Goal: Transaction & Acquisition: Purchase product/service

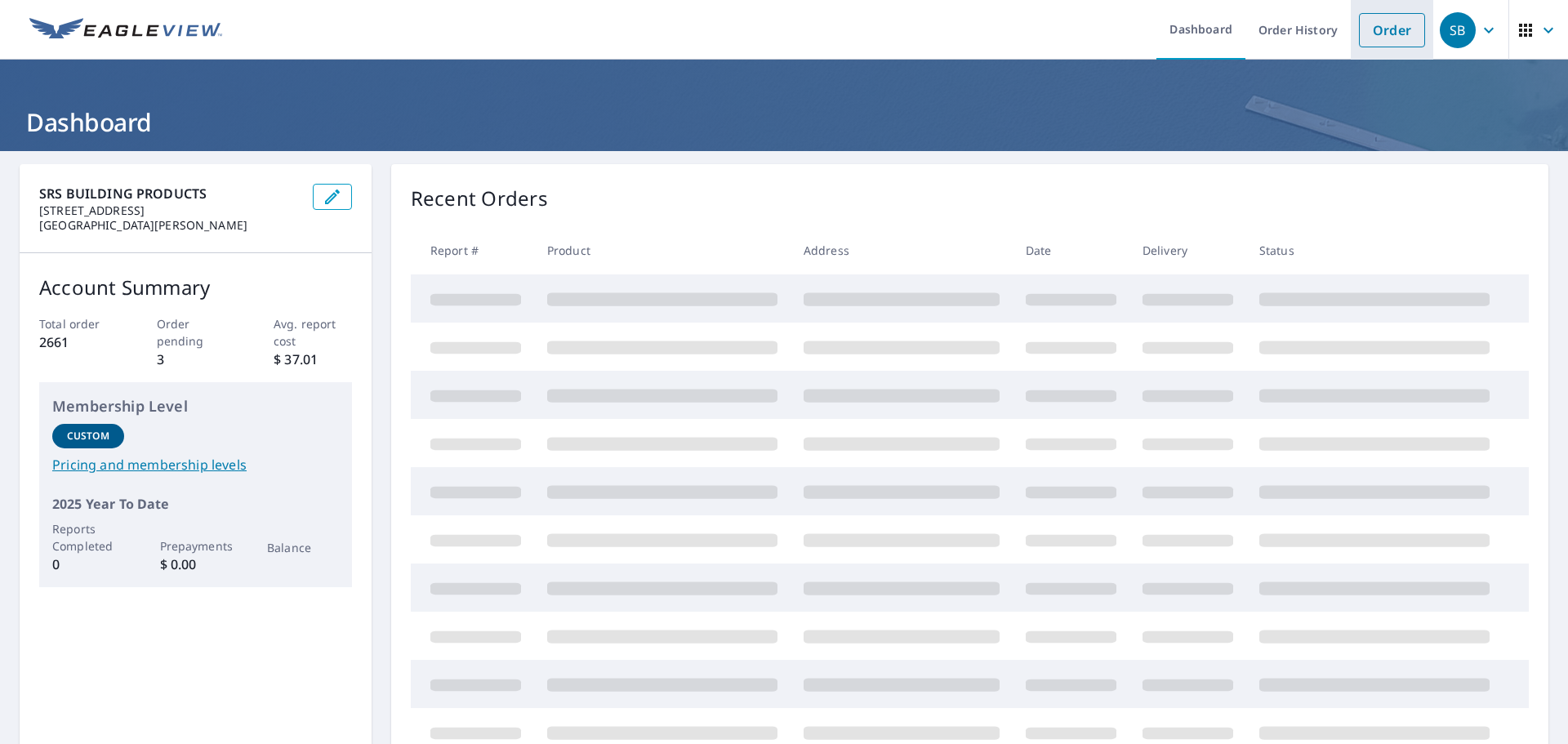
click at [1377, 33] on link "Order" at bounding box center [1392, 30] width 66 height 34
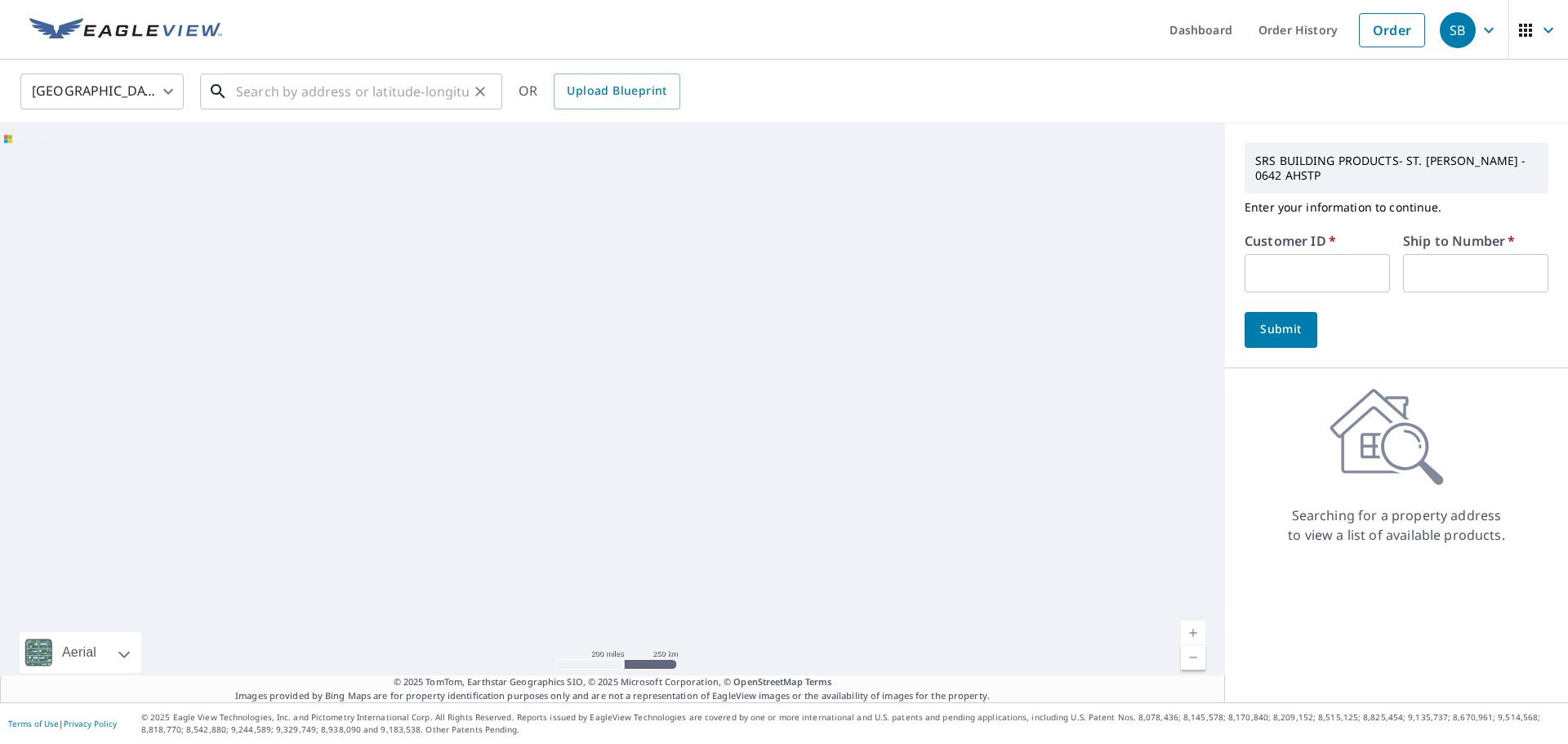
click at [331, 89] on input "text" at bounding box center [352, 92] width 233 height 46
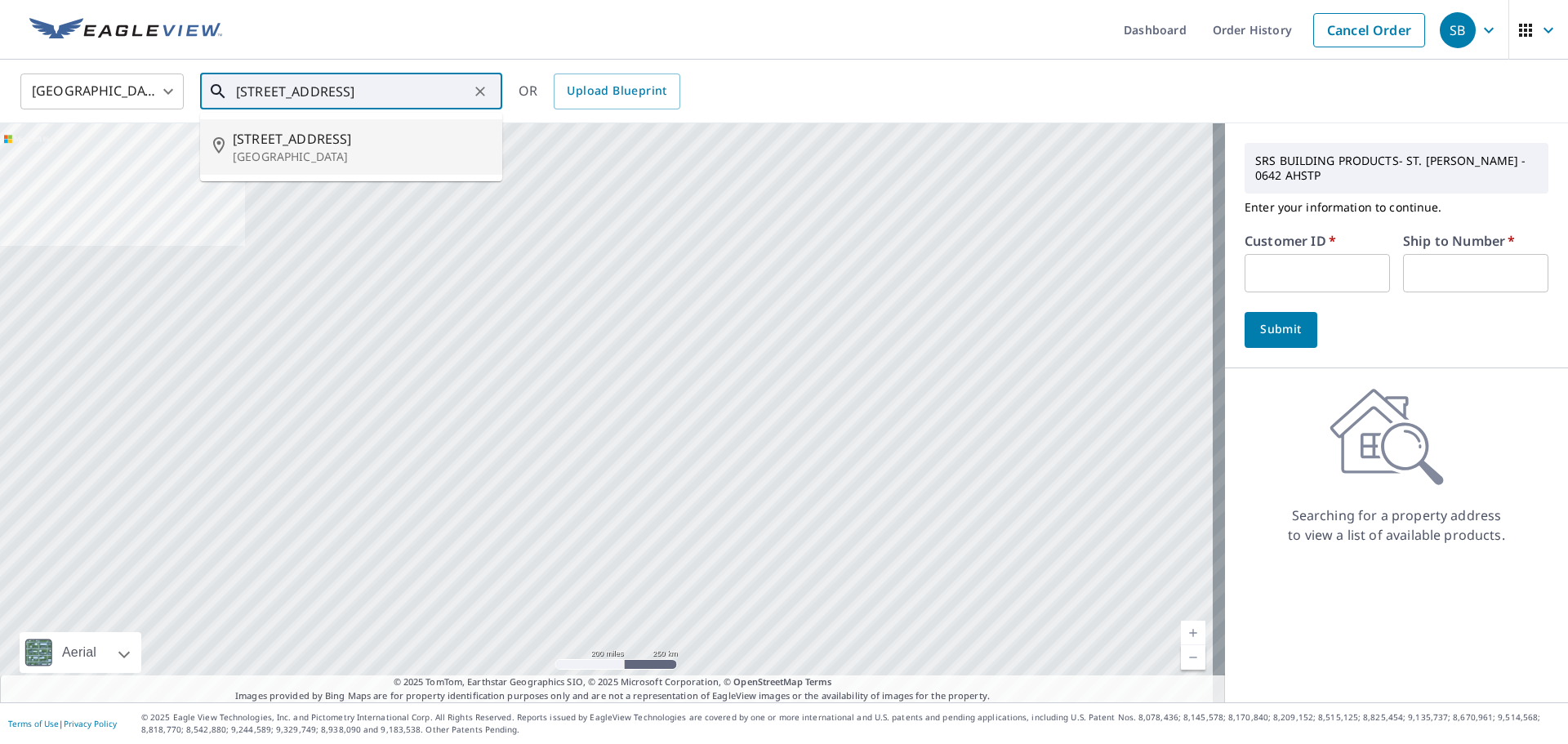
click at [294, 151] on p "[GEOGRAPHIC_DATA]" at bounding box center [361, 156] width 257 height 16
type input "[STREET_ADDRESS]"
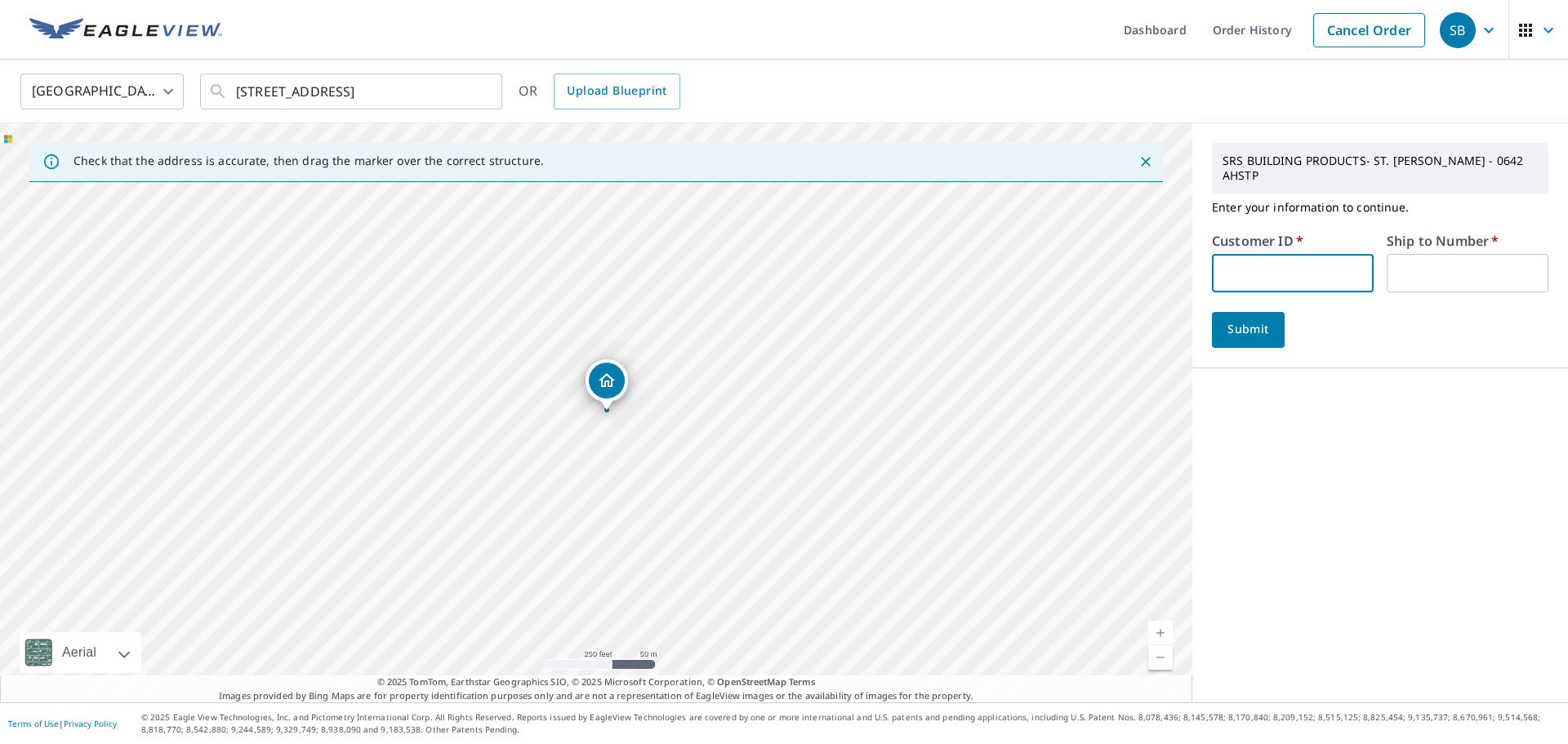
click at [1281, 254] on input "text" at bounding box center [1292, 273] width 161 height 39
type input "ang100"
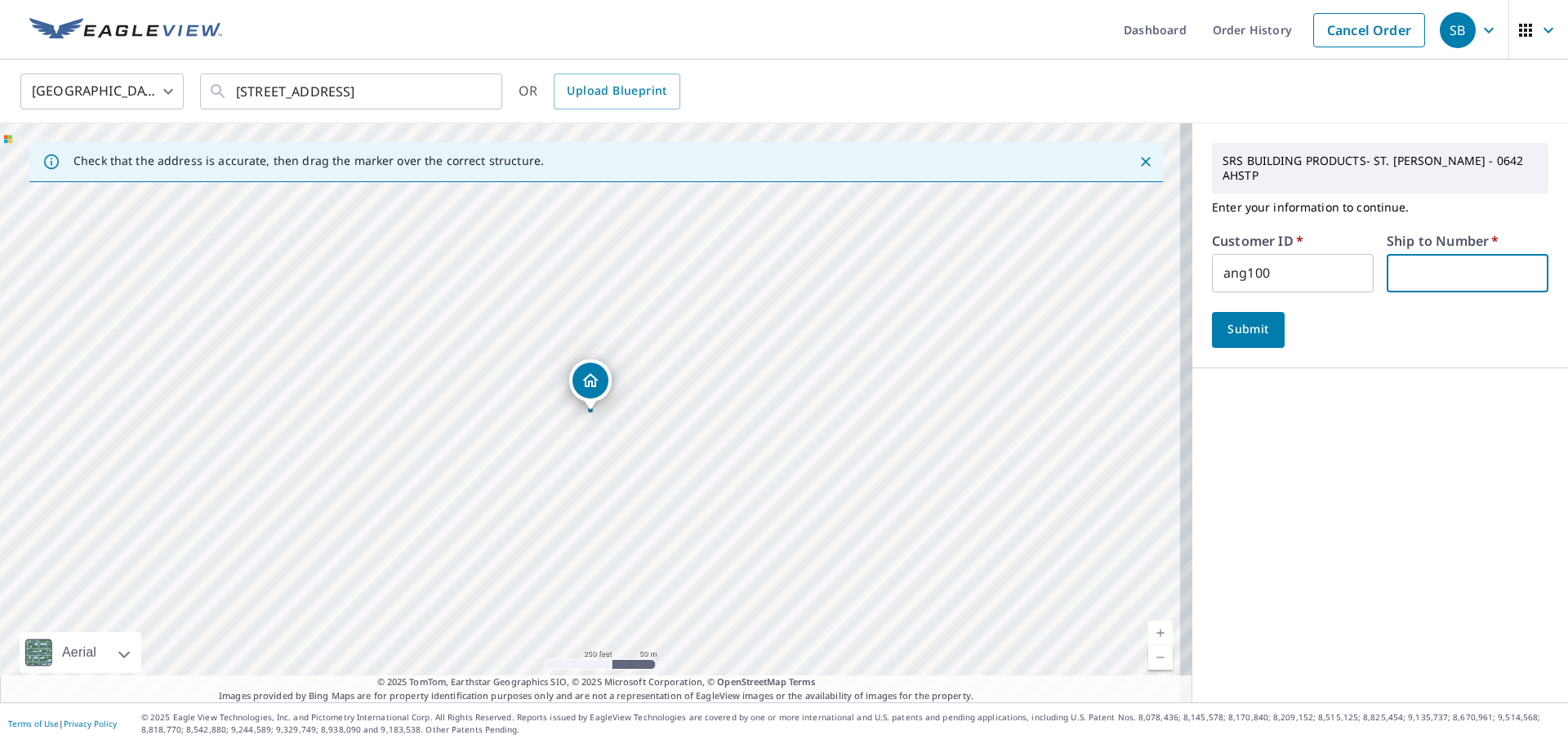
click at [1421, 259] on input "text" at bounding box center [1468, 273] width 161 height 39
type input "1"
click at [1236, 319] on span "Submit" at bounding box center [1248, 329] width 47 height 21
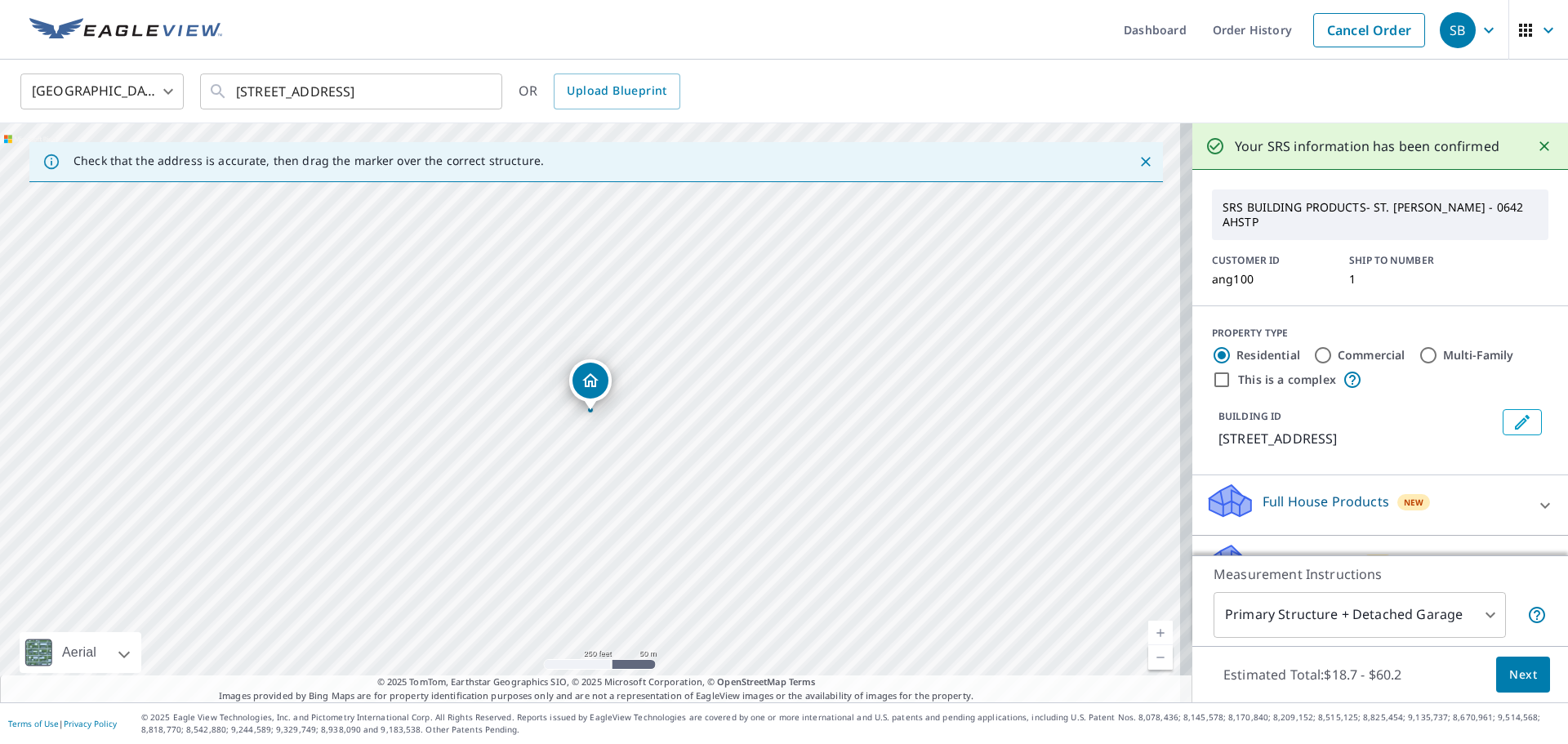
click at [1526, 676] on button "Next" at bounding box center [1522, 674] width 54 height 37
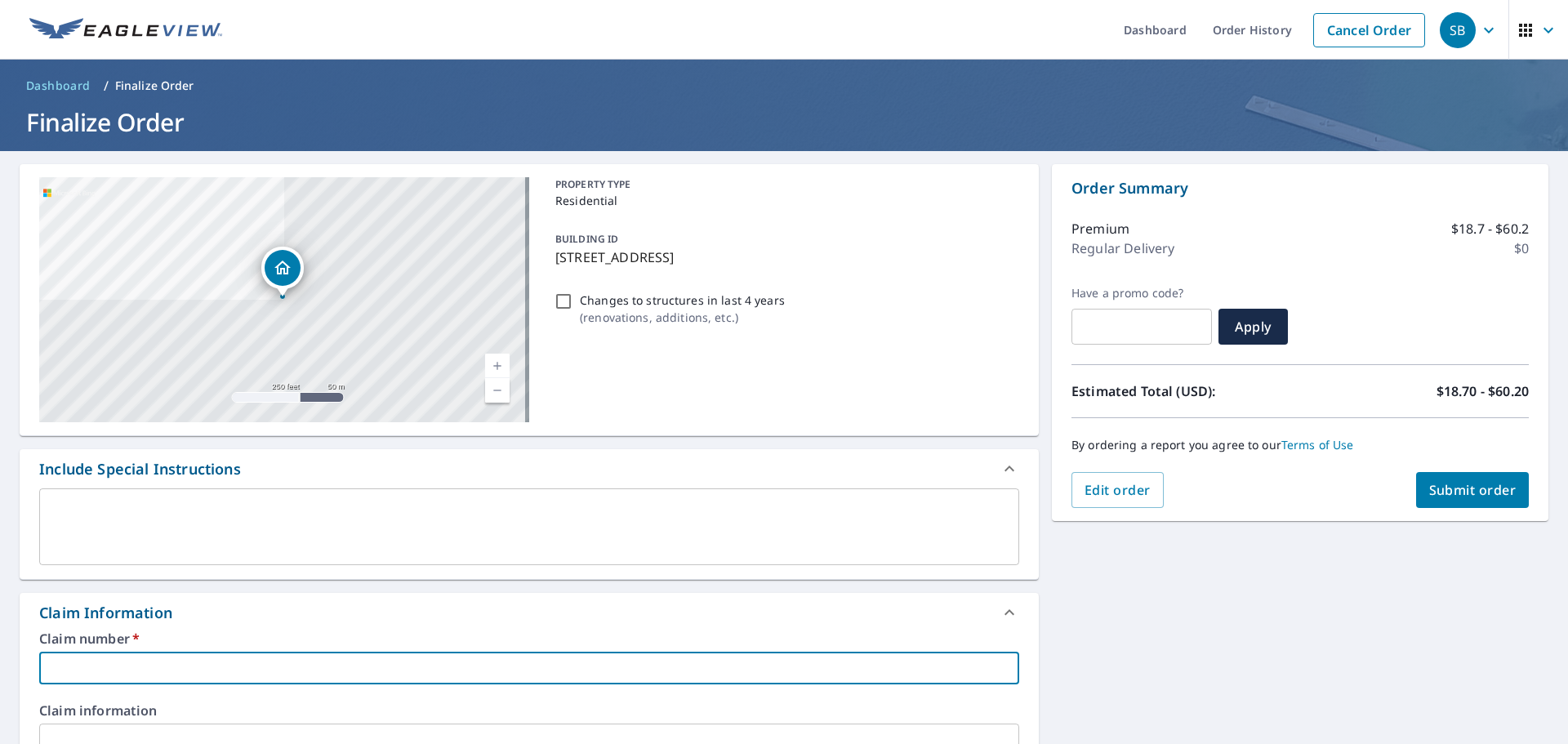
click at [203, 663] on input "text" at bounding box center [528, 667] width 980 height 33
type input "5"
checkbox input "true"
type input "50"
checkbox input "true"
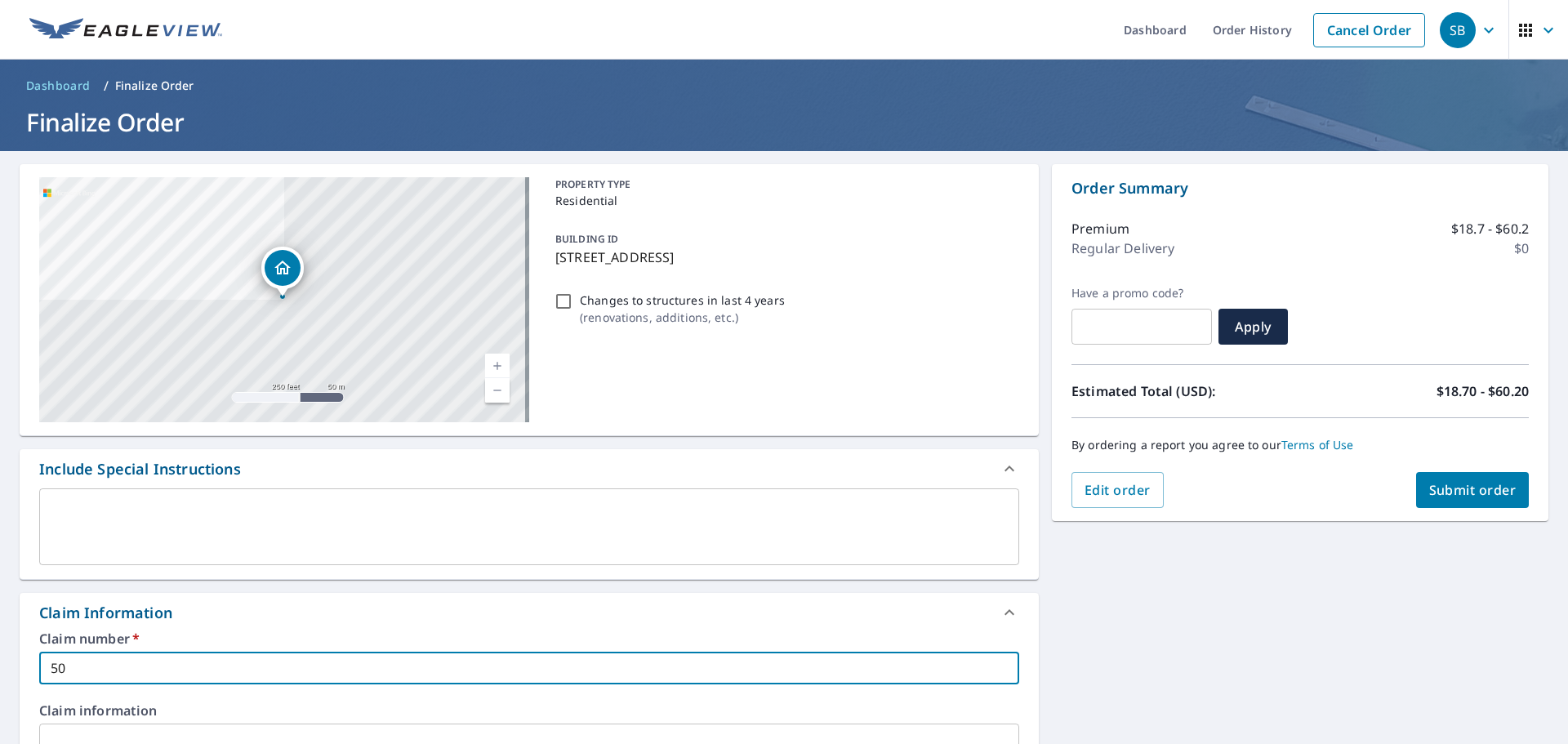
type input "508"
checkbox input "true"
type input "5082"
checkbox input "true"
type input "5082"
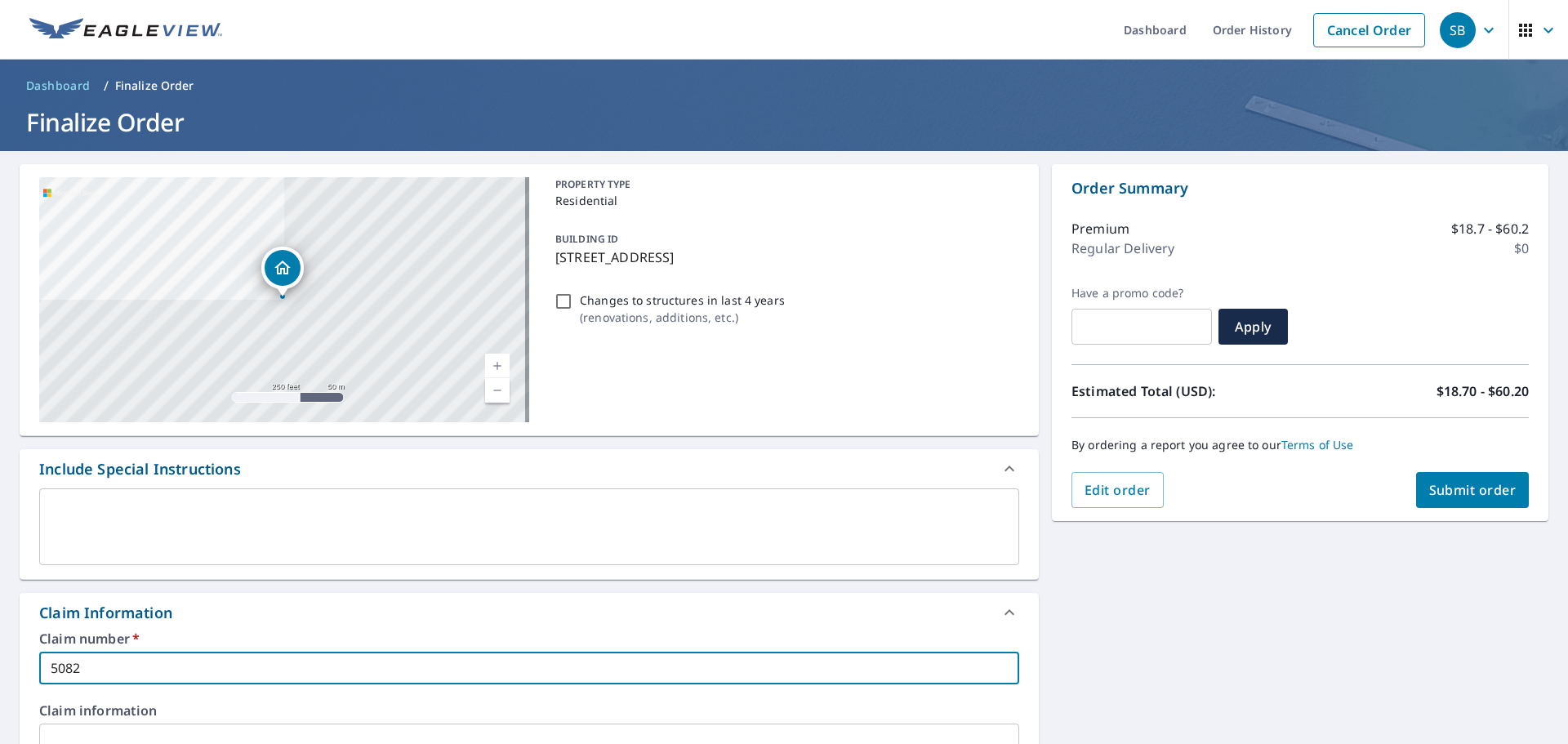
checkbox input "true"
type input "5082 m"
checkbox input "true"
type input "5082 mi"
checkbox input "true"
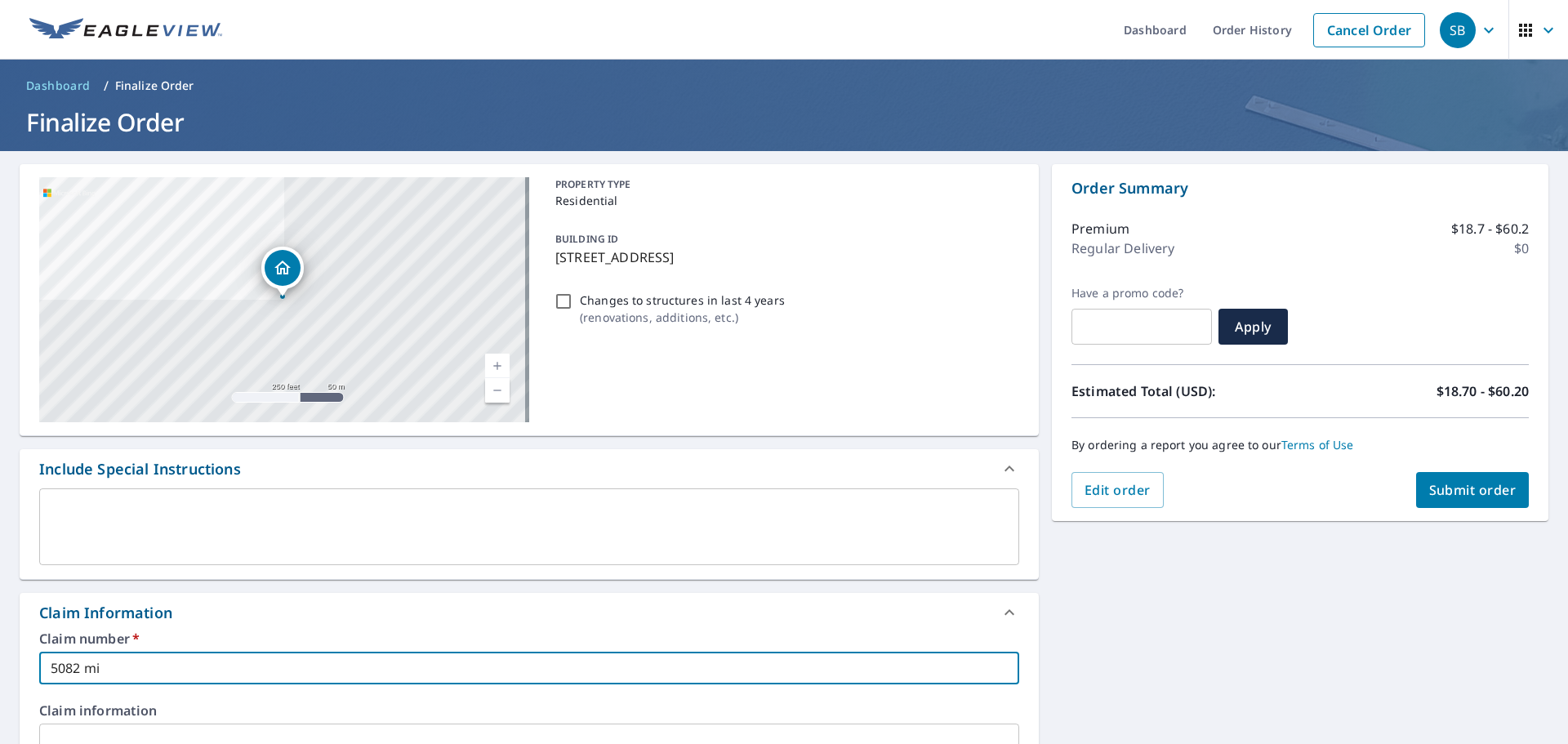
type input "5082 mil"
checkbox input "true"
type input "5082 mile"
checkbox input "true"
type input "5082 milen"
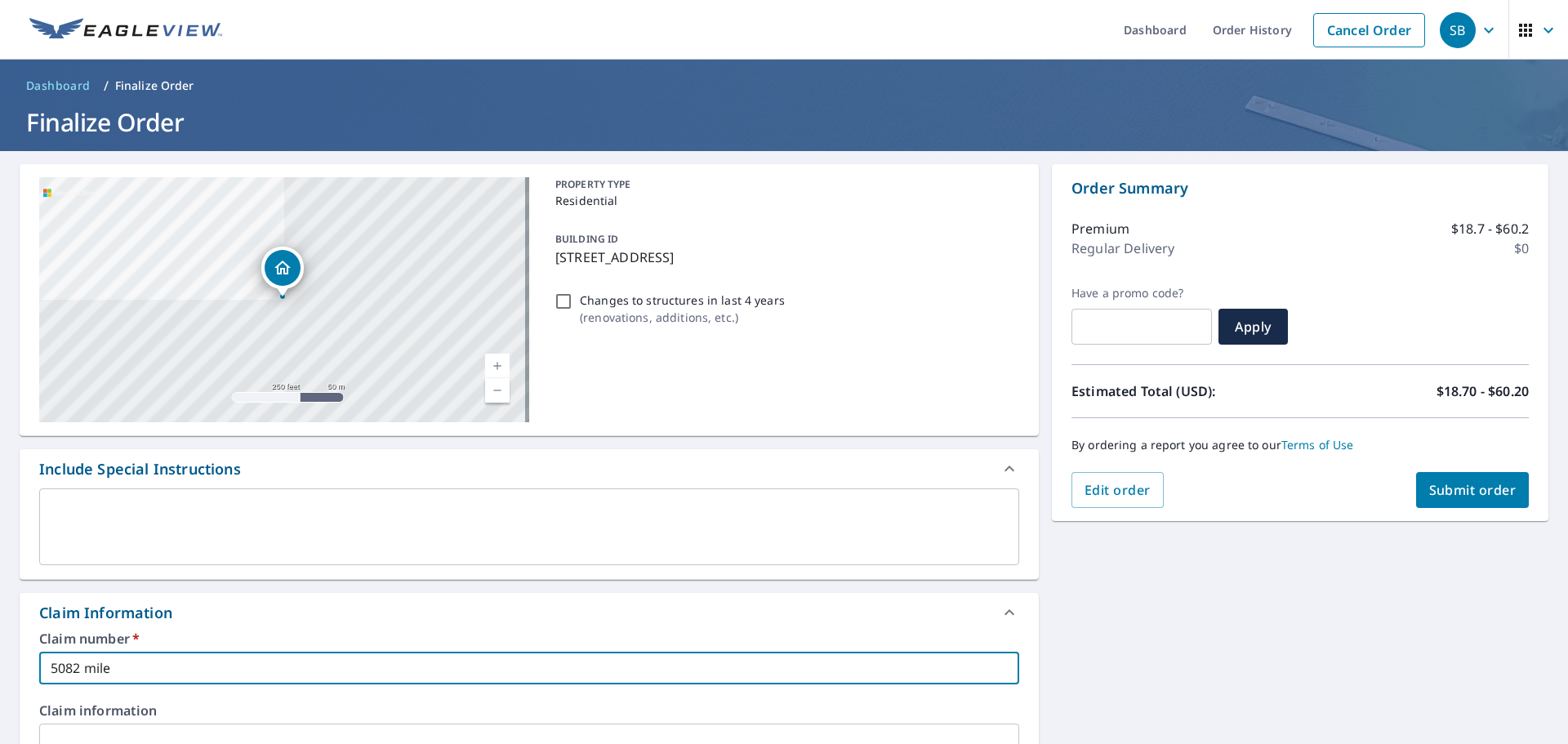
checkbox input "true"
type input "5082 milent"
checkbox input "true"
type input "5082 milentz"
checkbox input "true"
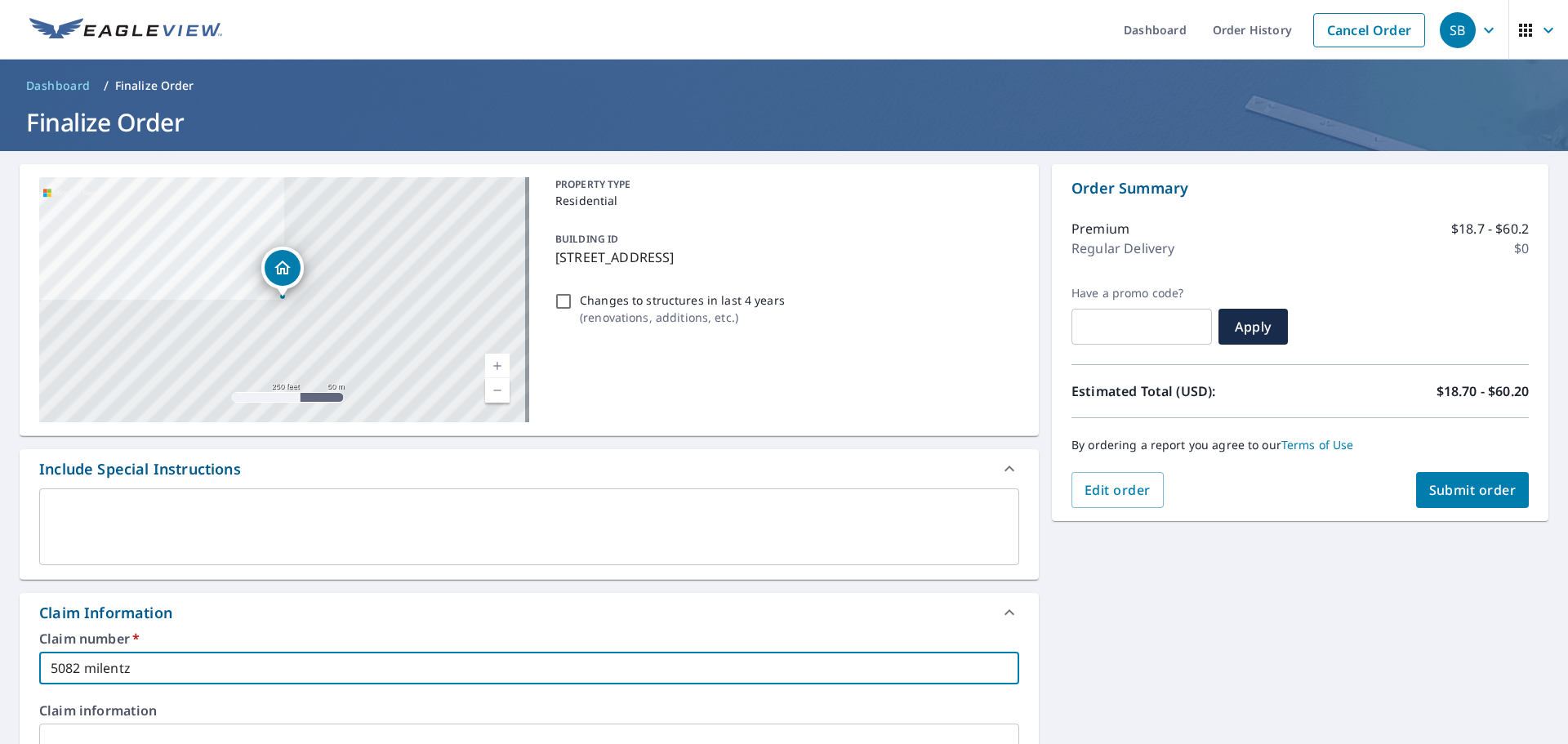
type input "5082 milentz"
checkbox input "true"
type input "5082 milentz"
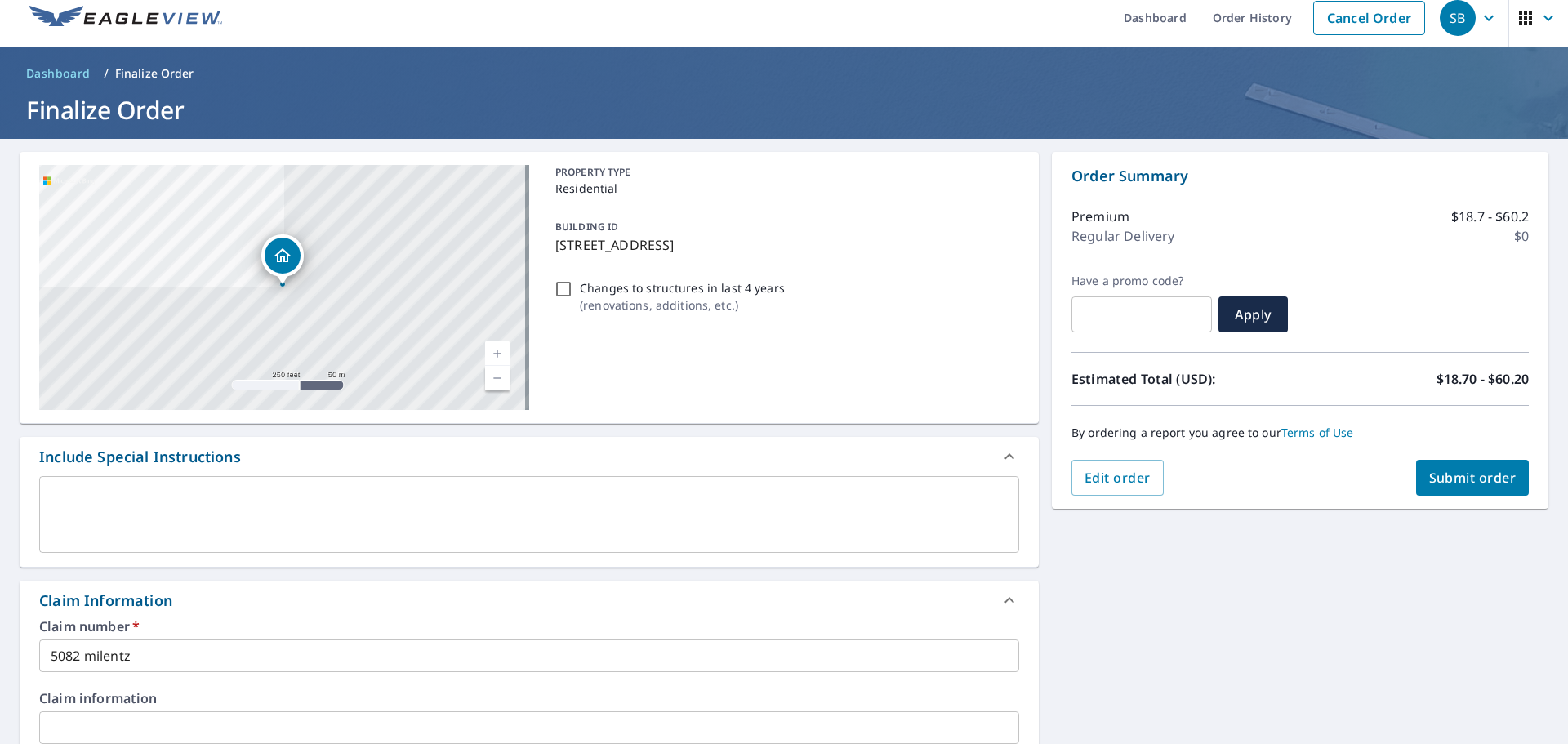
scroll to position [440, 0]
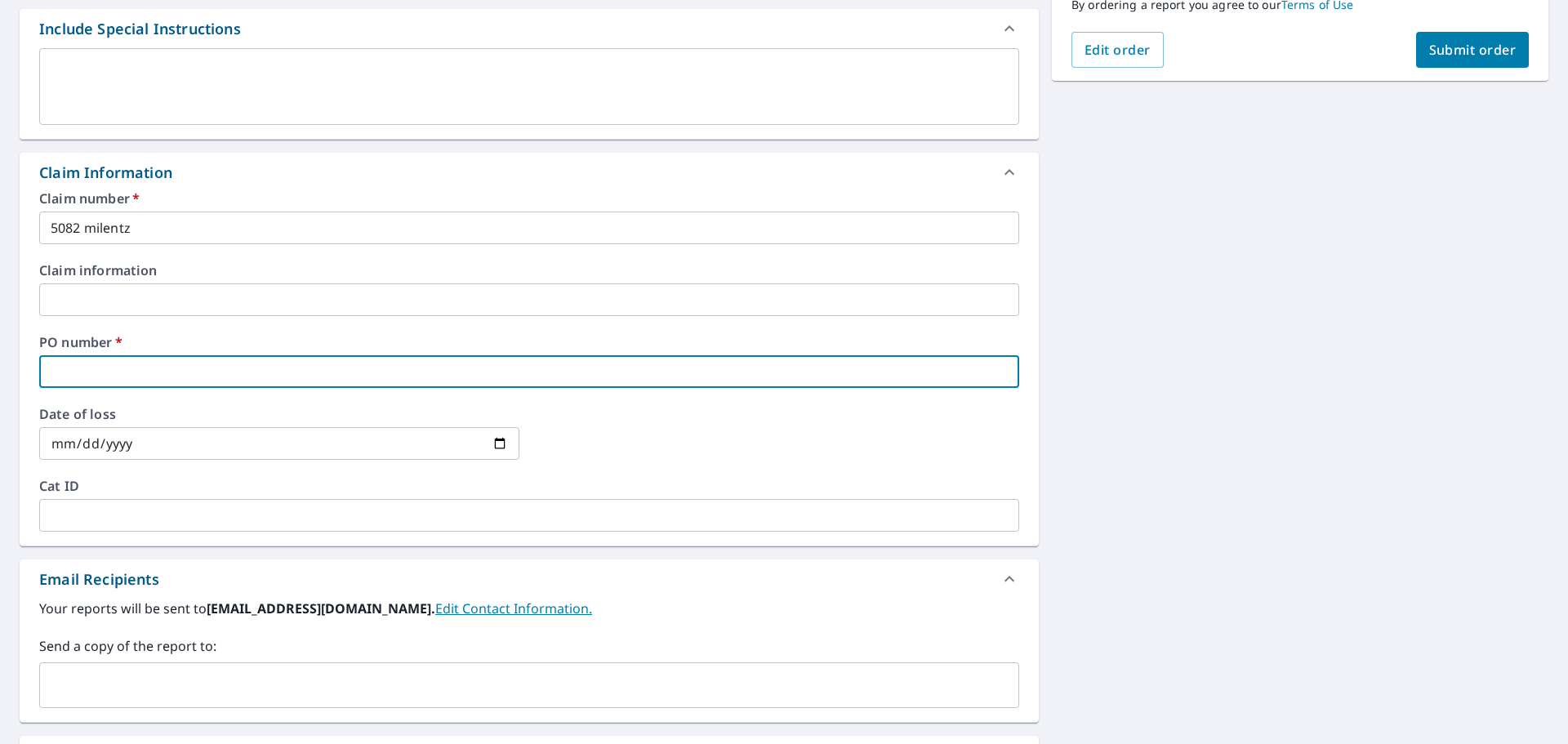
type input "5"
checkbox input "true"
type input "50"
checkbox input "true"
type input "508"
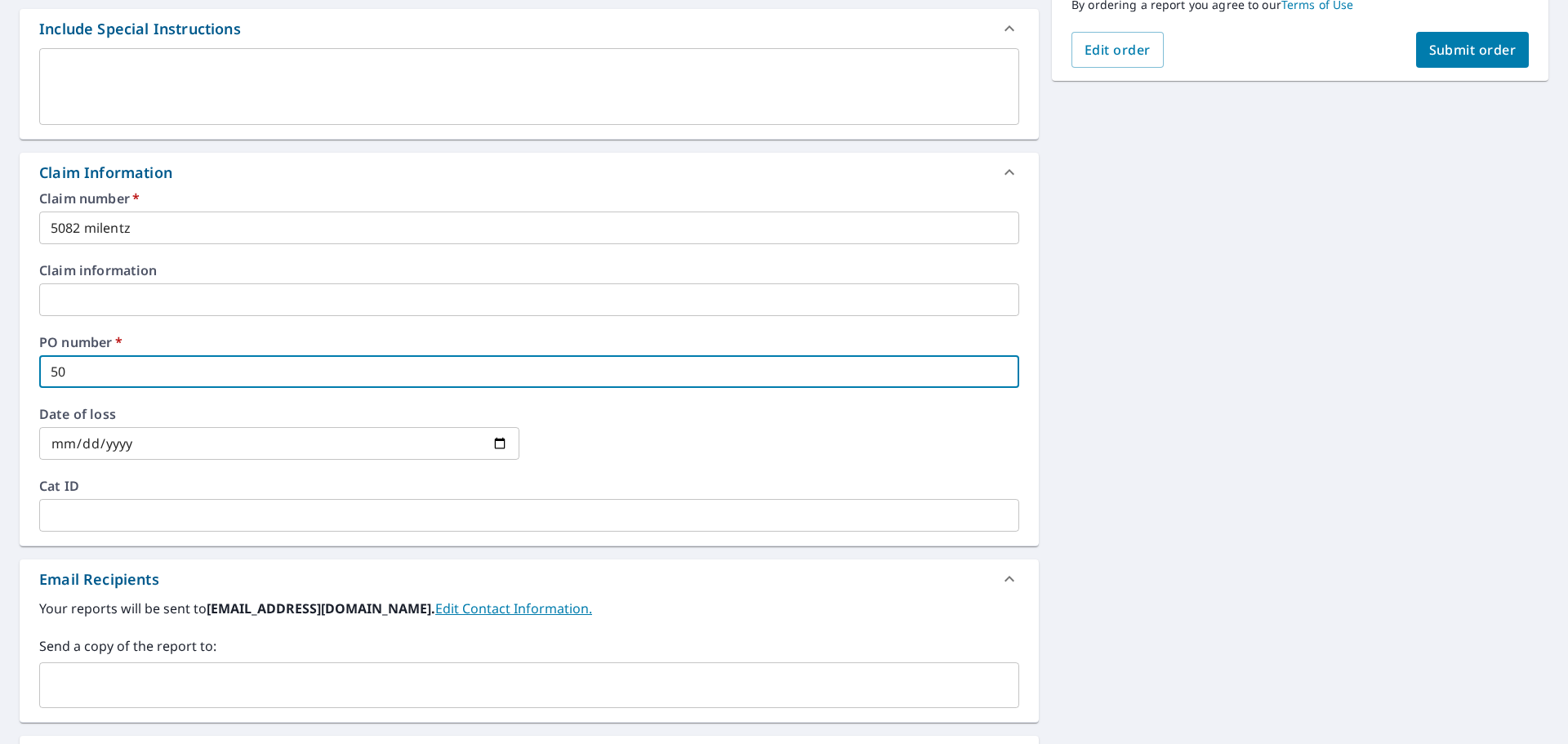
checkbox input "true"
type input "5082"
checkbox input "true"
type input "5082"
checkbox input "true"
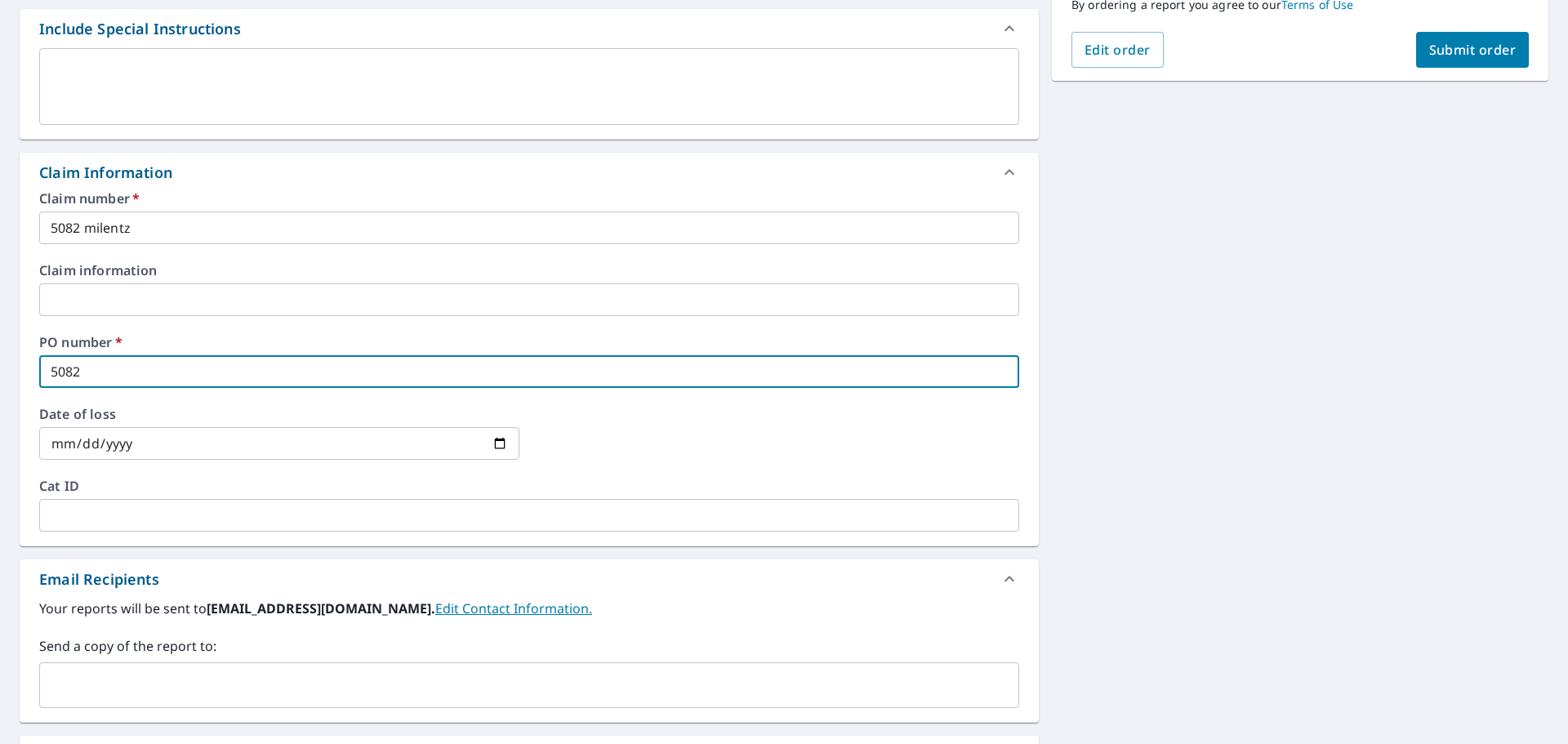
type input "5082 m"
checkbox input "true"
type input "5082 mi"
checkbox input "true"
type input "5082 mil"
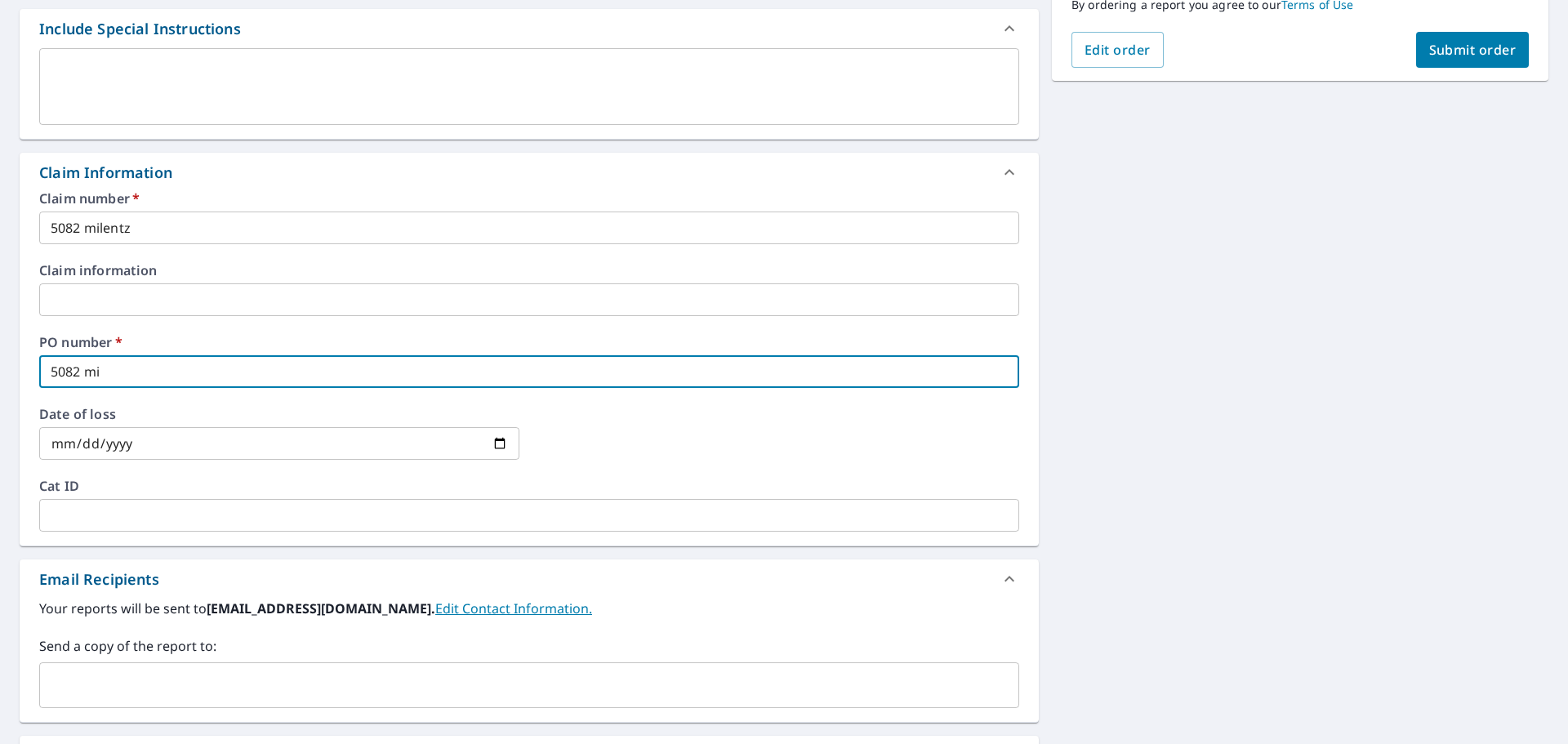
checkbox input "true"
type input "5082 mile"
checkbox input "true"
type input "5082 milen"
checkbox input "true"
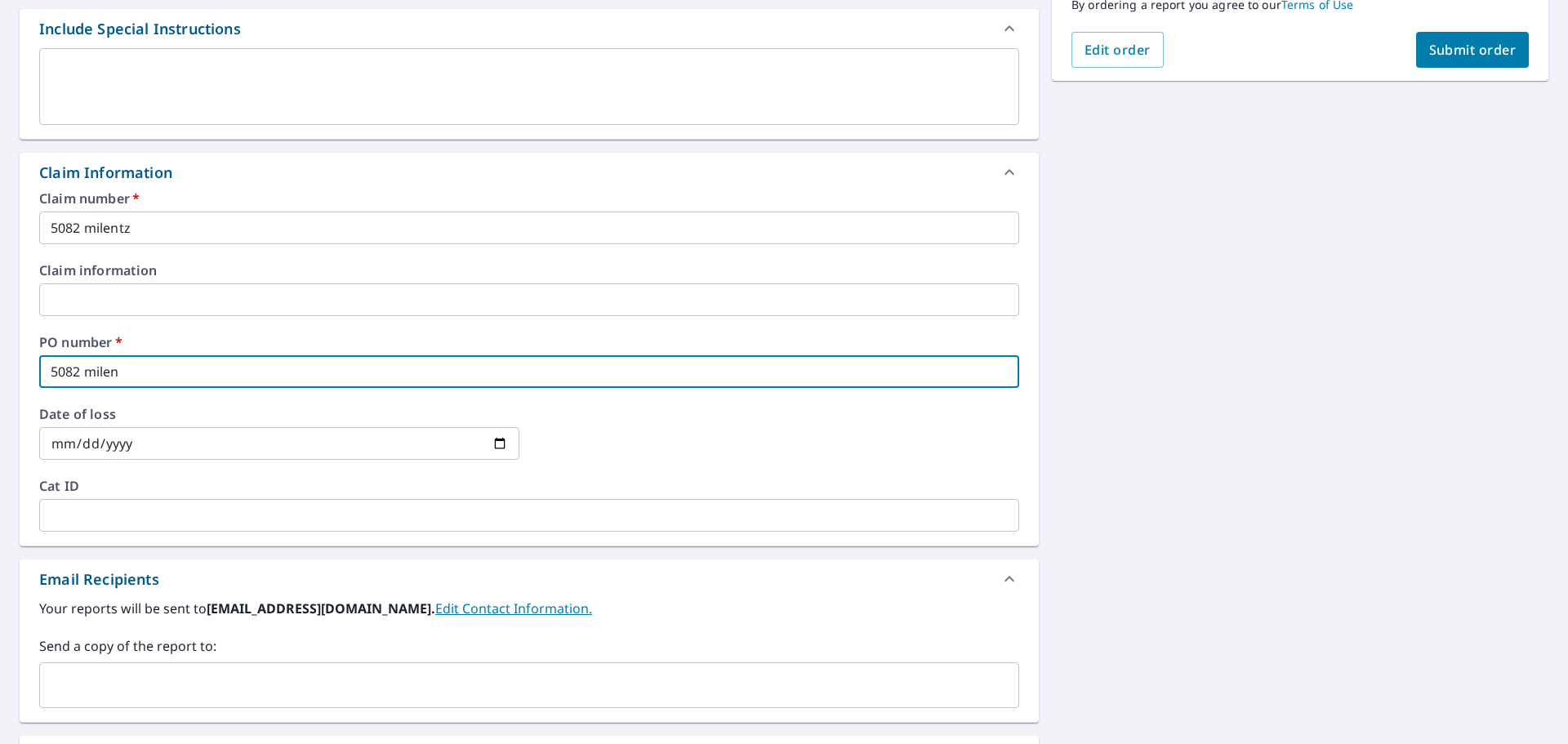
type input "5082 milent"
checkbox input "true"
type input "5082 milentz"
checkbox input "true"
click at [159, 667] on div "​" at bounding box center [528, 685] width 980 height 46
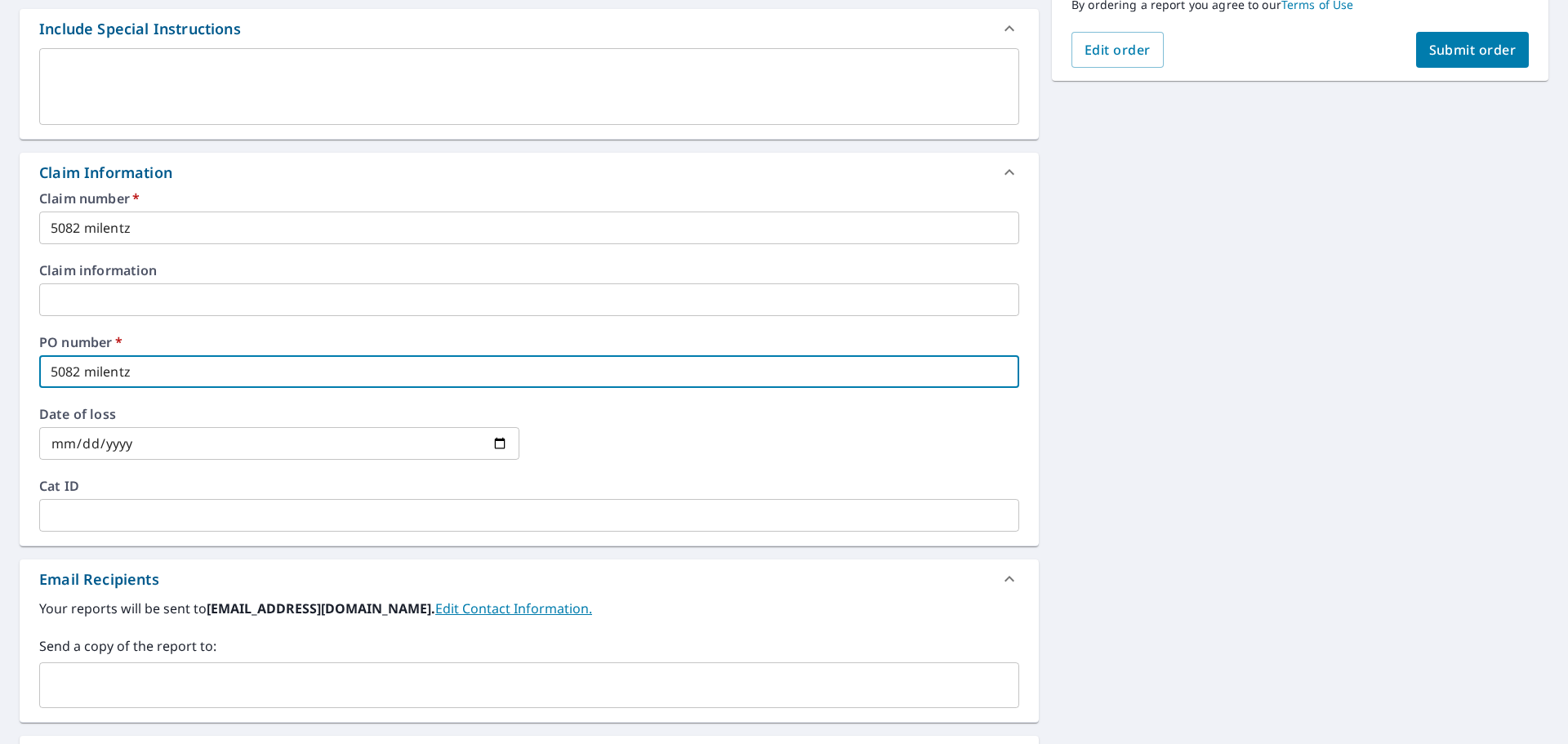
type input "5082 milentz"
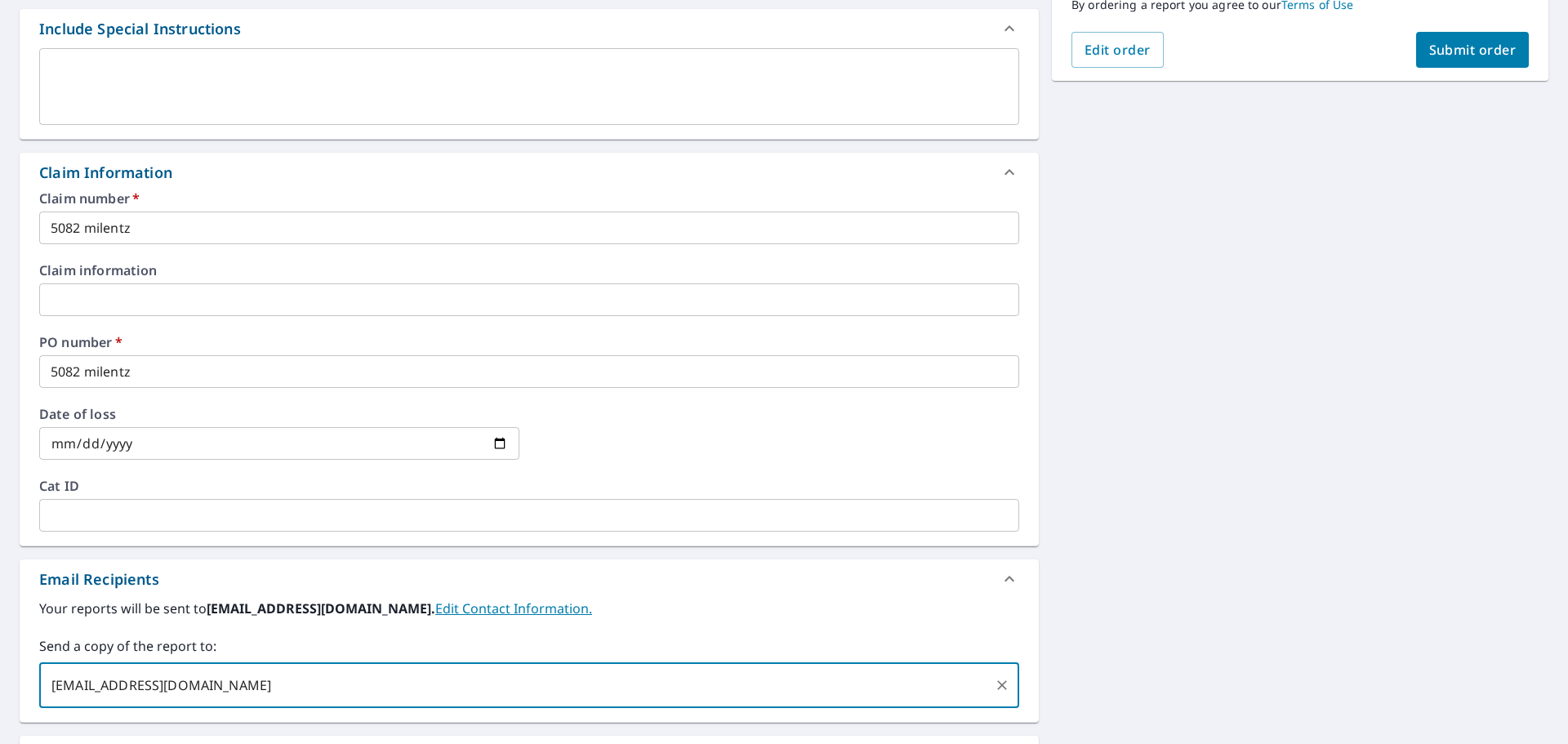
type input "[EMAIL_ADDRESS][DOMAIN_NAME]"
click at [1466, 56] on span "Submit order" at bounding box center [1472, 50] width 88 height 18
checkbox input "true"
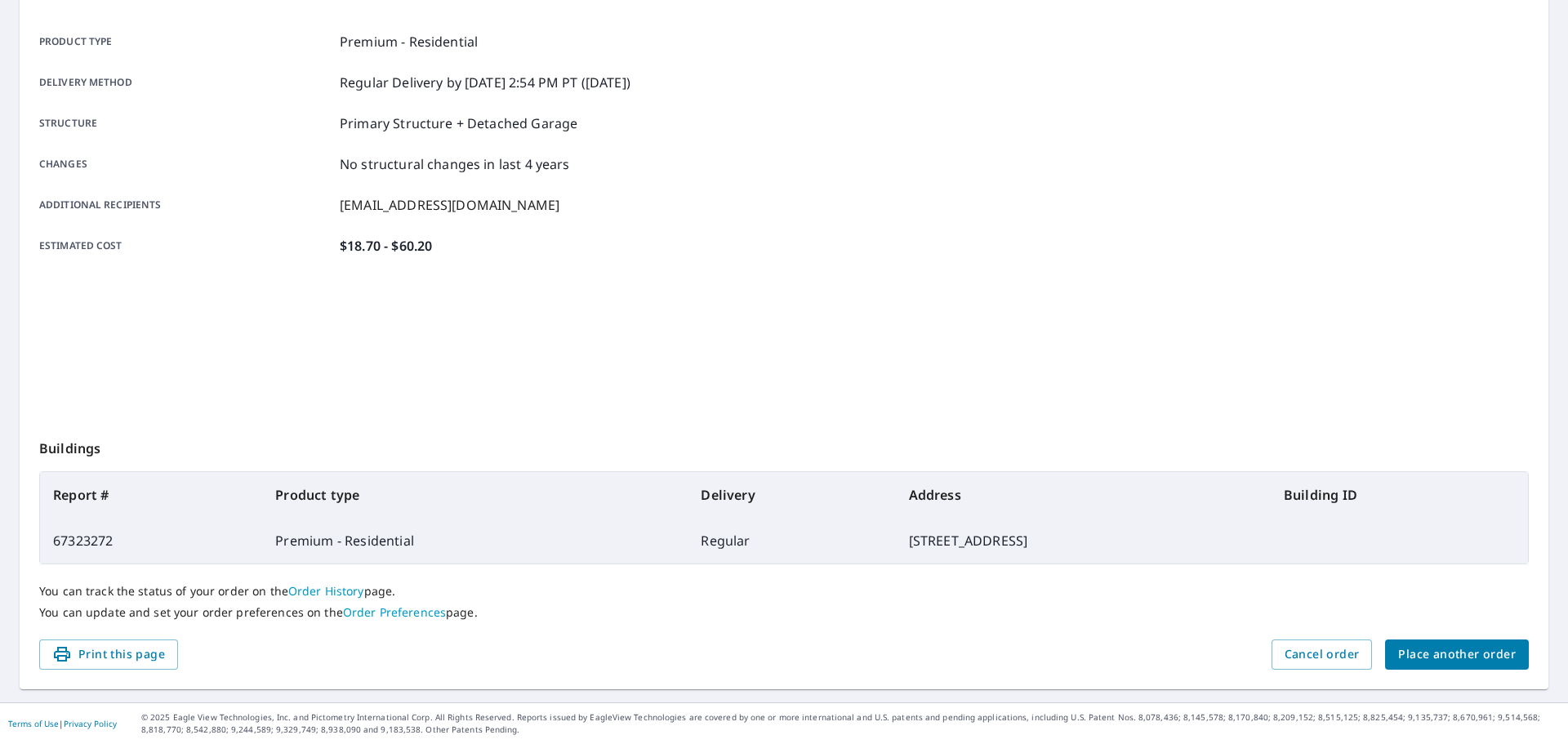
scroll to position [217, 0]
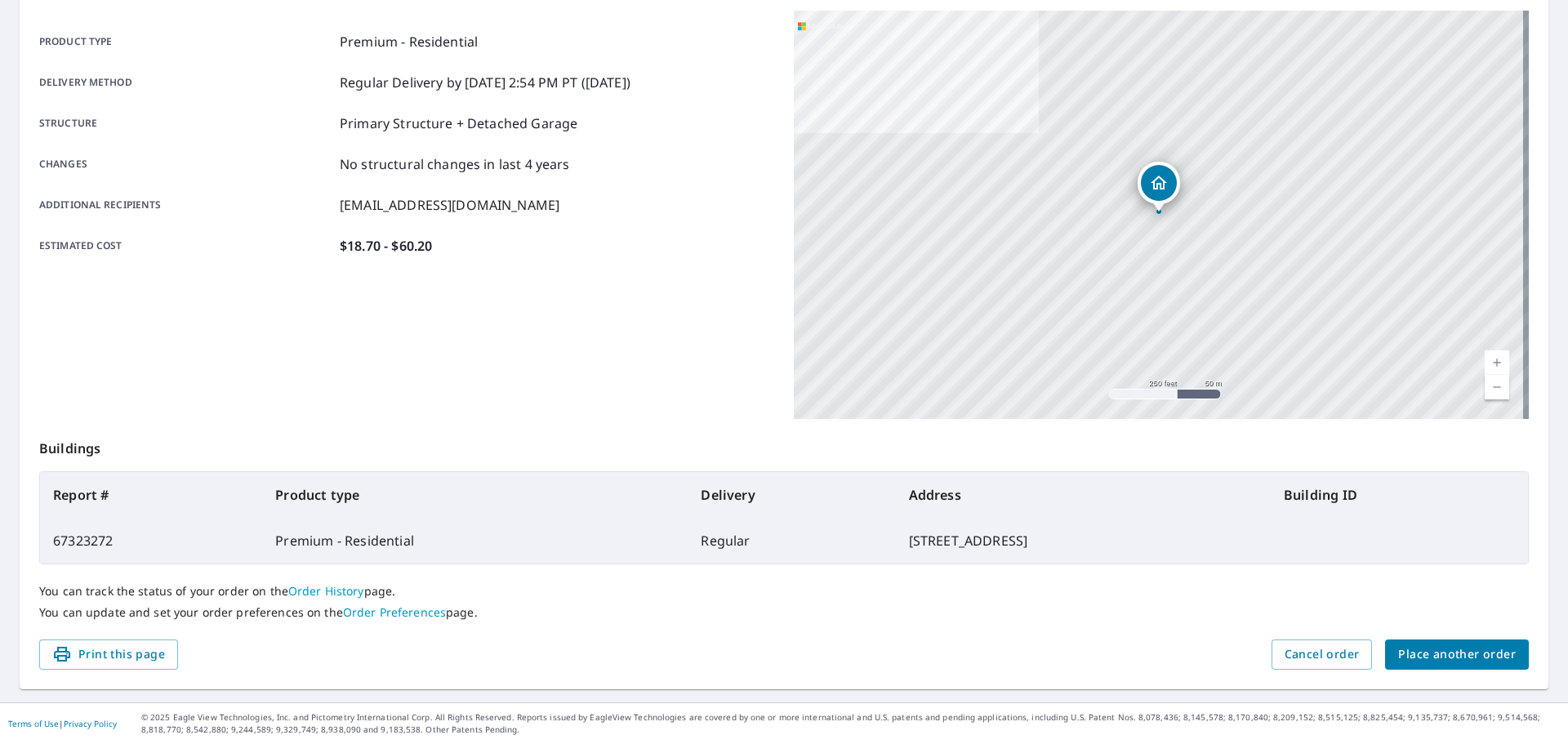
click at [1464, 651] on span "Place another order" at bounding box center [1457, 654] width 117 height 21
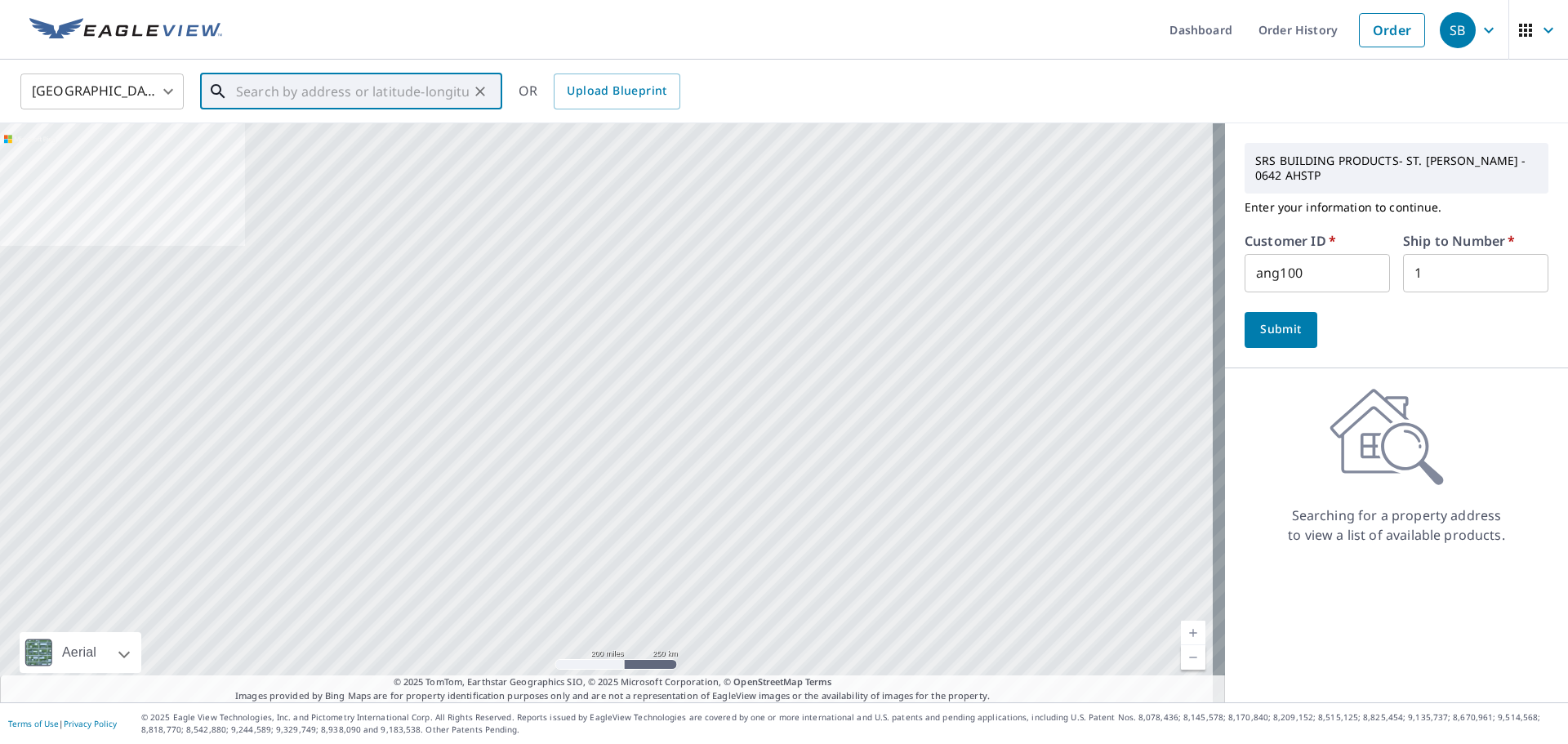
click at [388, 101] on input "text" at bounding box center [352, 92] width 233 height 46
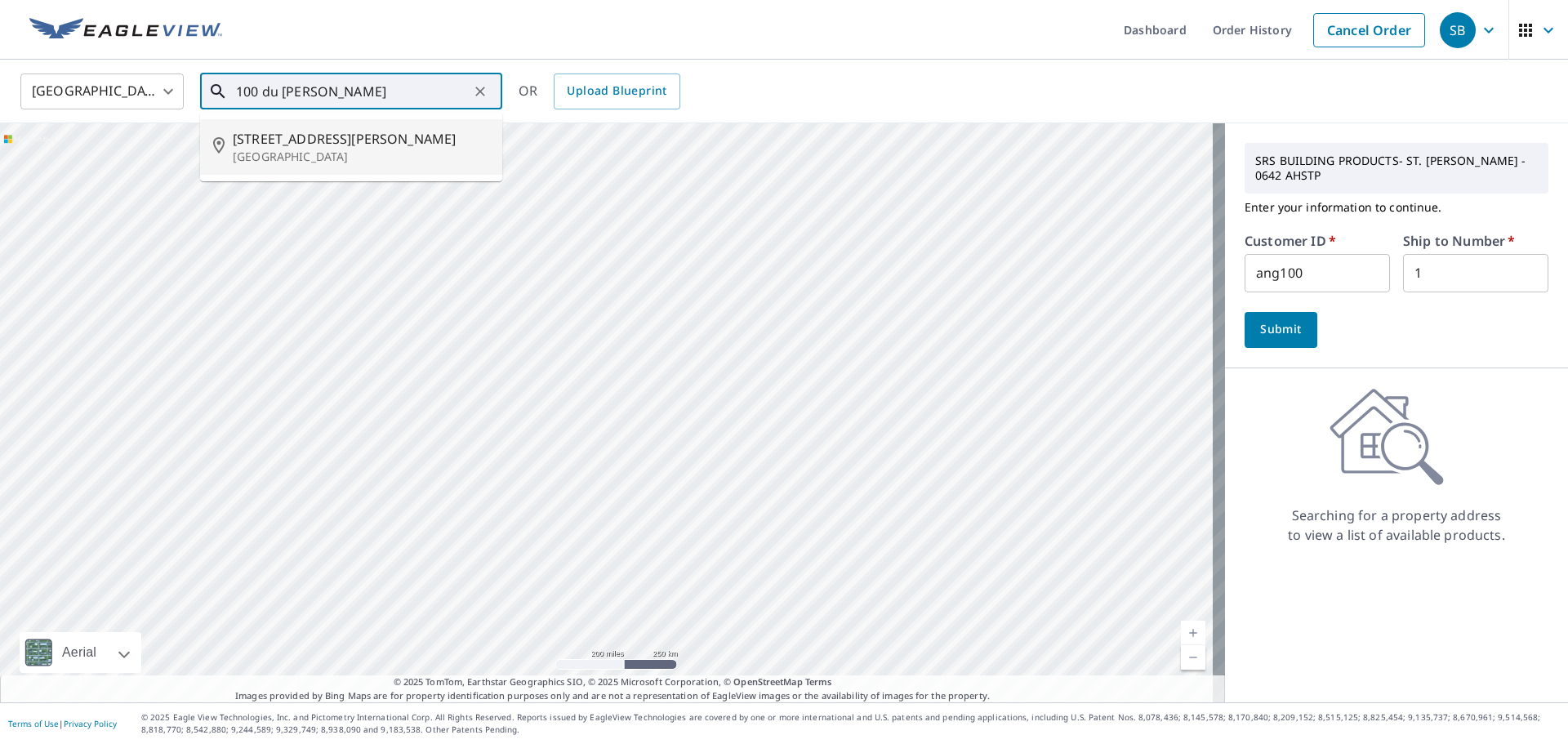
click at [321, 143] on span "[STREET_ADDRESS][PERSON_NAME]" at bounding box center [361, 139] width 257 height 20
type input "[STREET_ADDRESS][PERSON_NAME]"
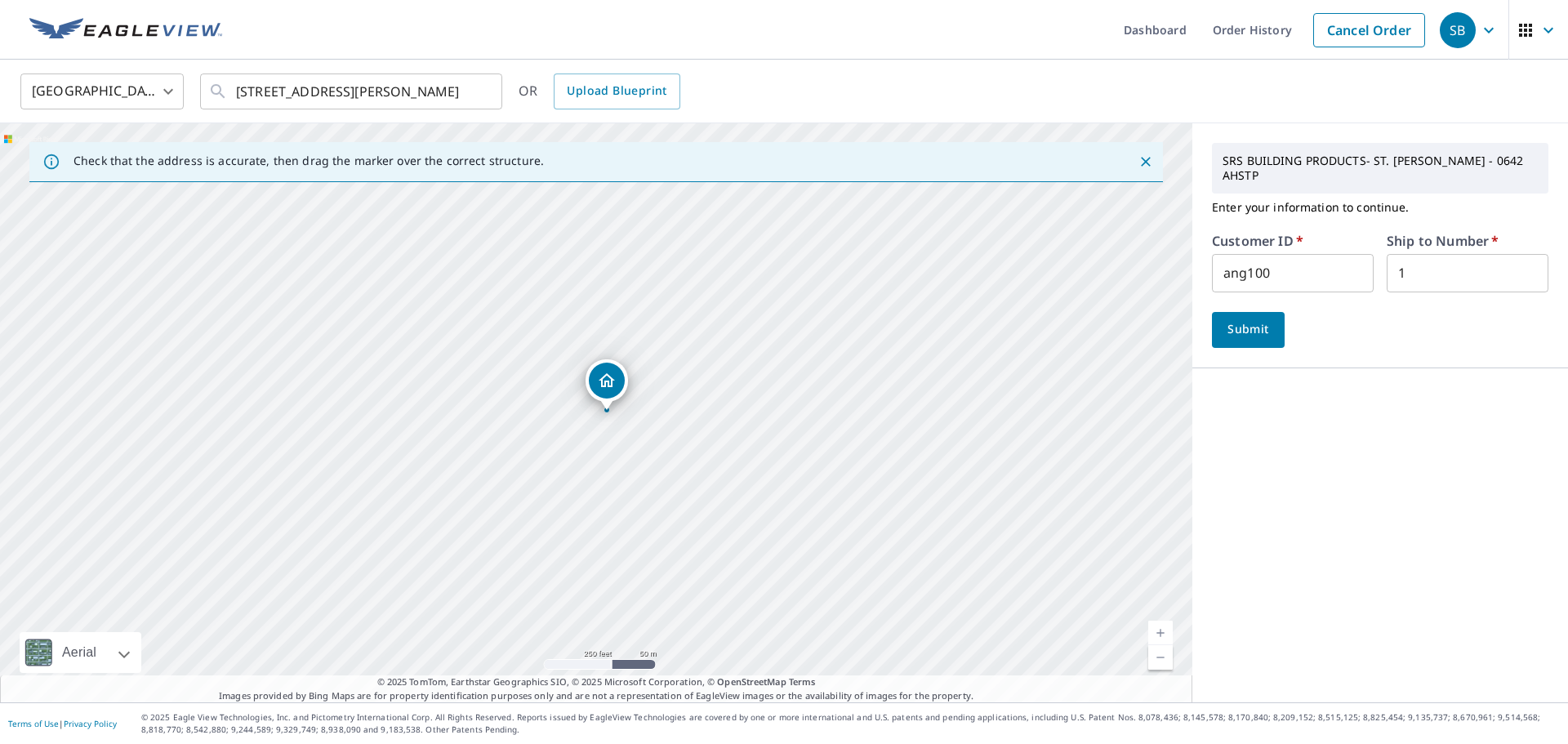
click at [1263, 325] on button "Submit" at bounding box center [1248, 330] width 73 height 36
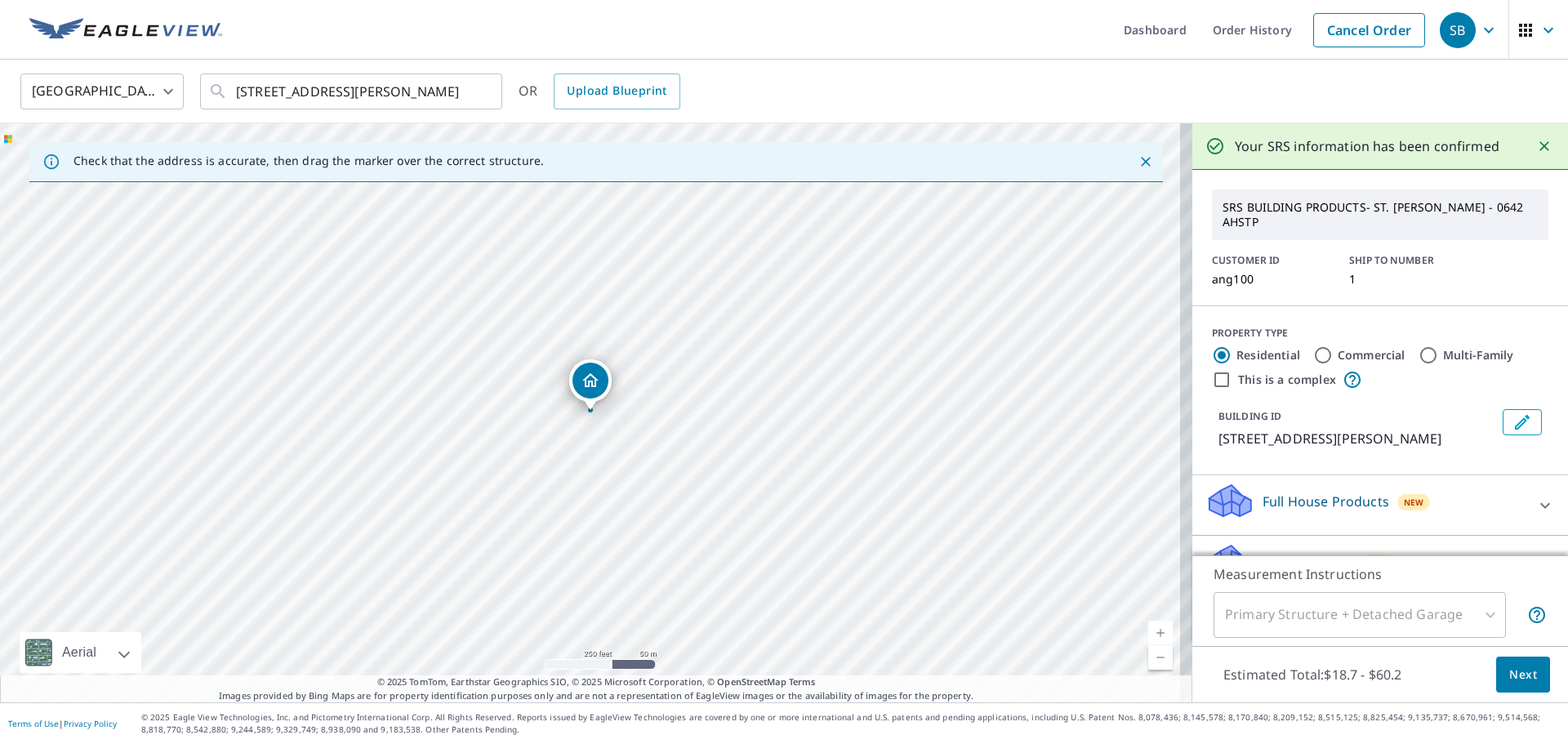
click at [1514, 677] on span "Next" at bounding box center [1523, 674] width 28 height 21
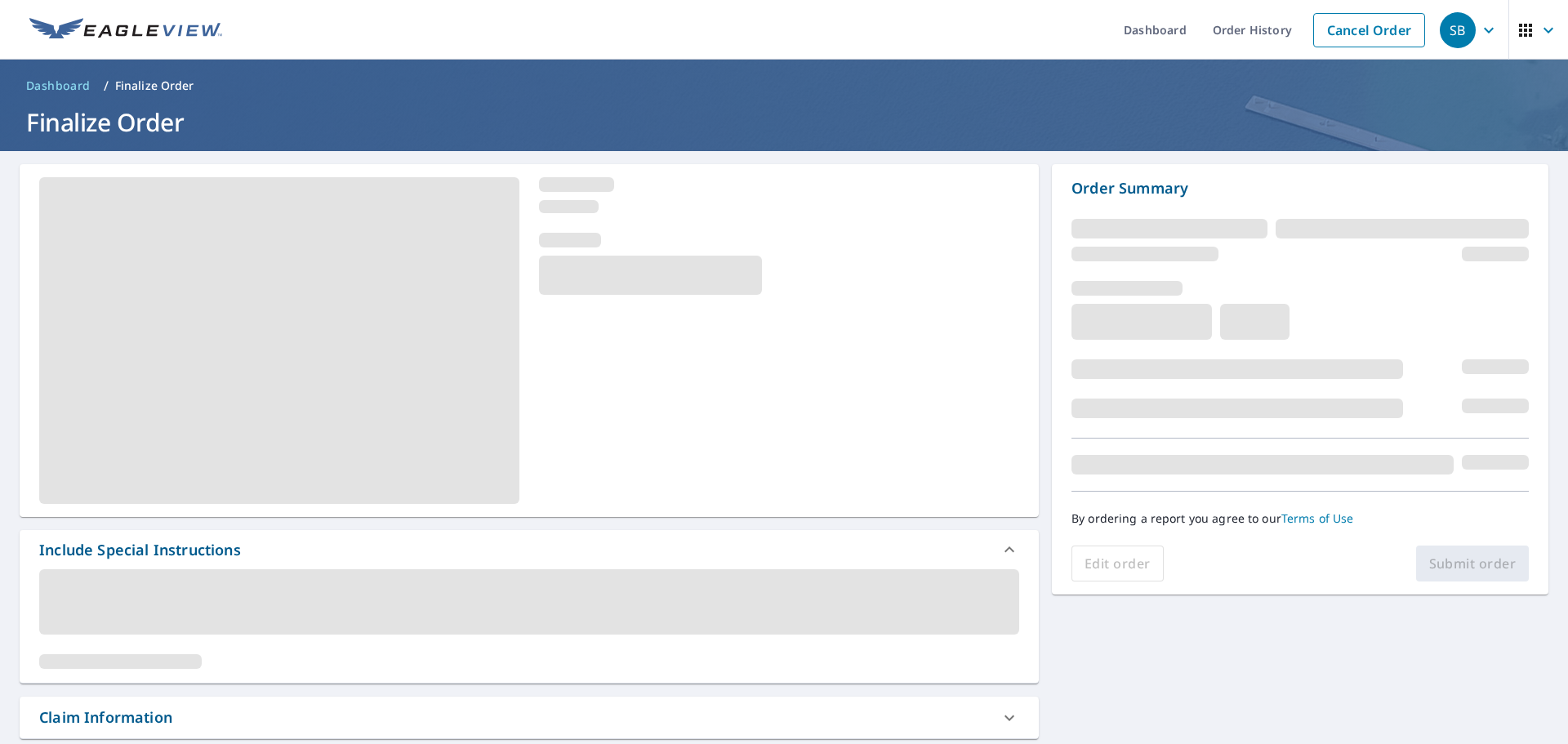
click at [844, 425] on div at bounding box center [529, 340] width 1019 height 353
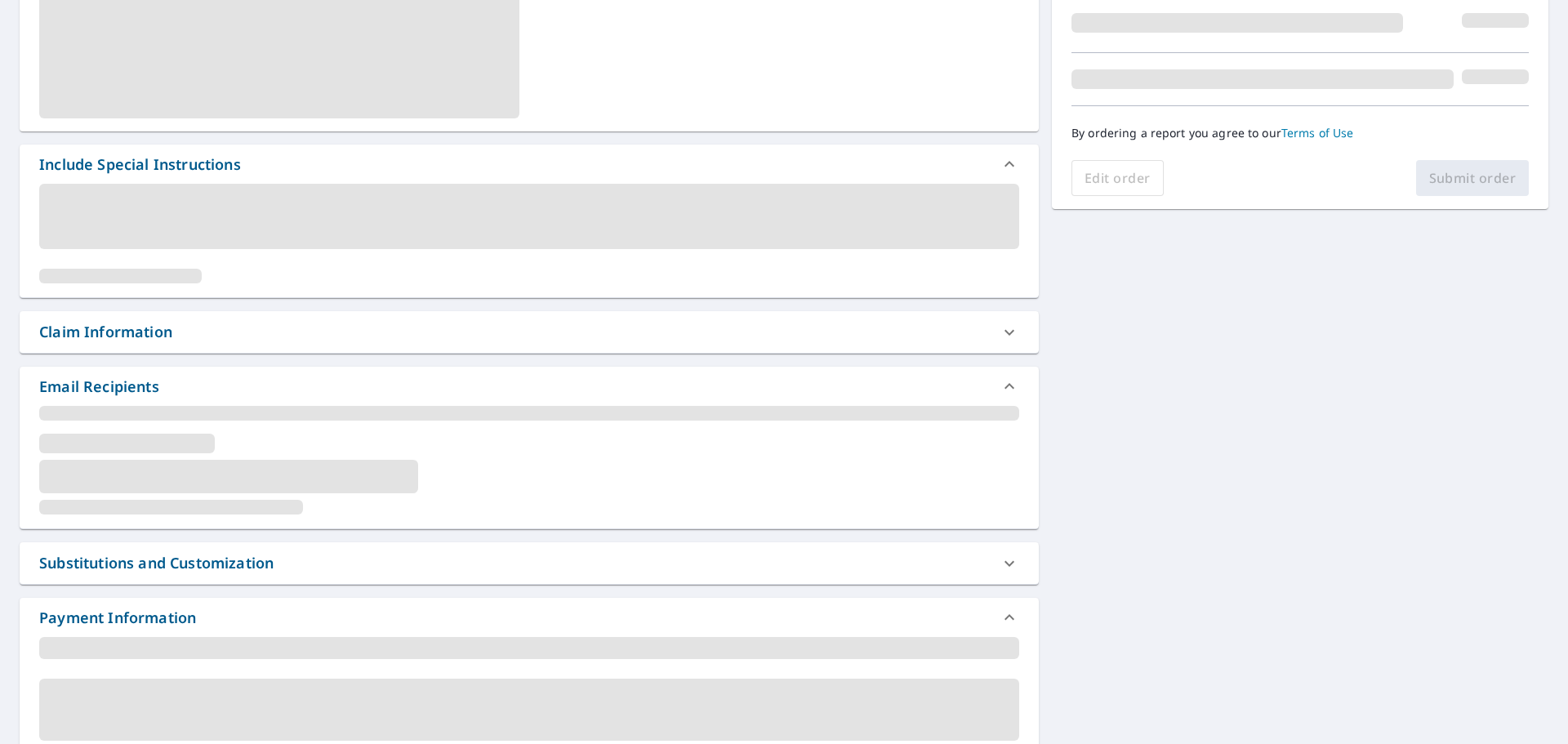
scroll to position [408, 0]
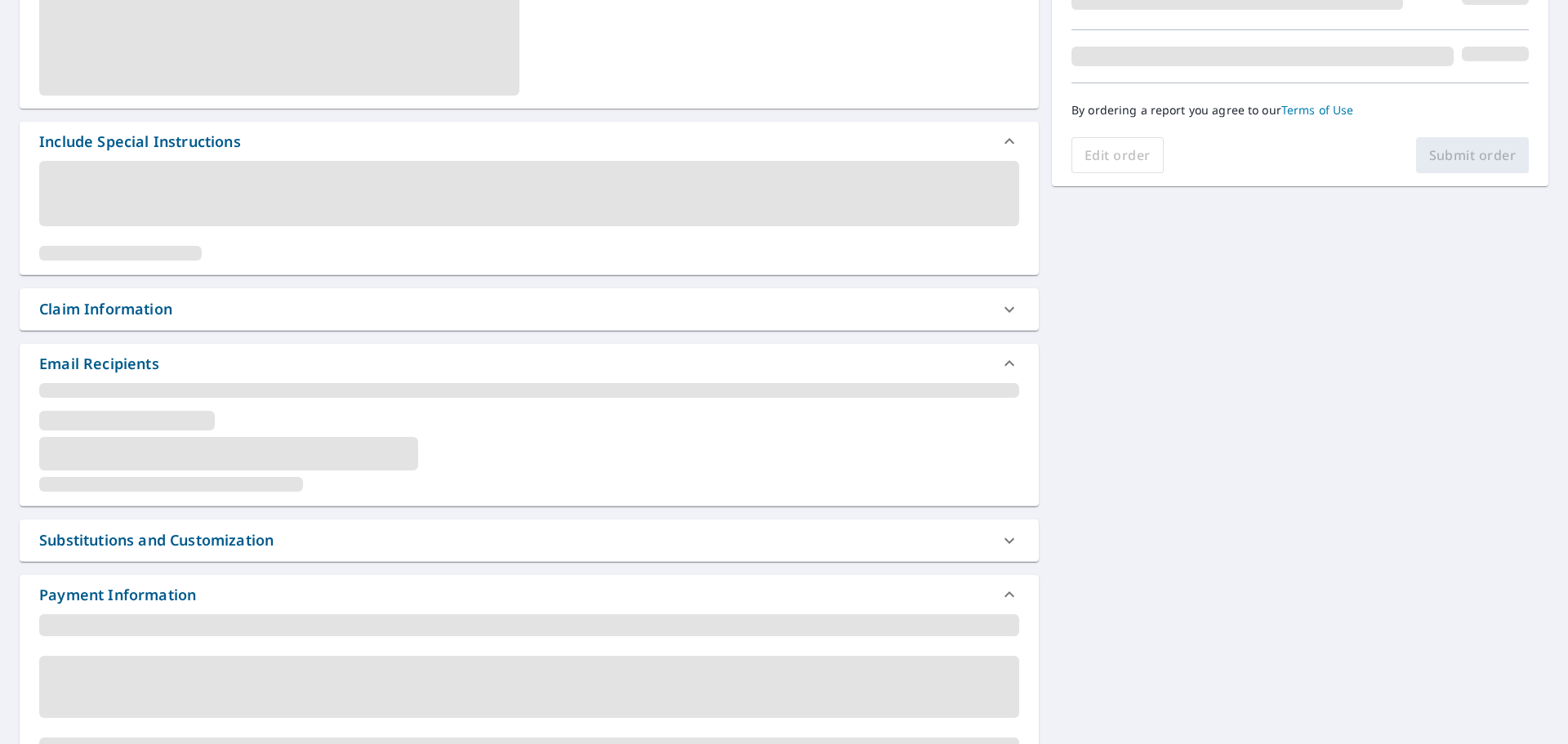
click at [58, 316] on div "Claim Information" at bounding box center [105, 309] width 133 height 22
click at [990, 302] on div at bounding box center [1009, 308] width 39 height 39
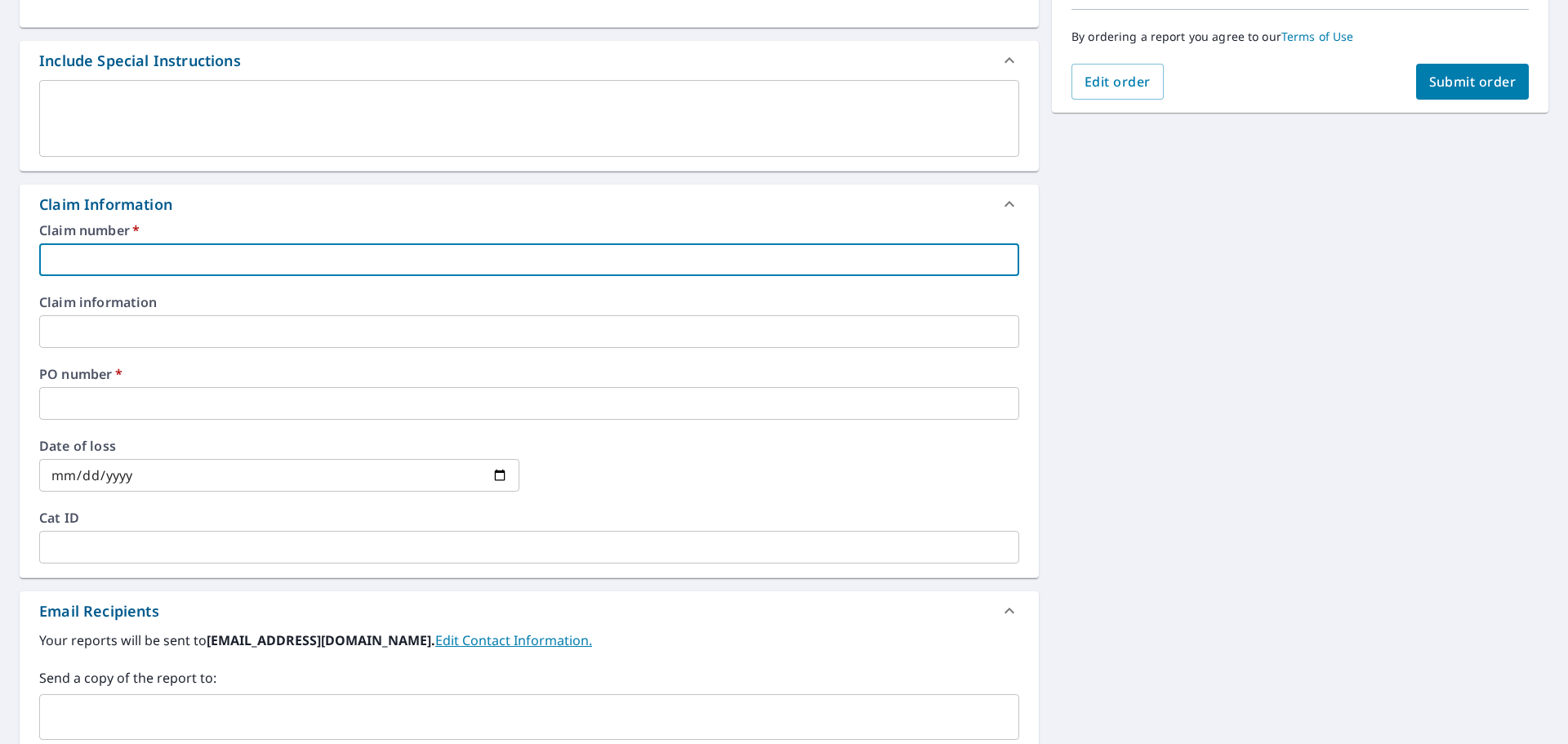
click at [171, 248] on input "text" at bounding box center [528, 260] width 980 height 33
type input "1"
checkbox input "true"
type input "10"
checkbox input "true"
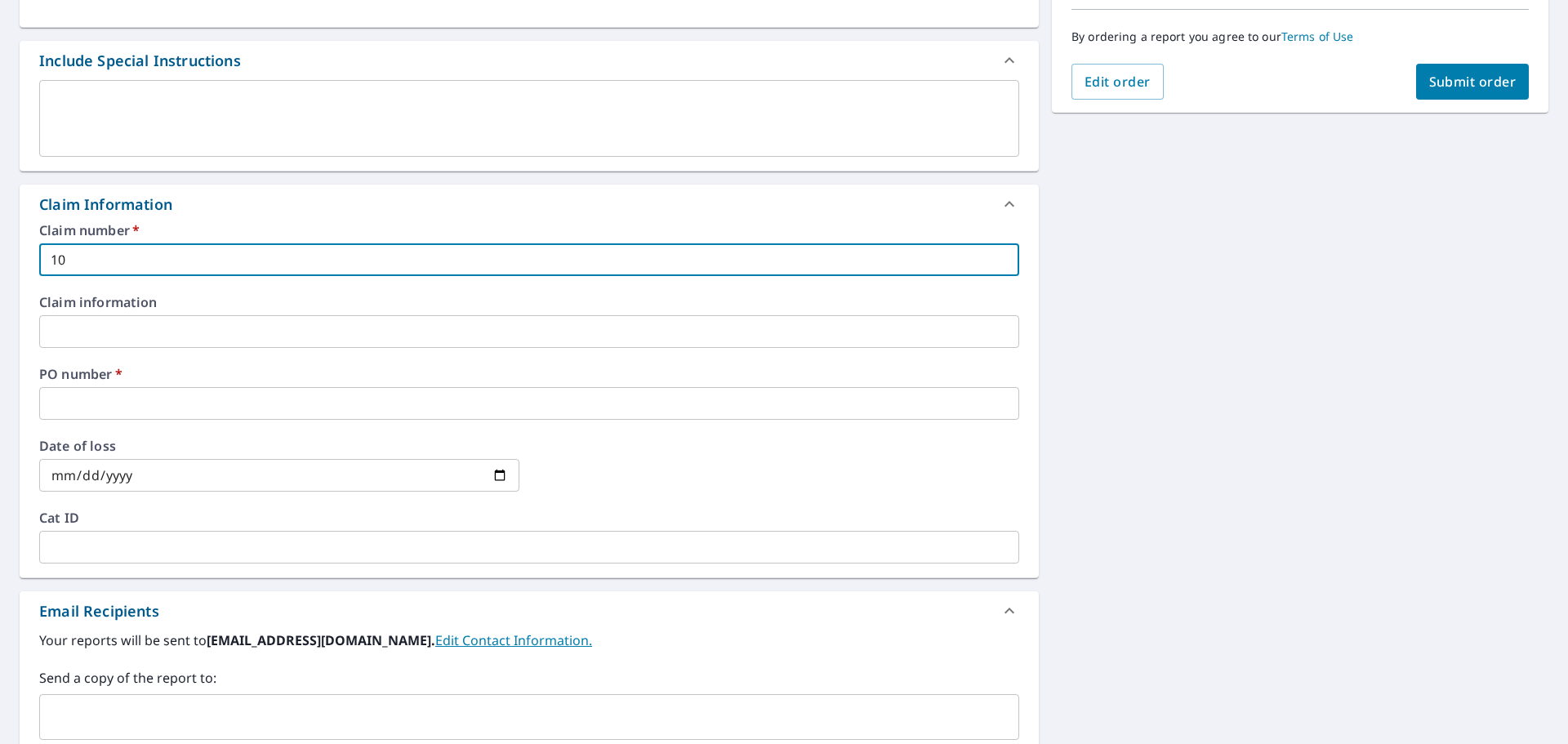
type input "100"
checkbox input "true"
type input "100"
checkbox input "true"
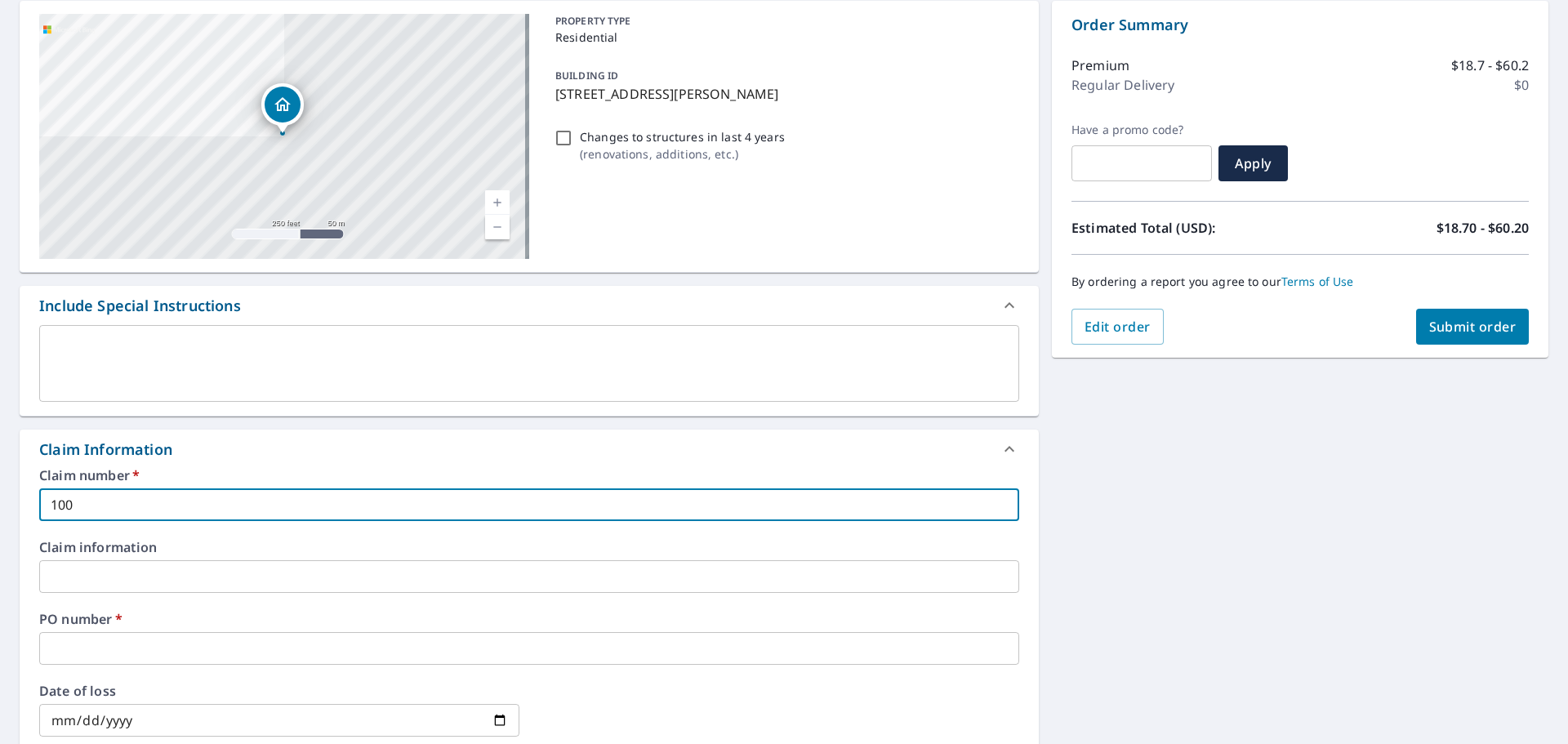
type input "100 d"
checkbox input "true"
type input "100 du"
checkbox input "true"
type input "100 du"
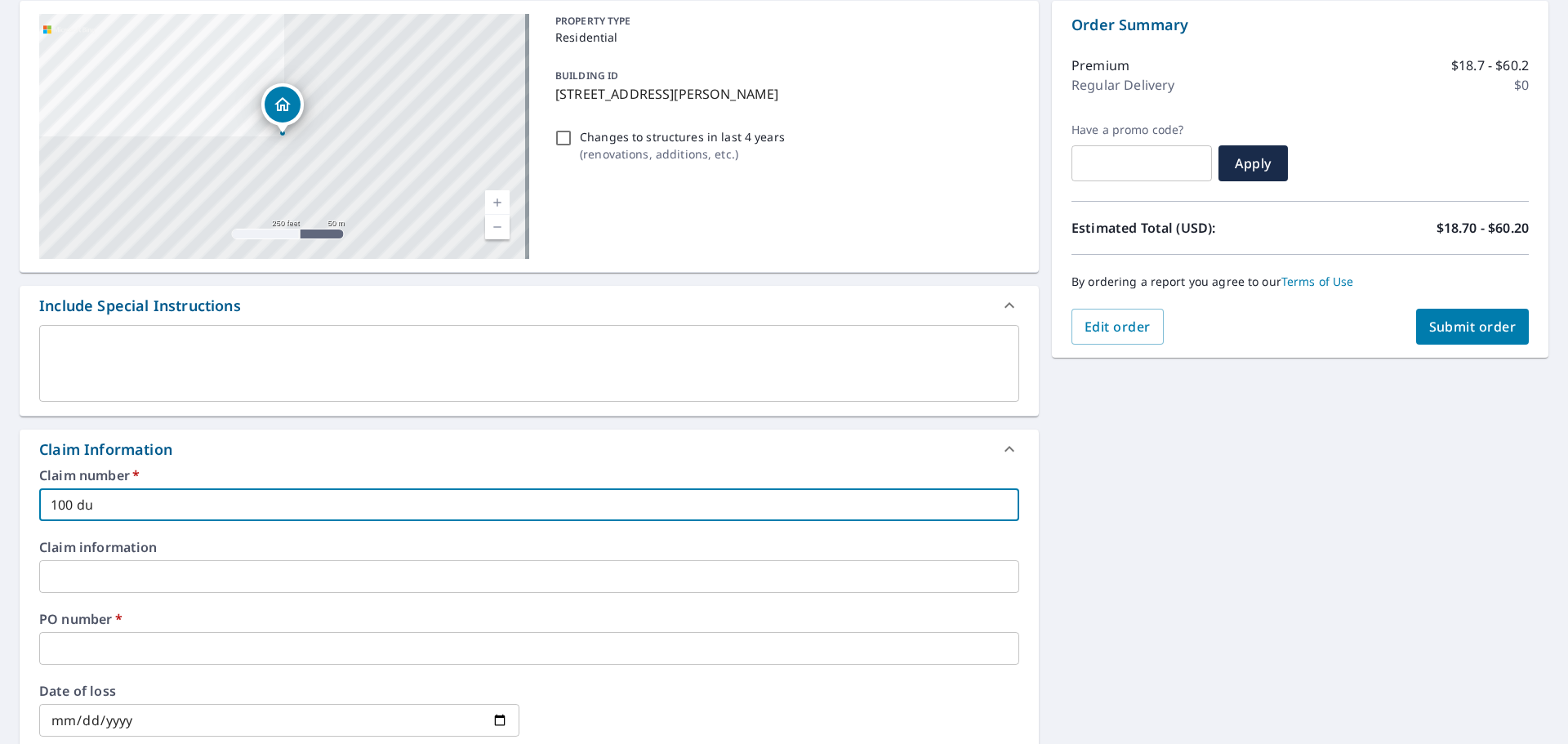
checkbox input "true"
type input "100 du b"
checkbox input "true"
type input "100 du bo"
checkbox input "true"
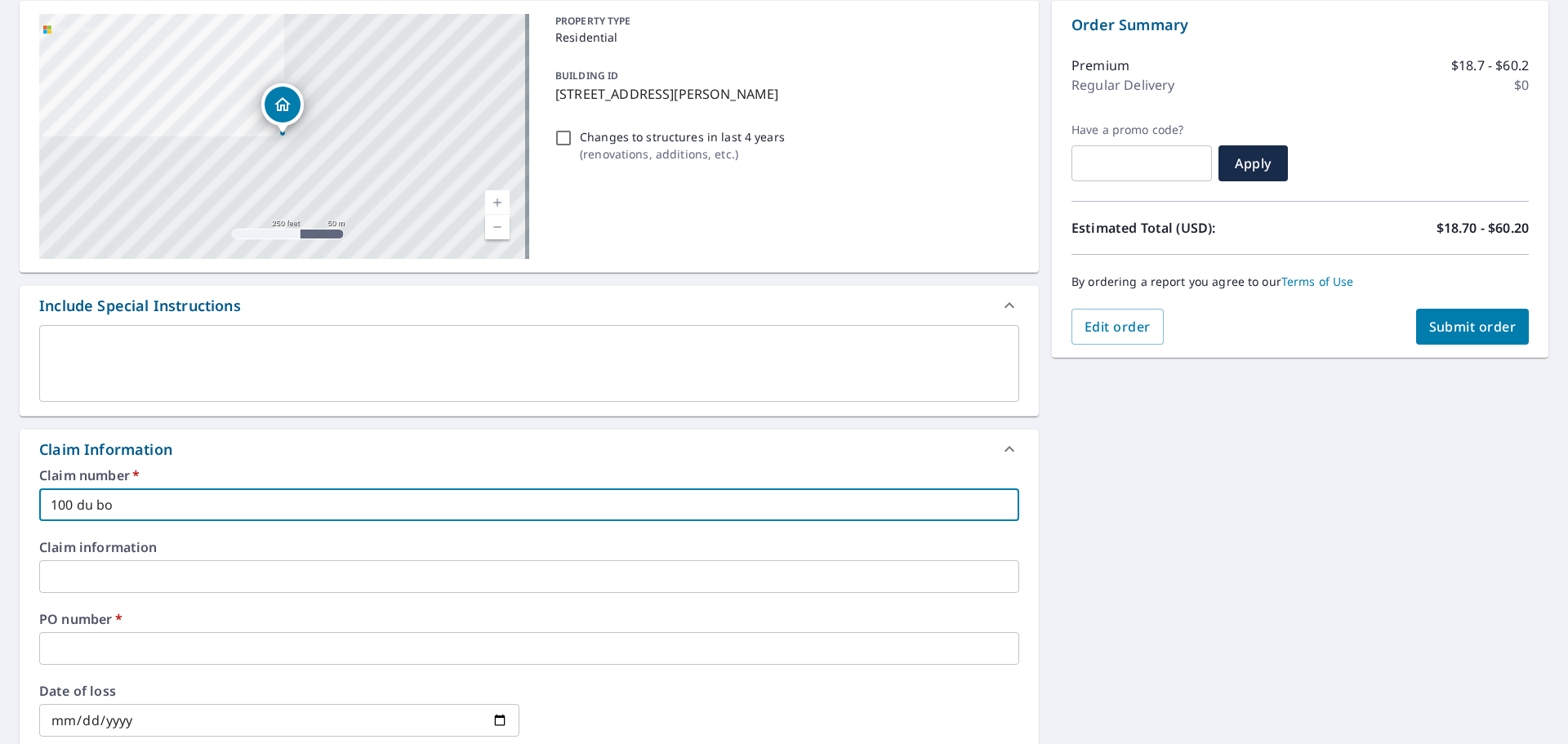
type input "100 du bou"
checkbox input "true"
type input "100 du [PERSON_NAME]"
checkbox input "true"
type input "100 du [PERSON_NAME]"
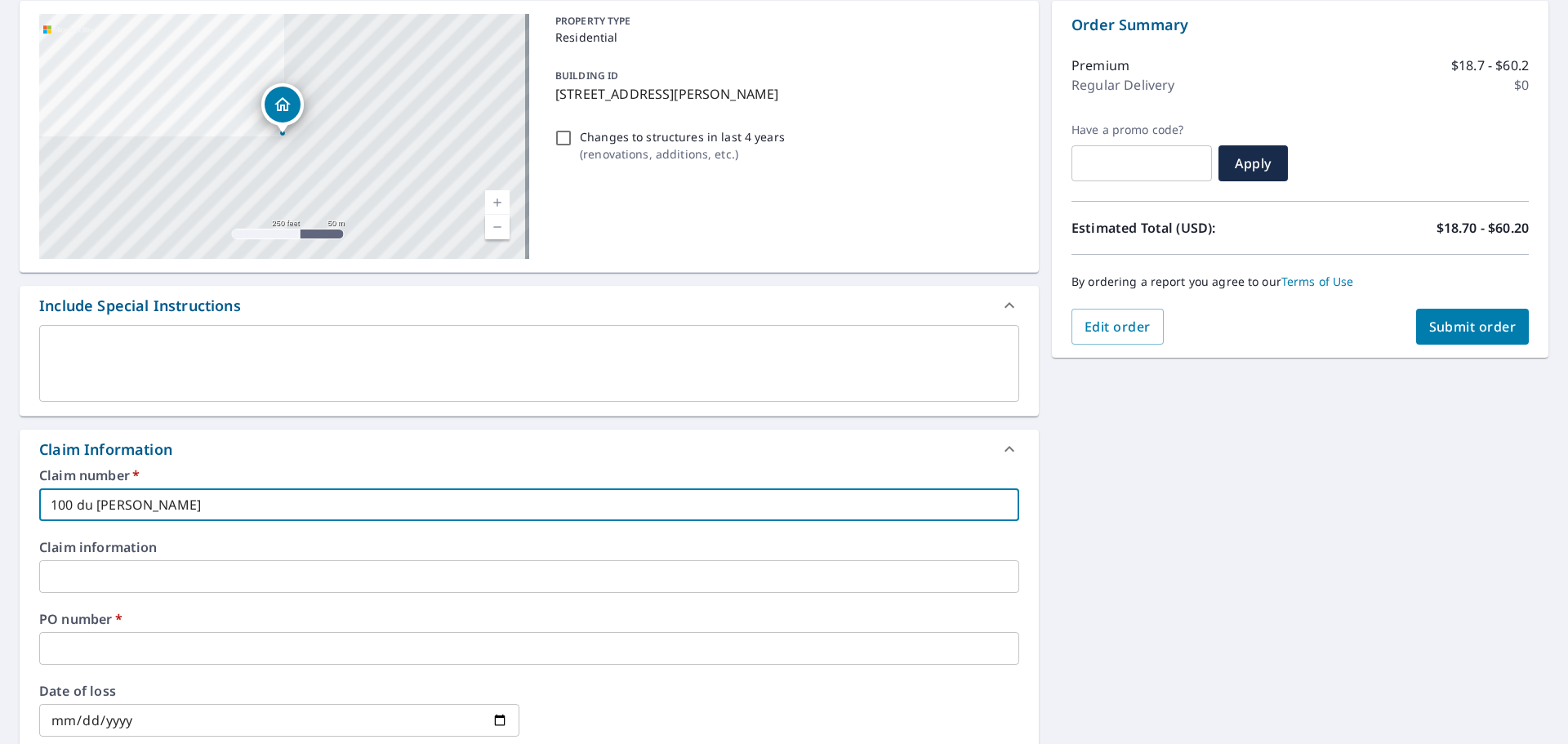
checkbox input "true"
type input "100 du [PERSON_NAME]"
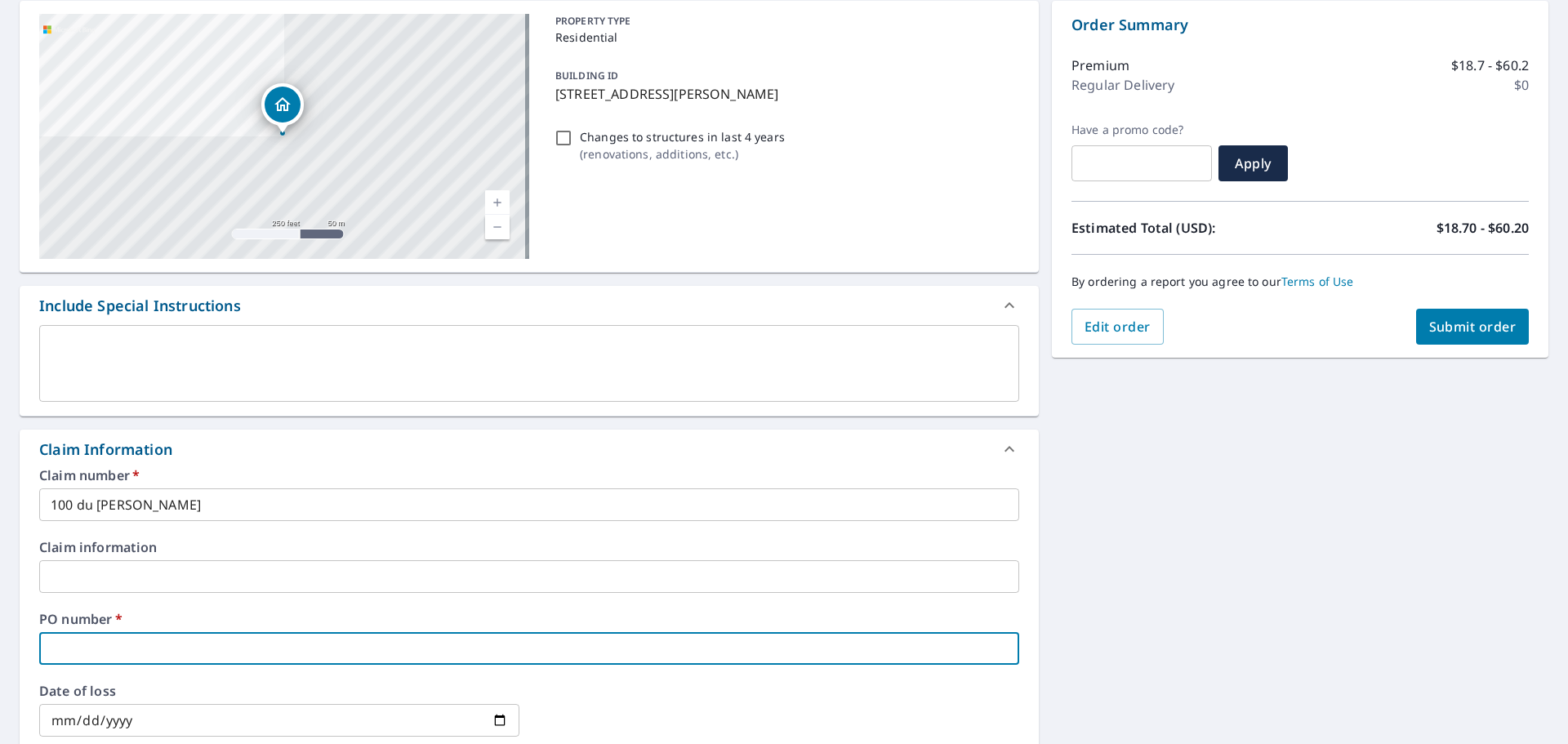
type input "1"
checkbox input "true"
type input "10"
checkbox input "true"
type input "100"
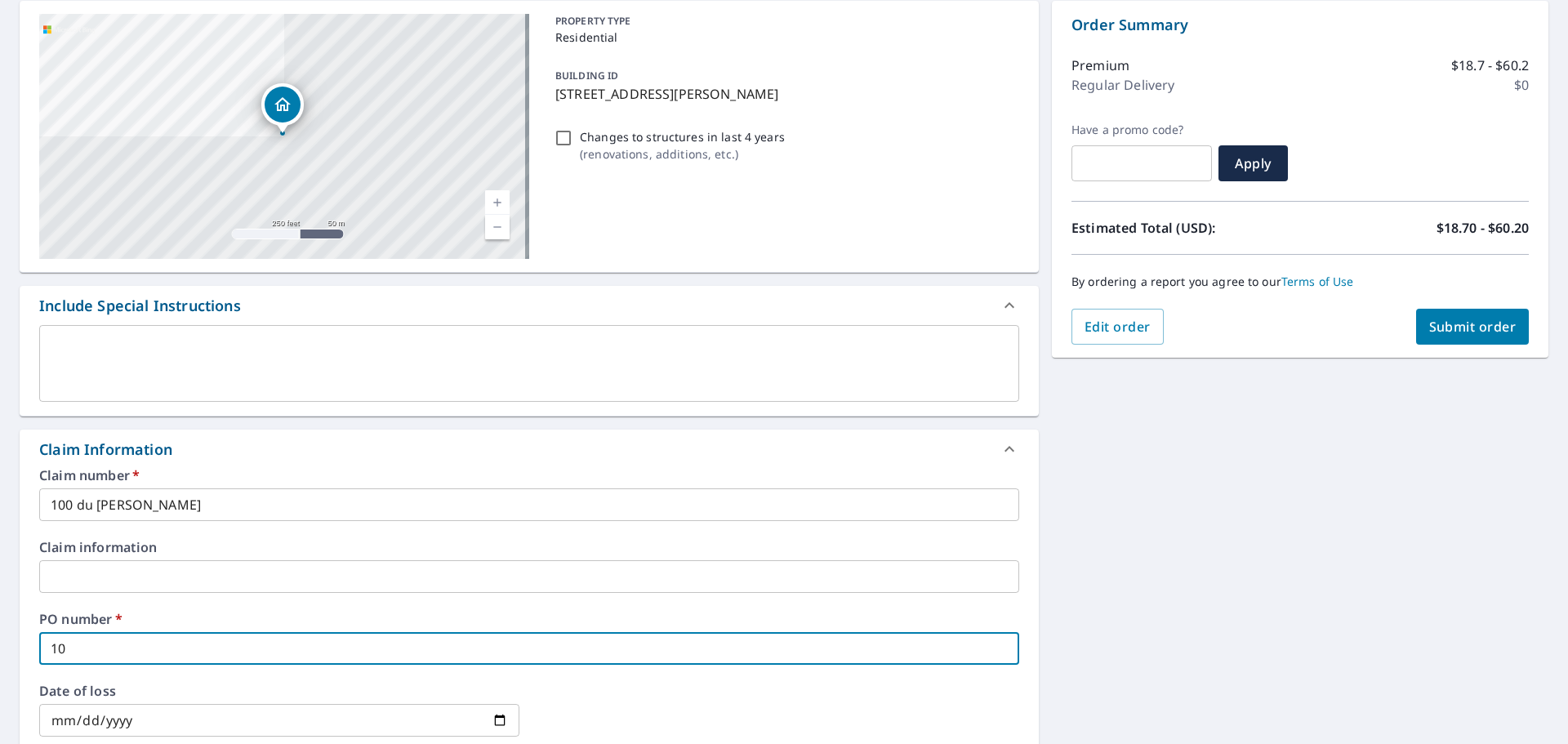
checkbox input "true"
type input "100"
checkbox input "true"
type input "100 d"
checkbox input "true"
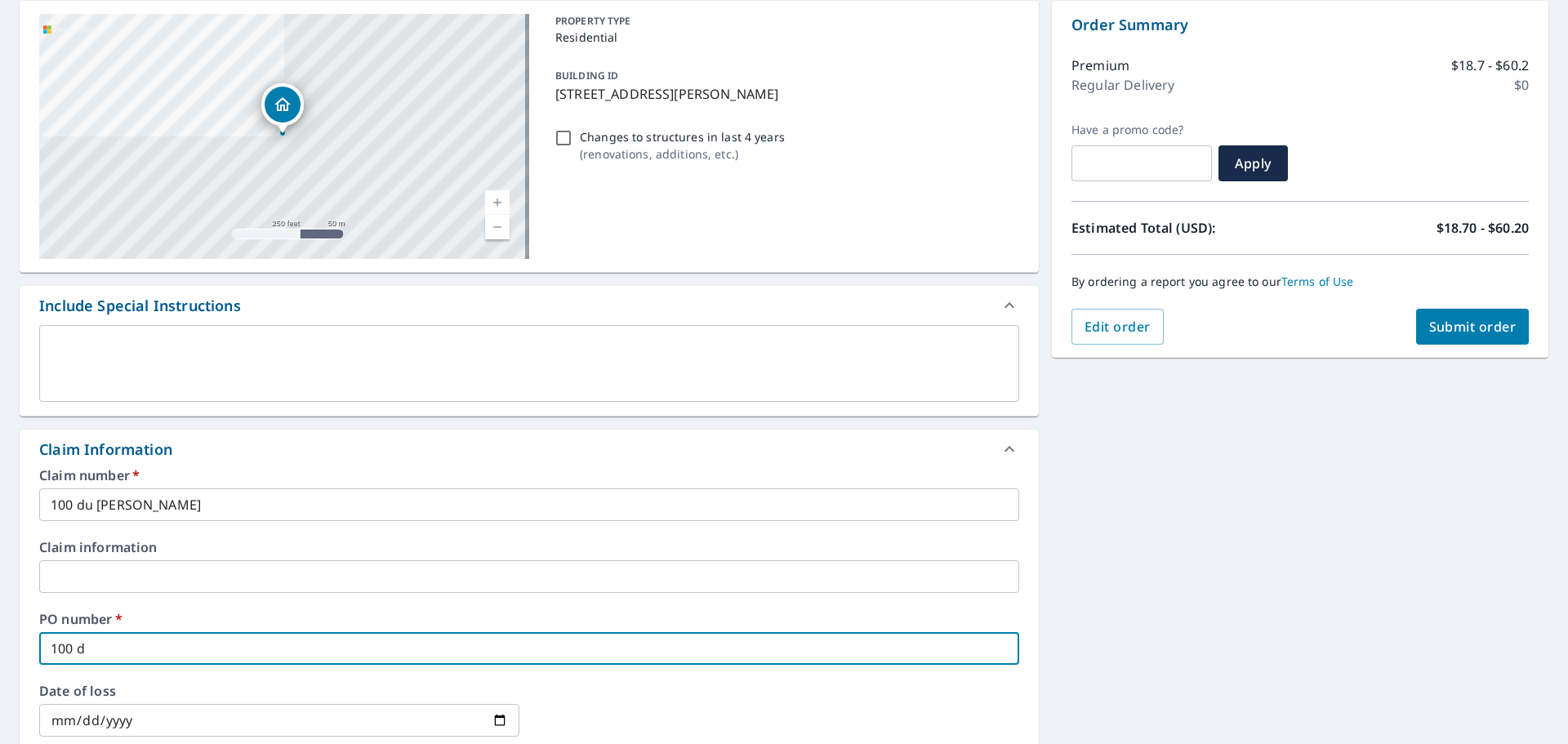
type input "100 du"
checkbox input "true"
type input "100 du"
checkbox input "true"
type input "100 du b"
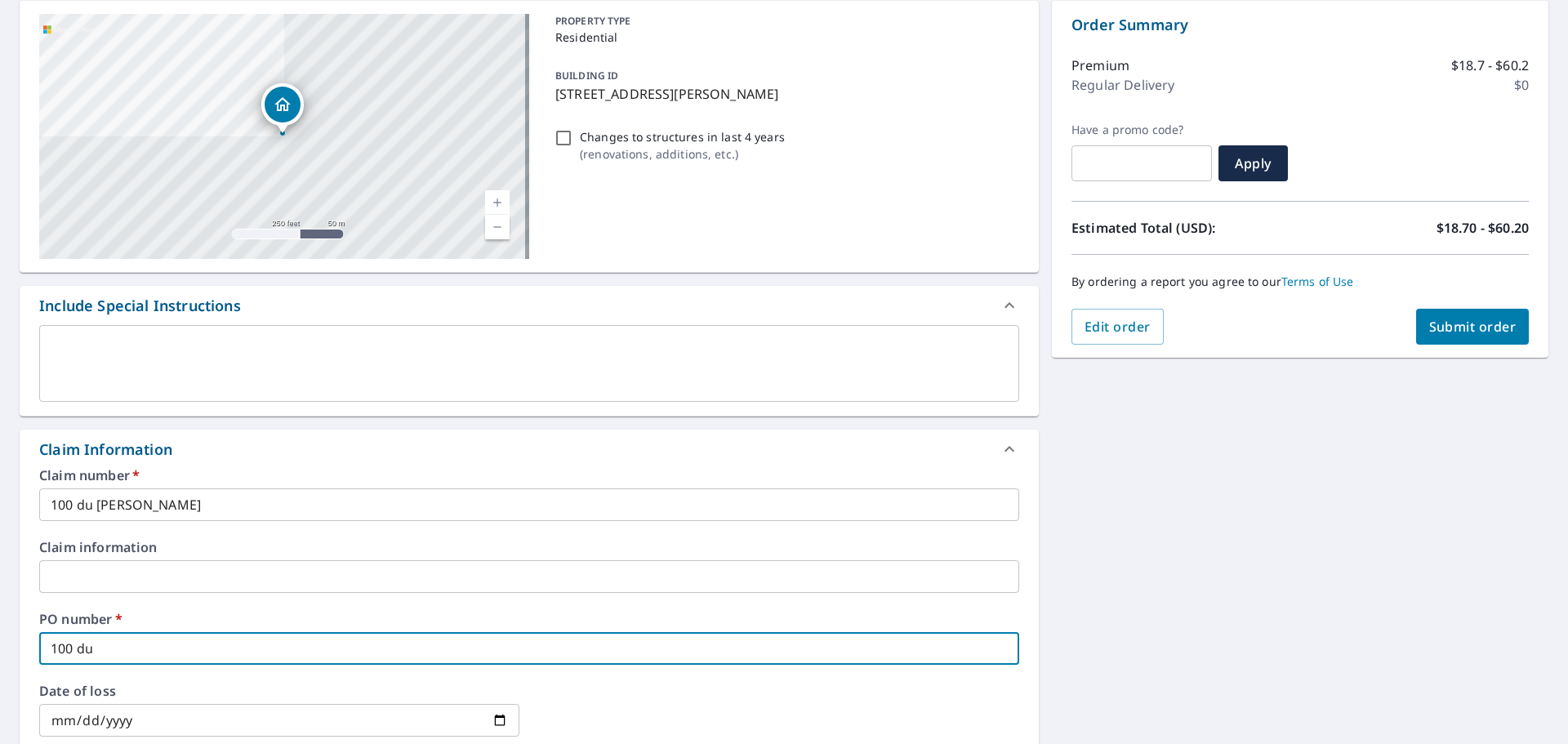
checkbox input "true"
type input "100 du bo"
checkbox input "true"
type input "100 du bou"
checkbox input "true"
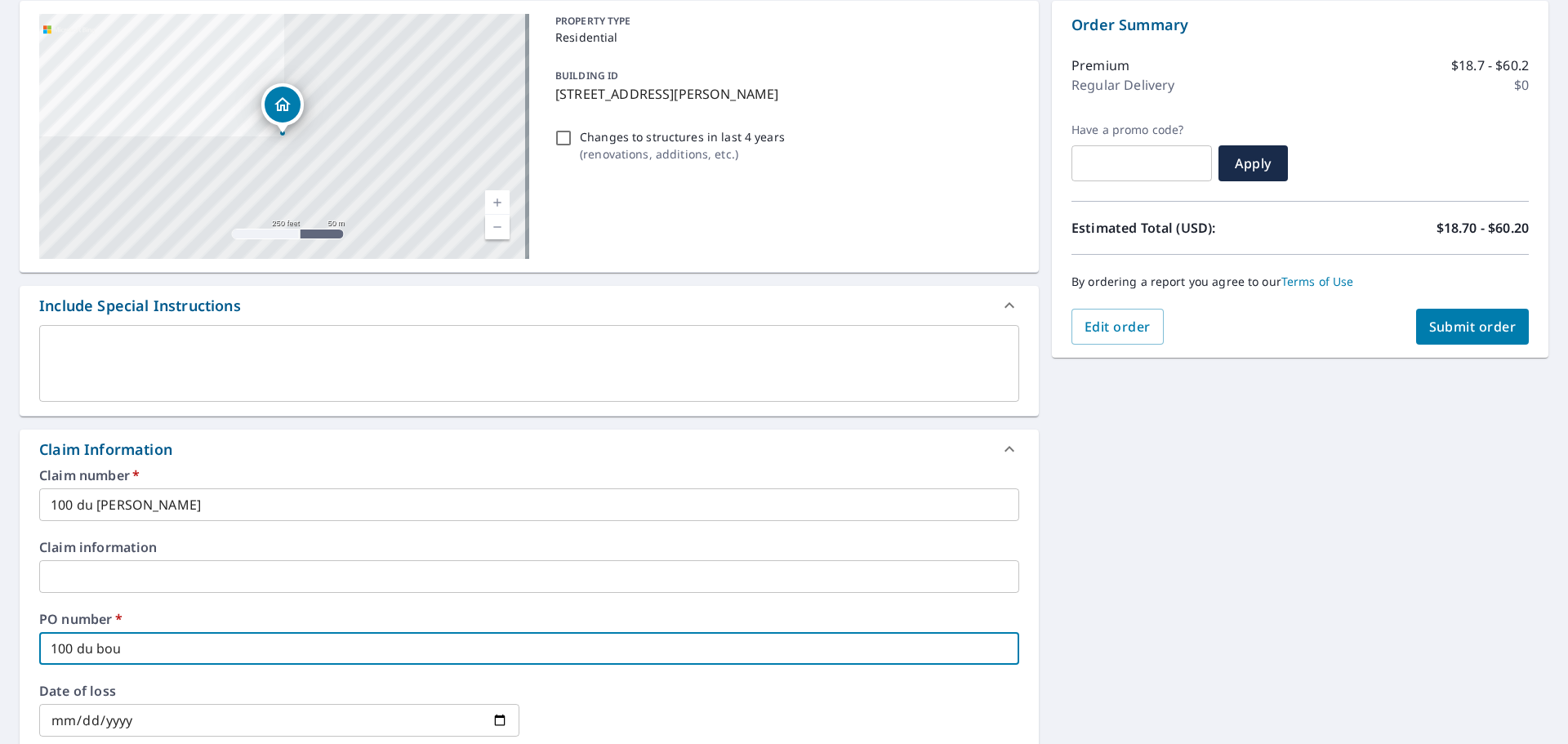
type input "100 du [PERSON_NAME]"
checkbox input "true"
type input "100 du bourt"
checkbox input "true"
type input "100 du bourtg"
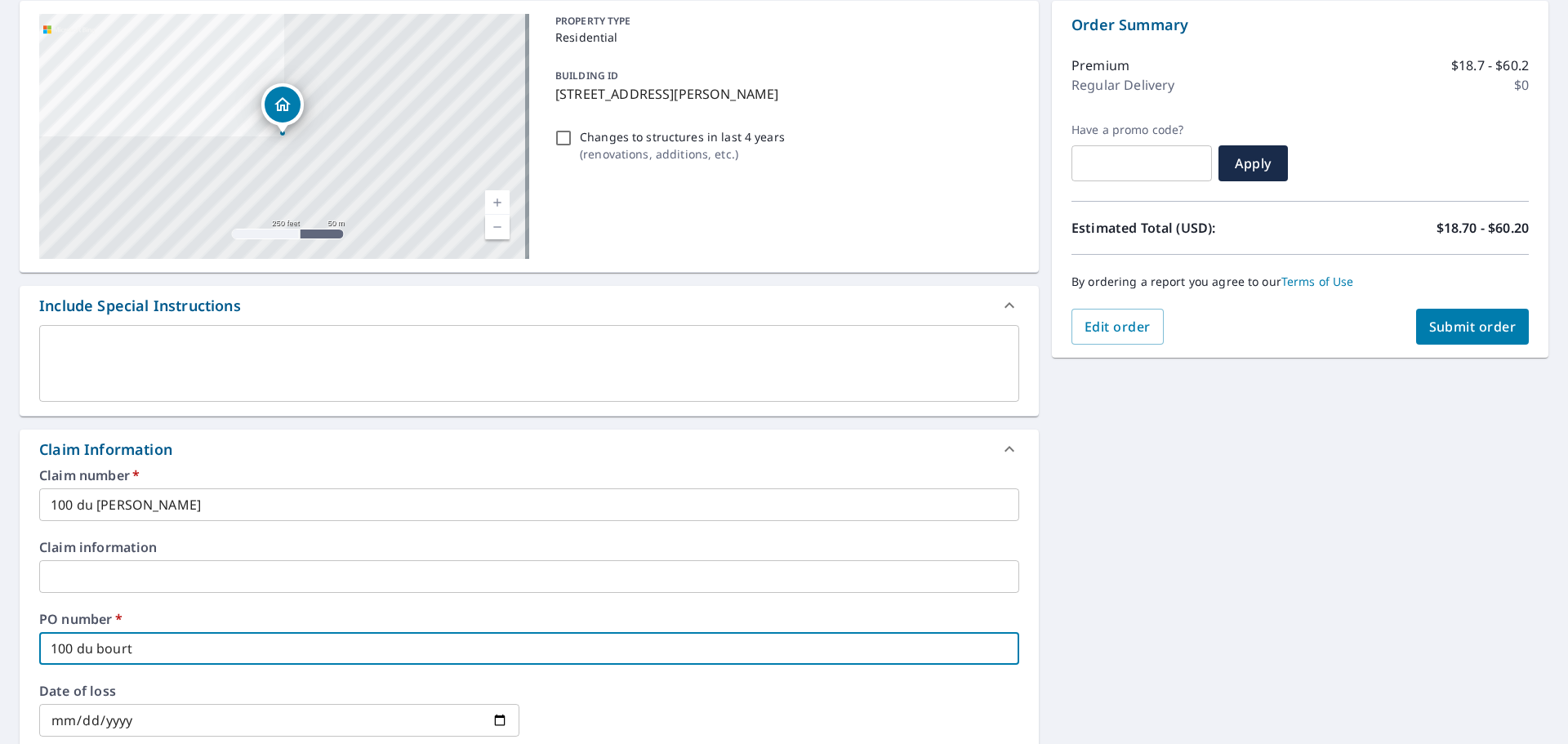
checkbox input "true"
type input "100 du bourt"
checkbox input "true"
type input "100 du bourtg"
checkbox input "true"
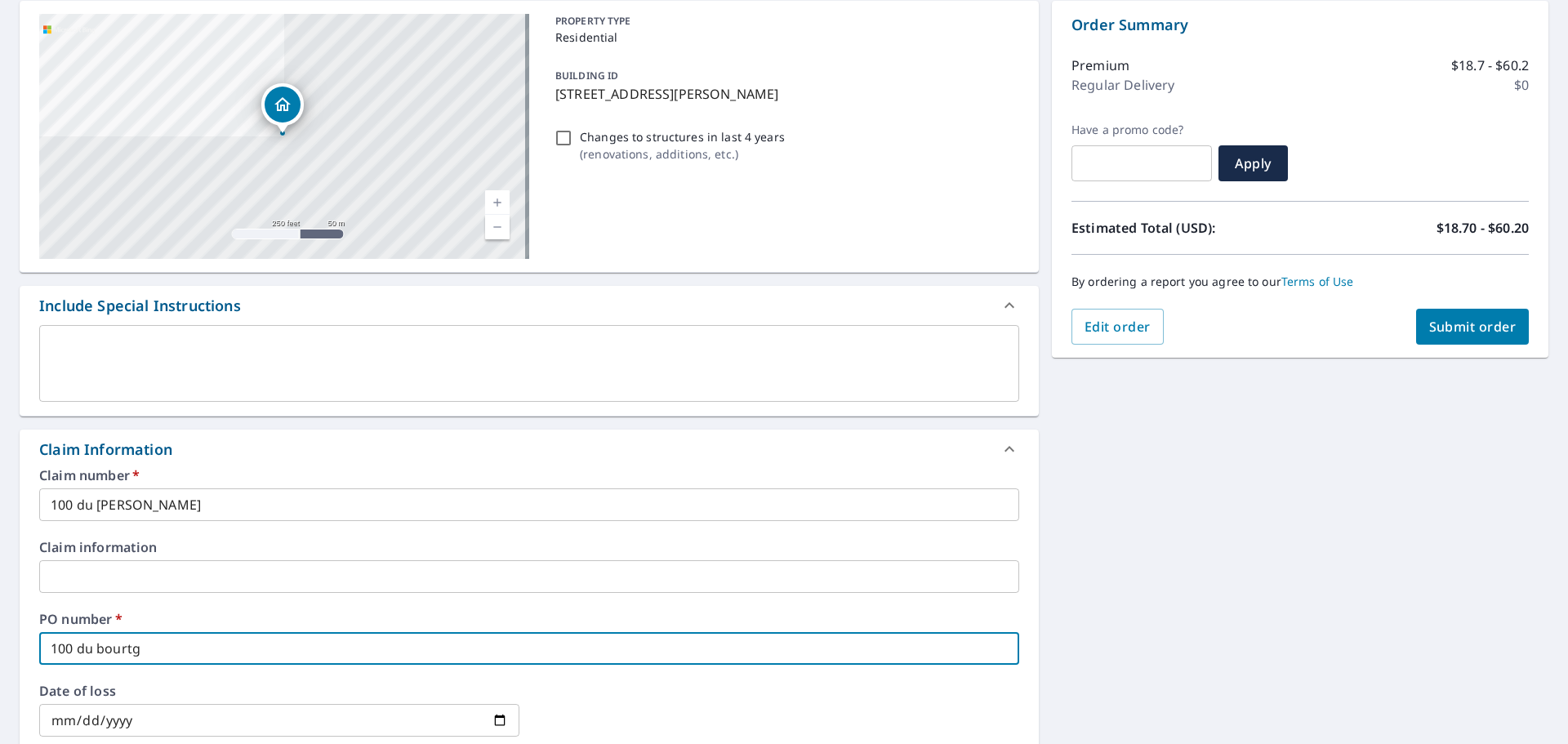
type input "100 du bourt"
checkbox input "true"
type input "100 du [PERSON_NAME]"
checkbox input "true"
type input "100 du [PERSON_NAME]"
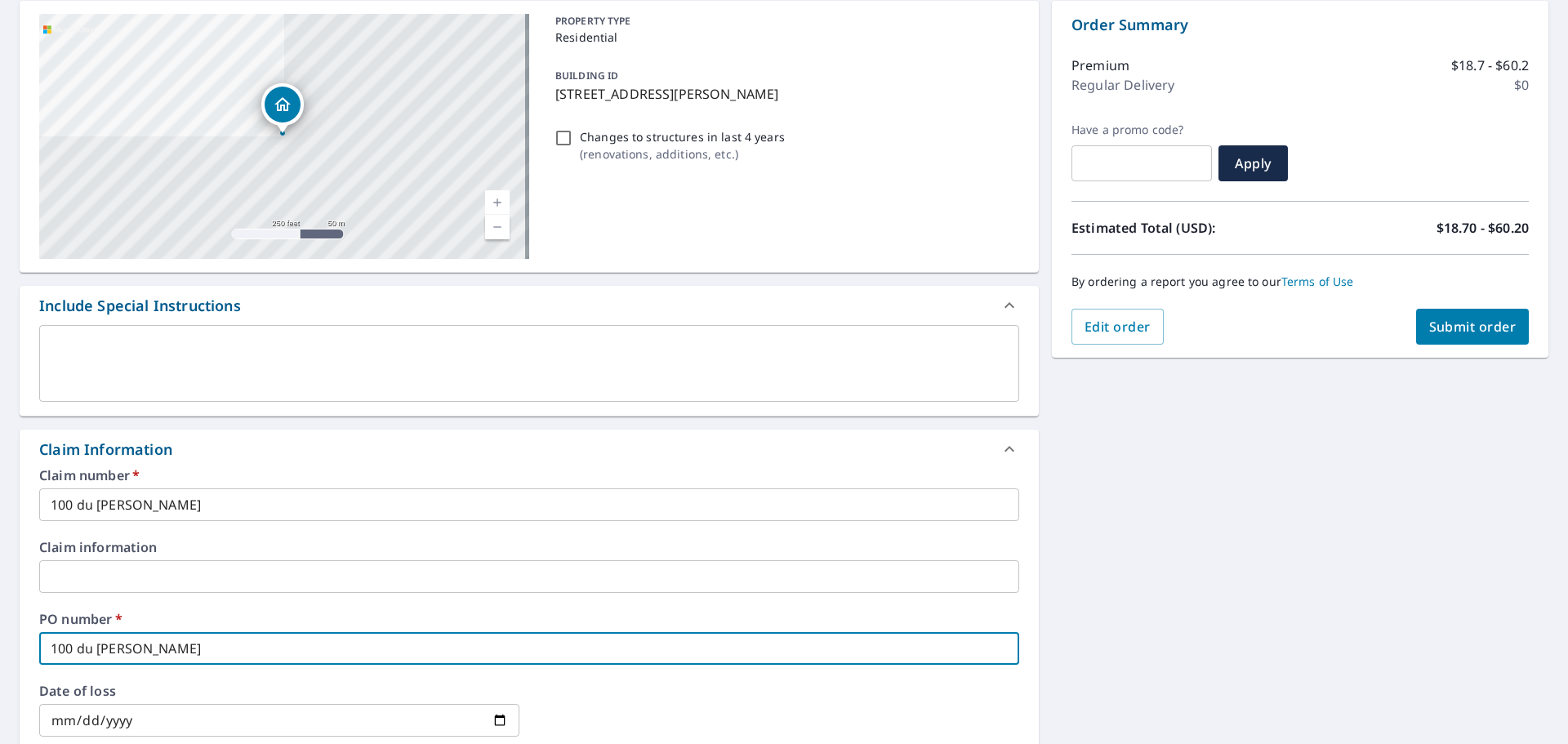
checkbox input "true"
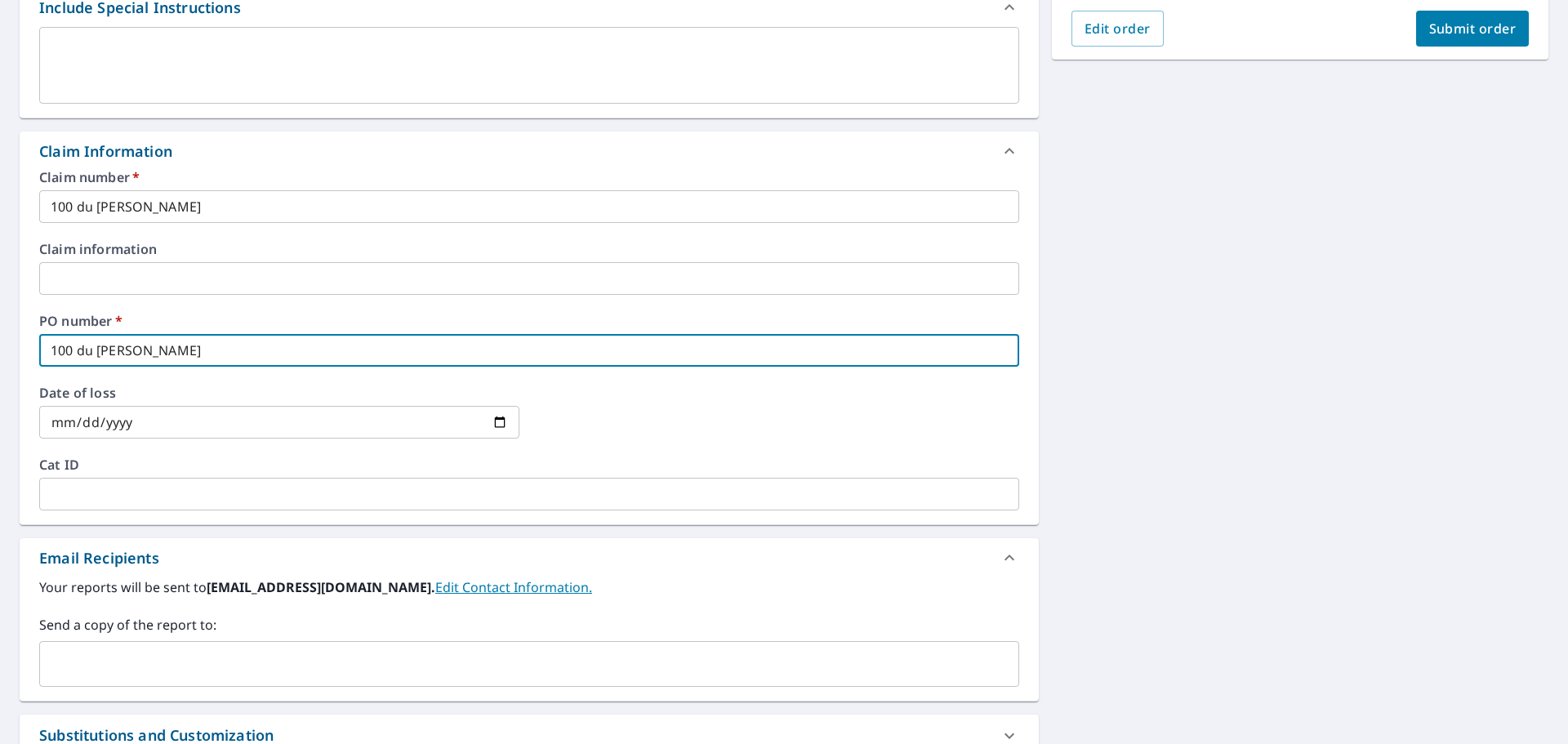
scroll to position [489, 0]
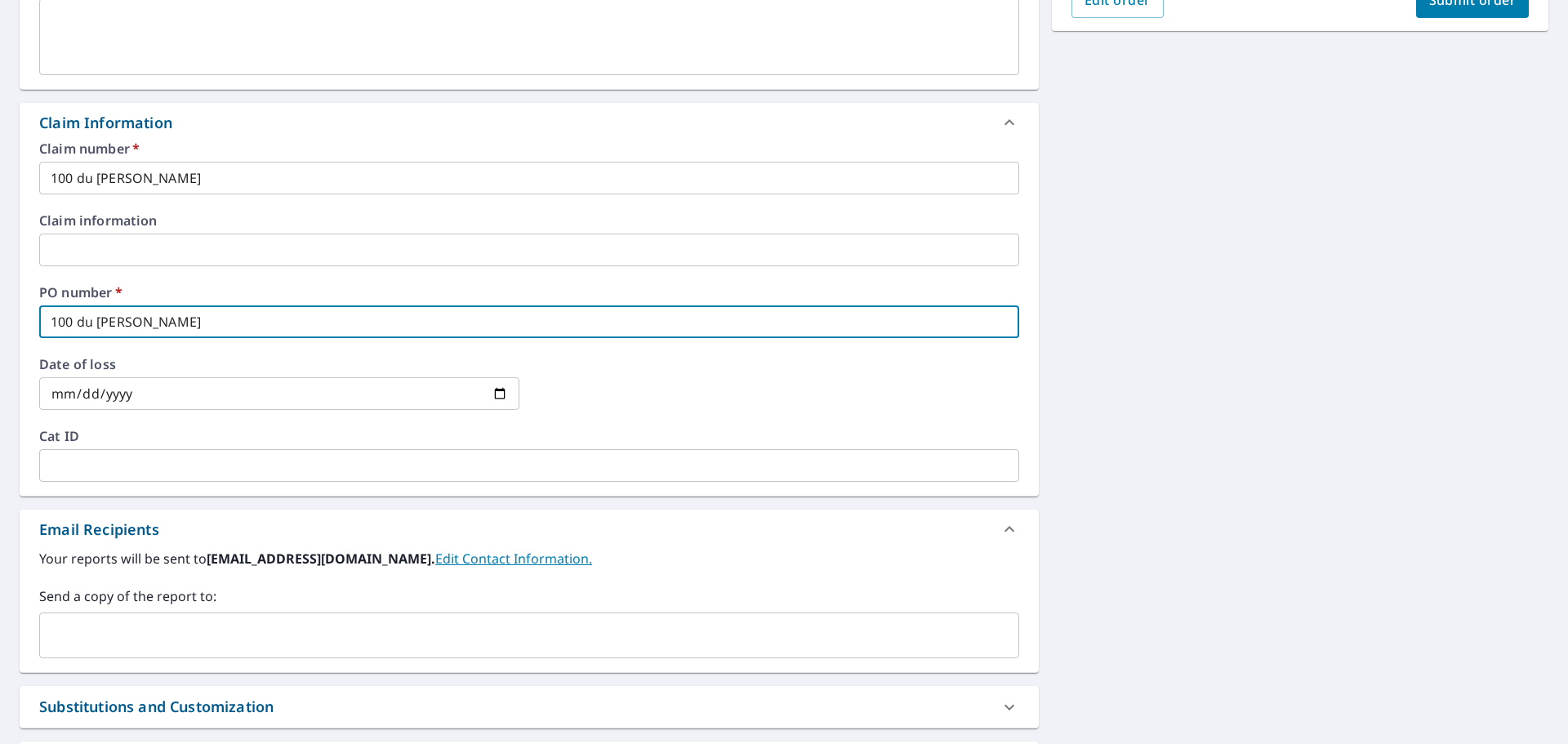
type input "100 du [PERSON_NAME]"
click at [210, 637] on input "text" at bounding box center [516, 635] width 940 height 31
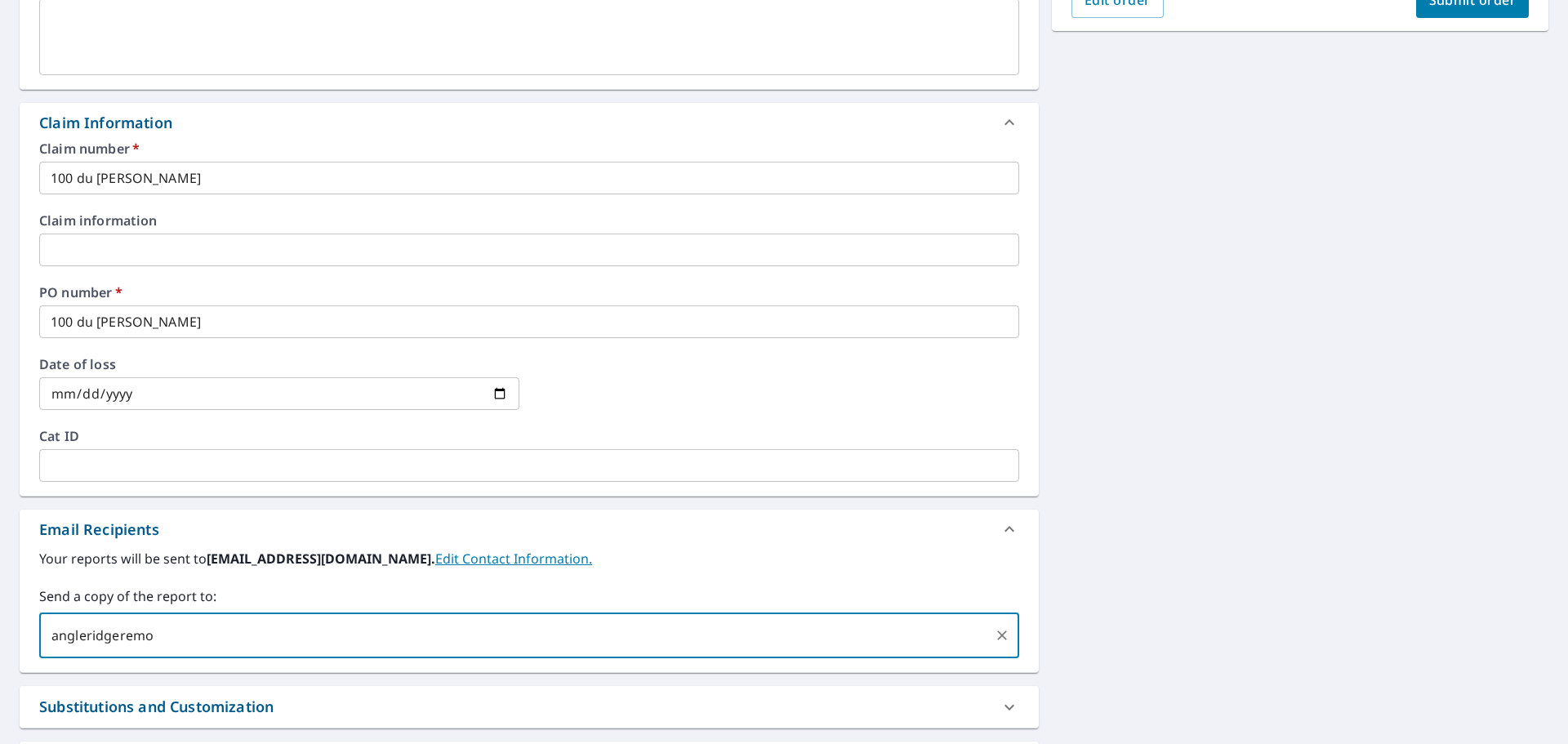
type input "angleridgeremod"
checkbox input "true"
type input "[EMAIL_ADDRESS][DOMAIN_NAME]"
checkbox input "true"
type input "[EMAIL_ADDRESS][DOMAIN_NAME]"
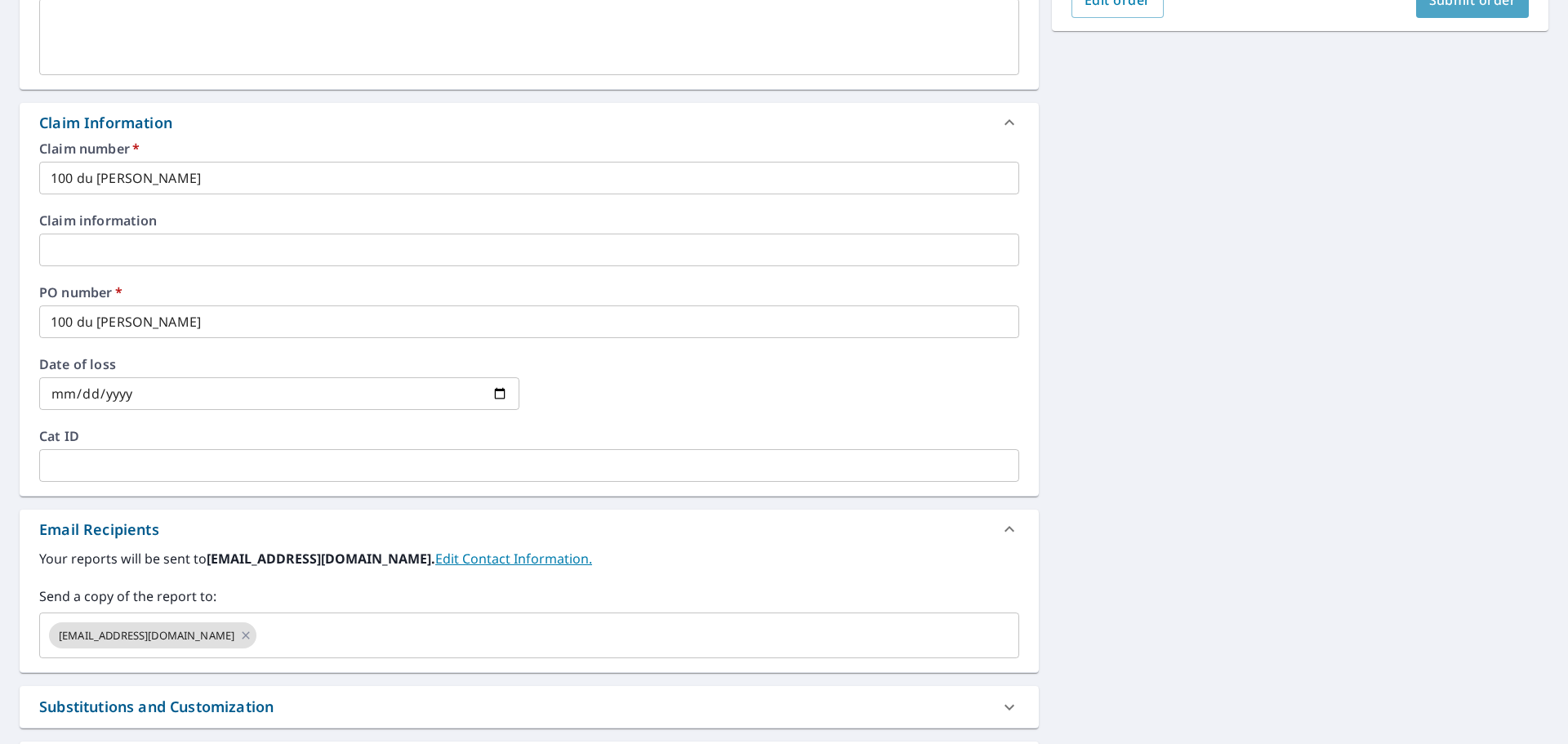
click at [1470, 10] on button "Submit order" at bounding box center [1472, 0] width 113 height 36
checkbox input "true"
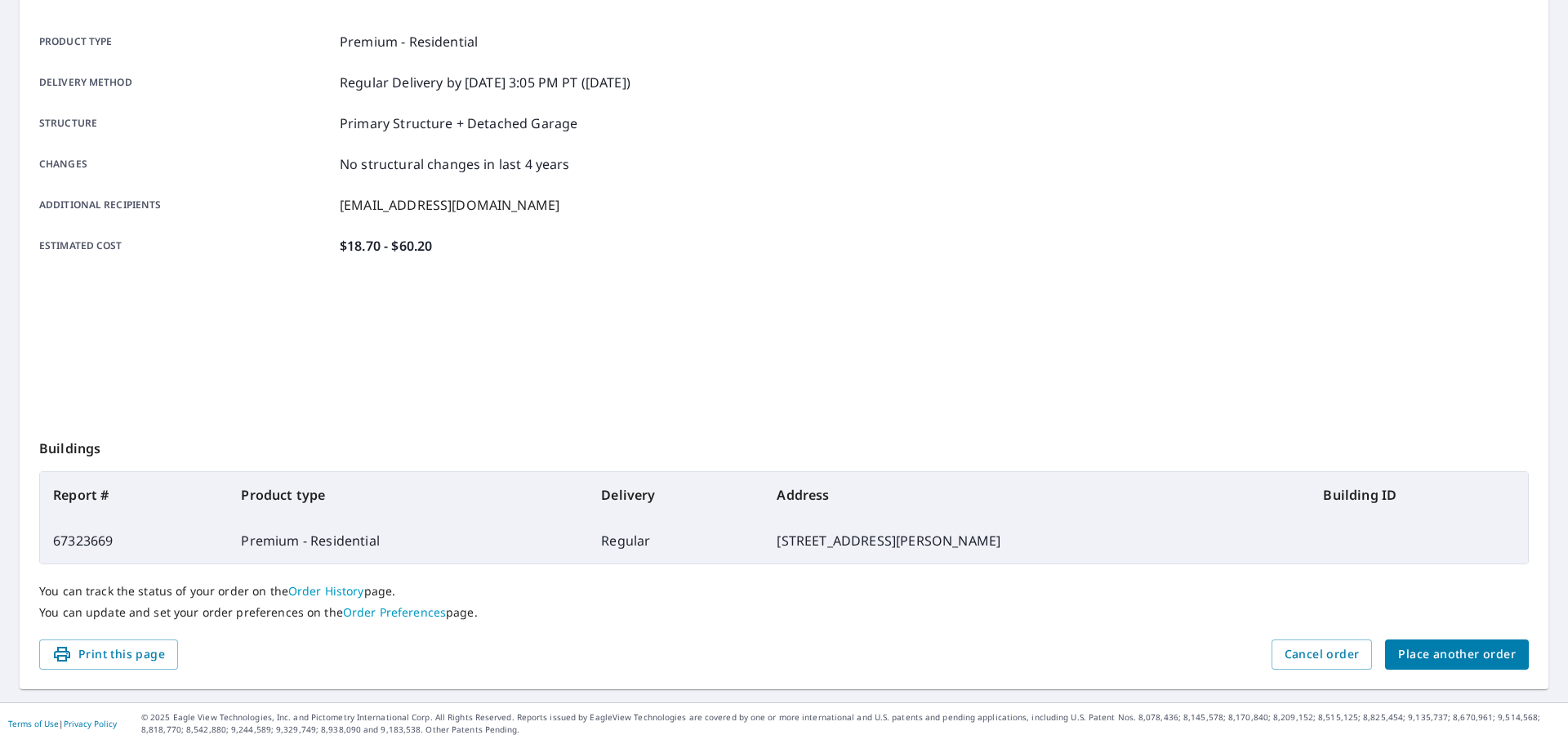
scroll to position [217, 0]
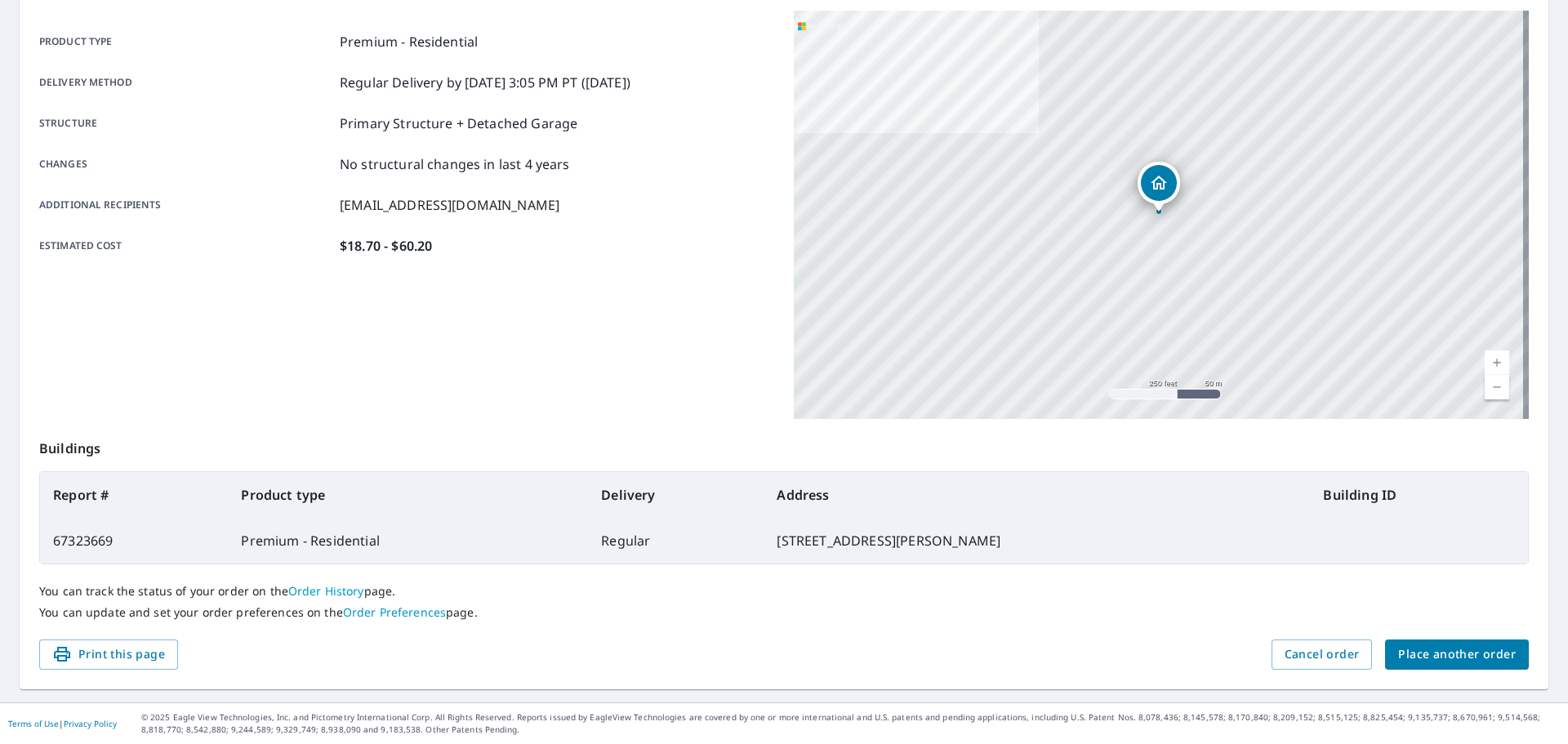
click at [1444, 653] on span "Place another order" at bounding box center [1457, 654] width 117 height 21
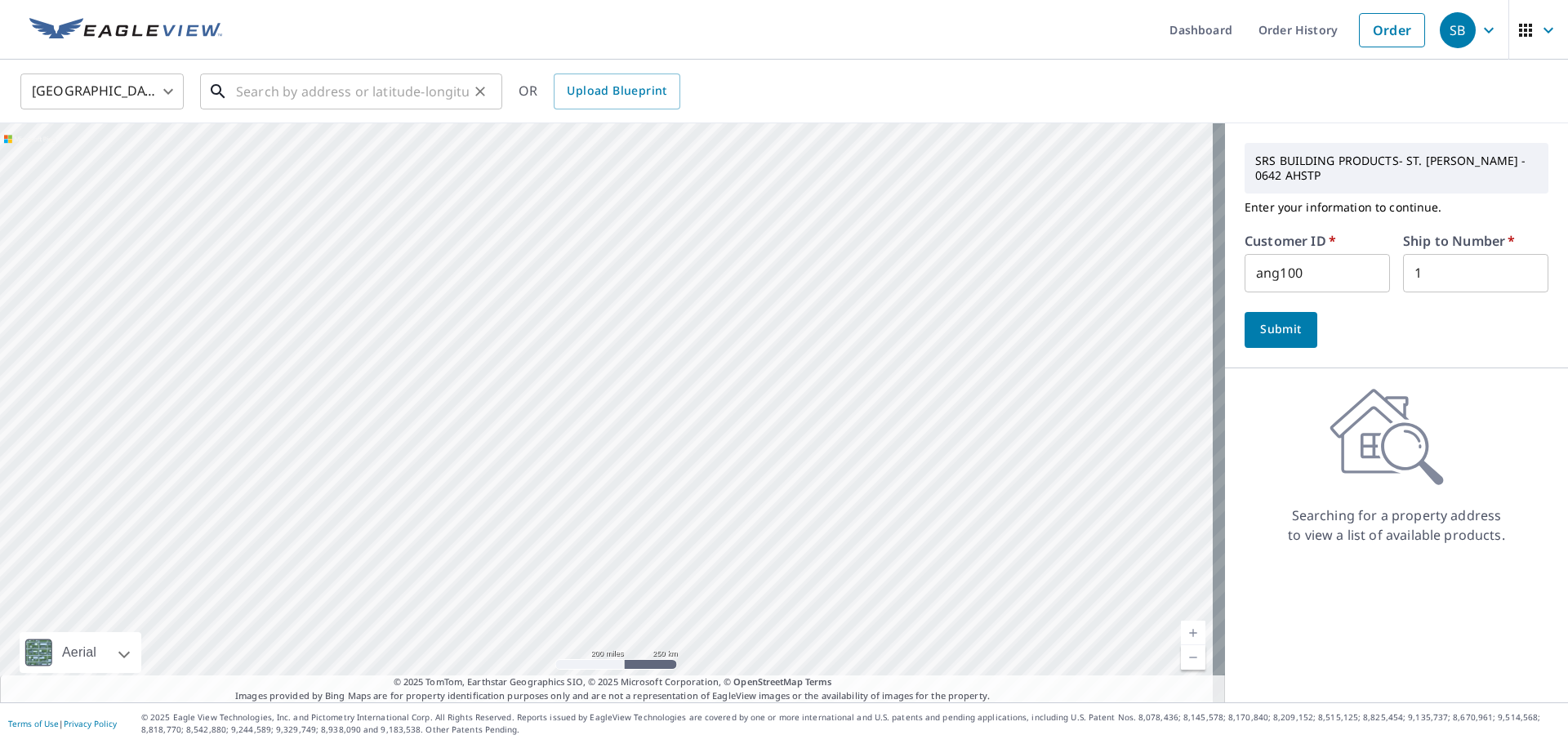
click at [442, 83] on input "text" at bounding box center [352, 92] width 233 height 46
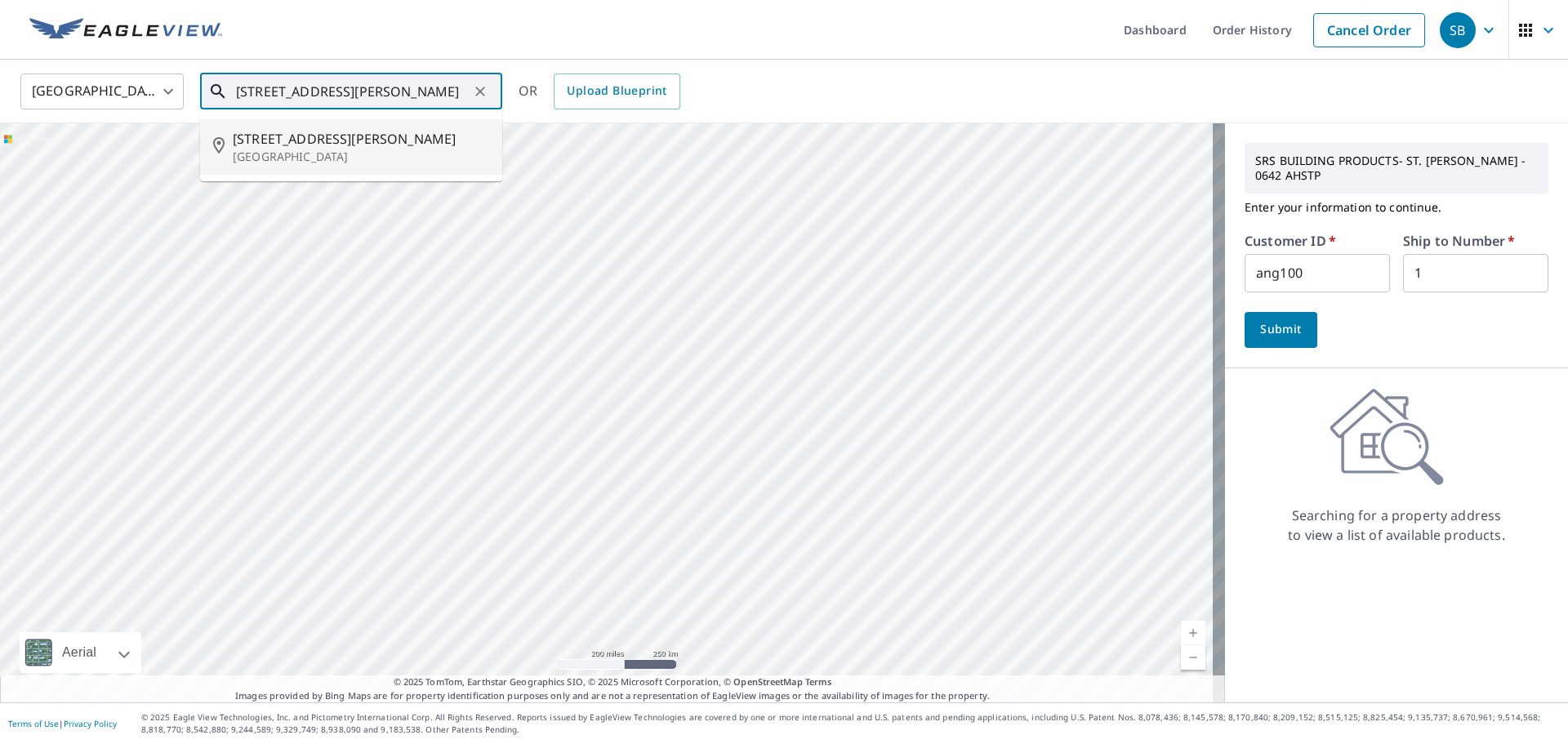
click at [291, 162] on p "[GEOGRAPHIC_DATA]" at bounding box center [361, 156] width 257 height 16
type input "[STREET_ADDRESS][PERSON_NAME]"
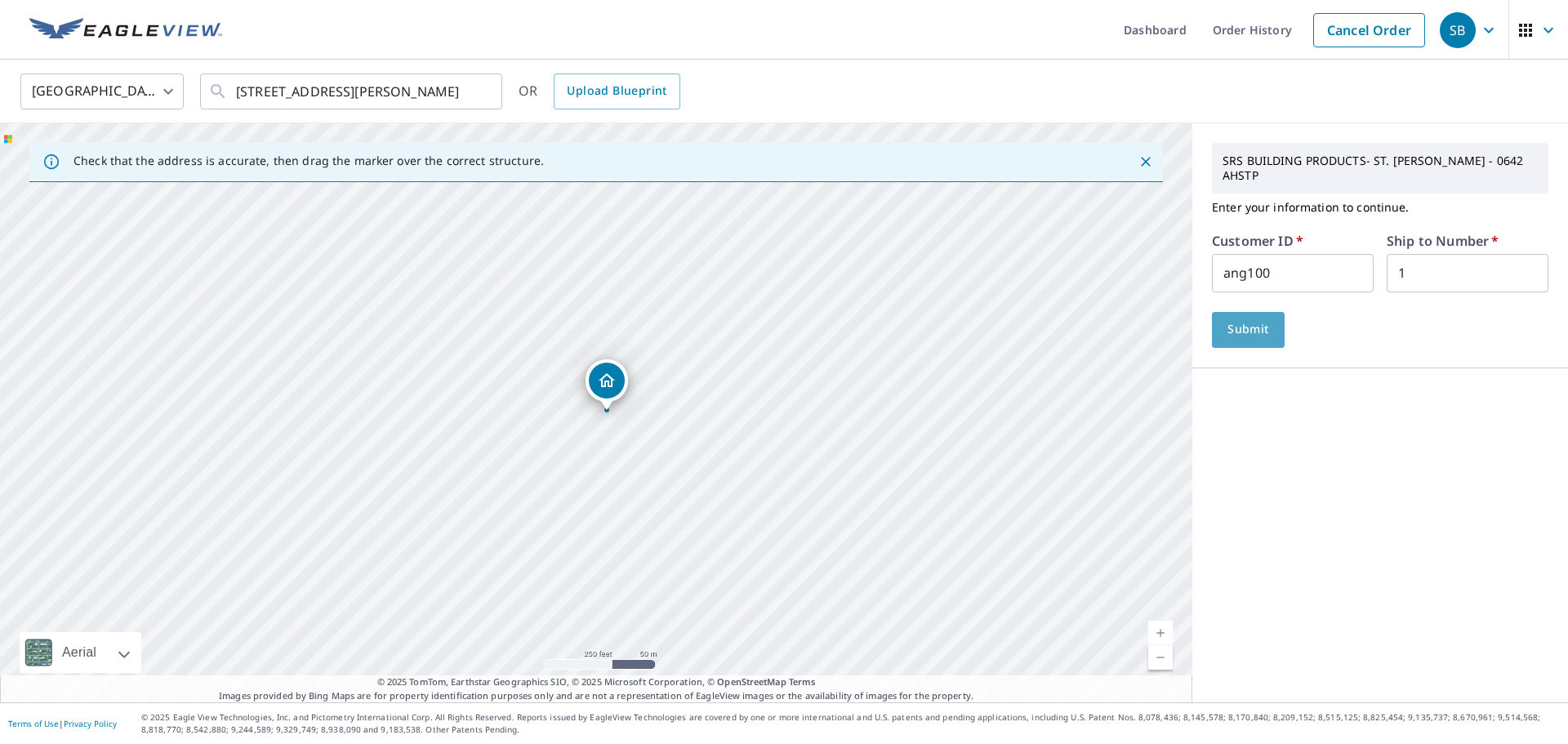
click at [1247, 323] on span "Submit" at bounding box center [1248, 329] width 47 height 21
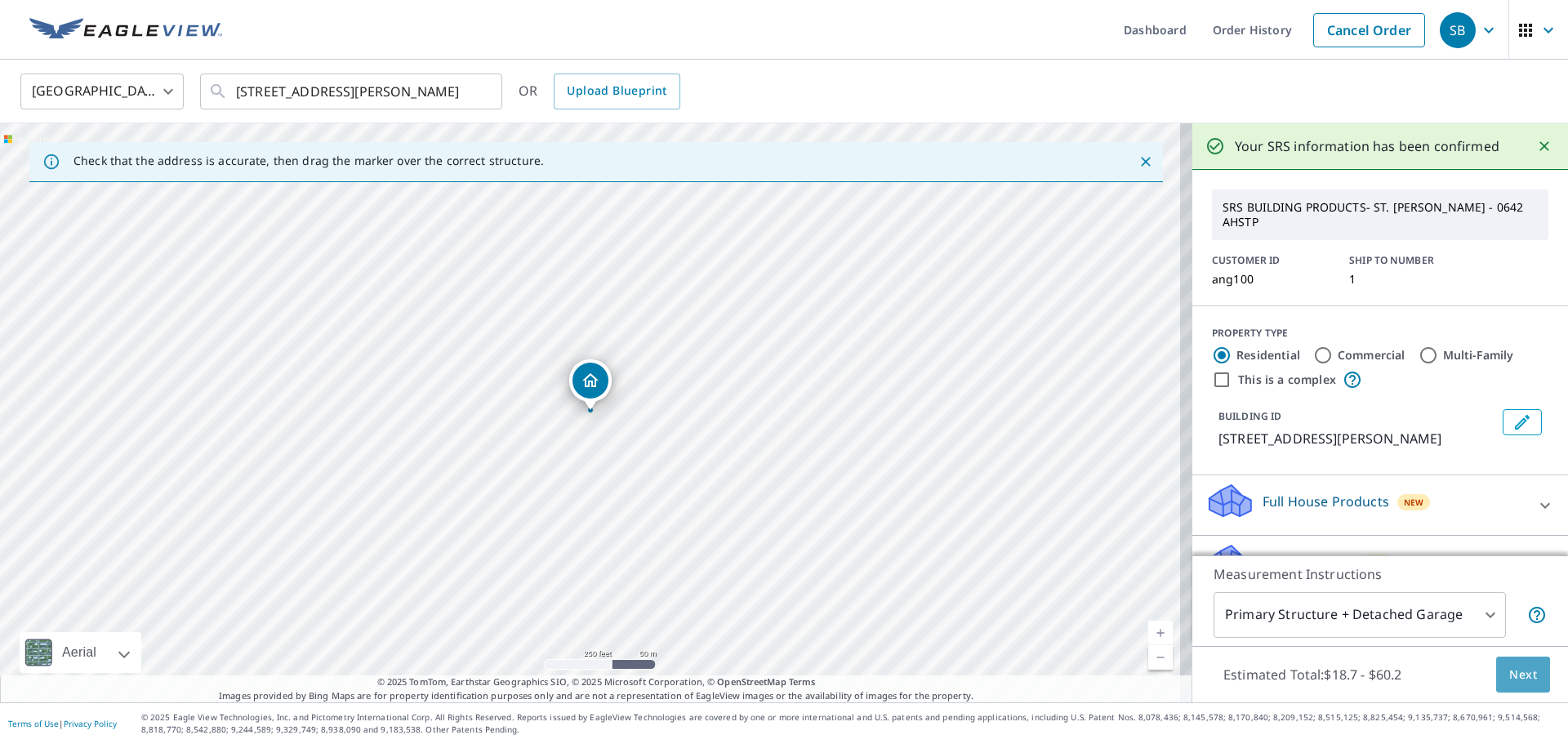
click at [1518, 681] on span "Next" at bounding box center [1523, 674] width 28 height 21
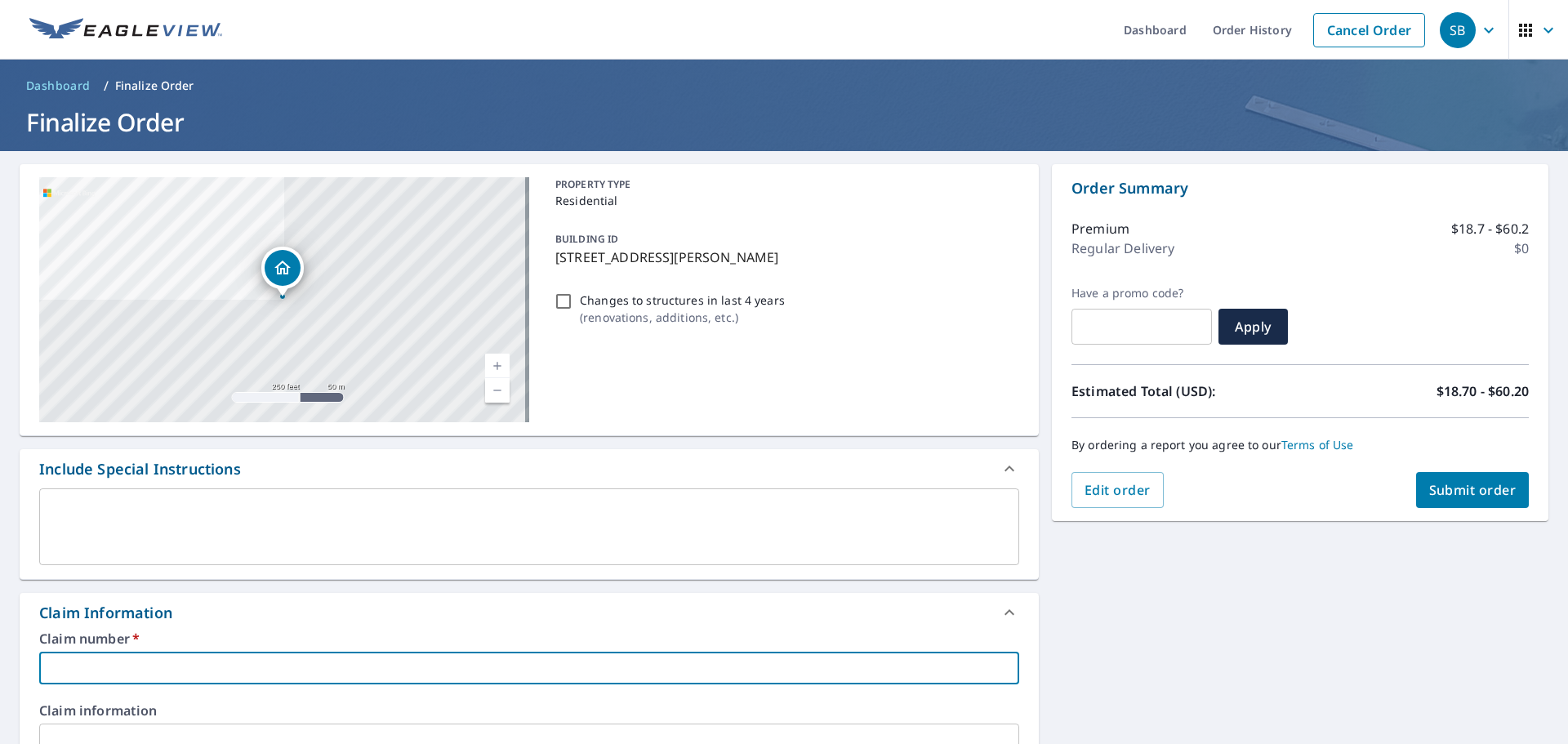
click at [232, 667] on input "text" at bounding box center [528, 667] width 980 height 33
type input "3"
checkbox input "true"
type input "35"
checkbox input "true"
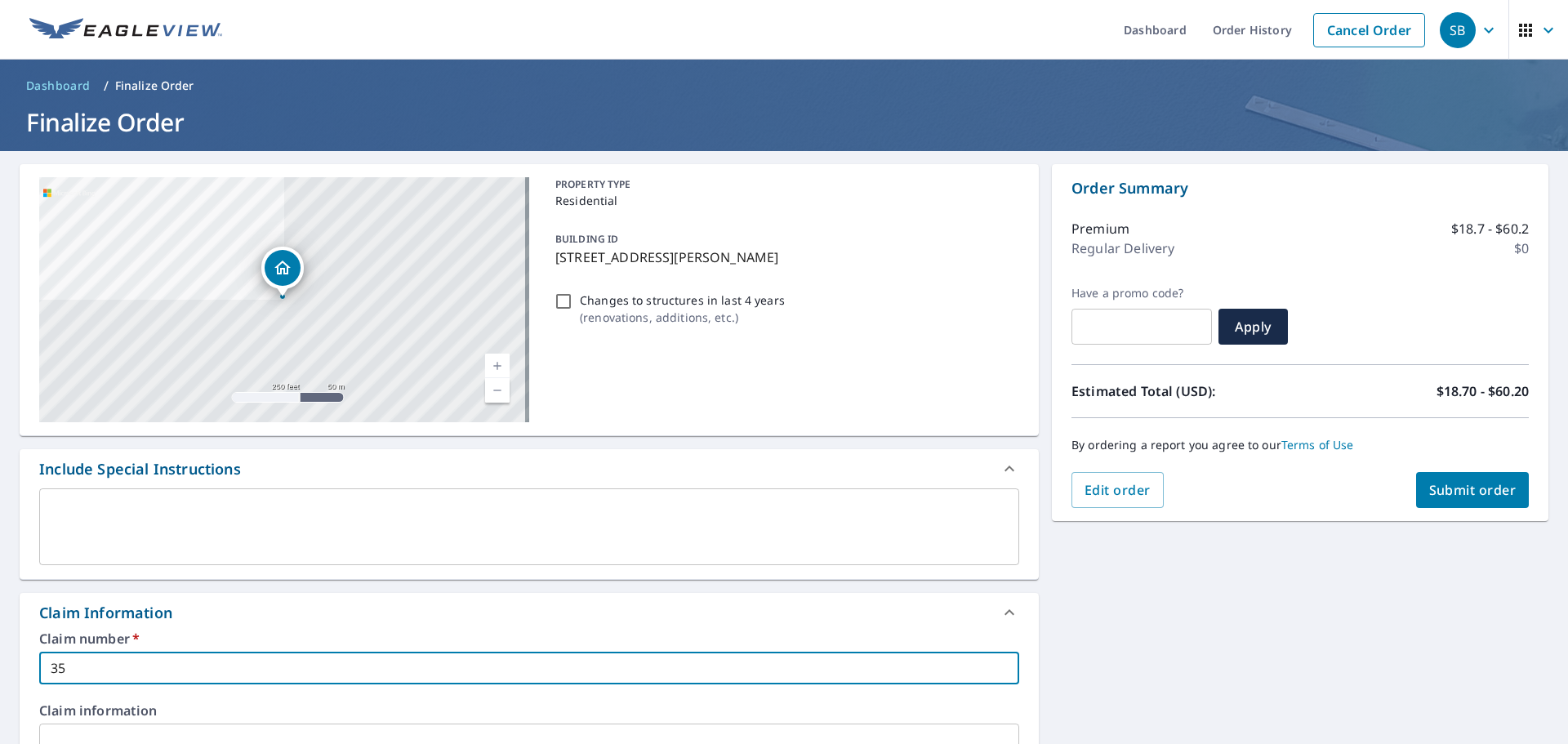
type input "355"
checkbox input "true"
type input "355"
checkbox input "true"
type input "355 s"
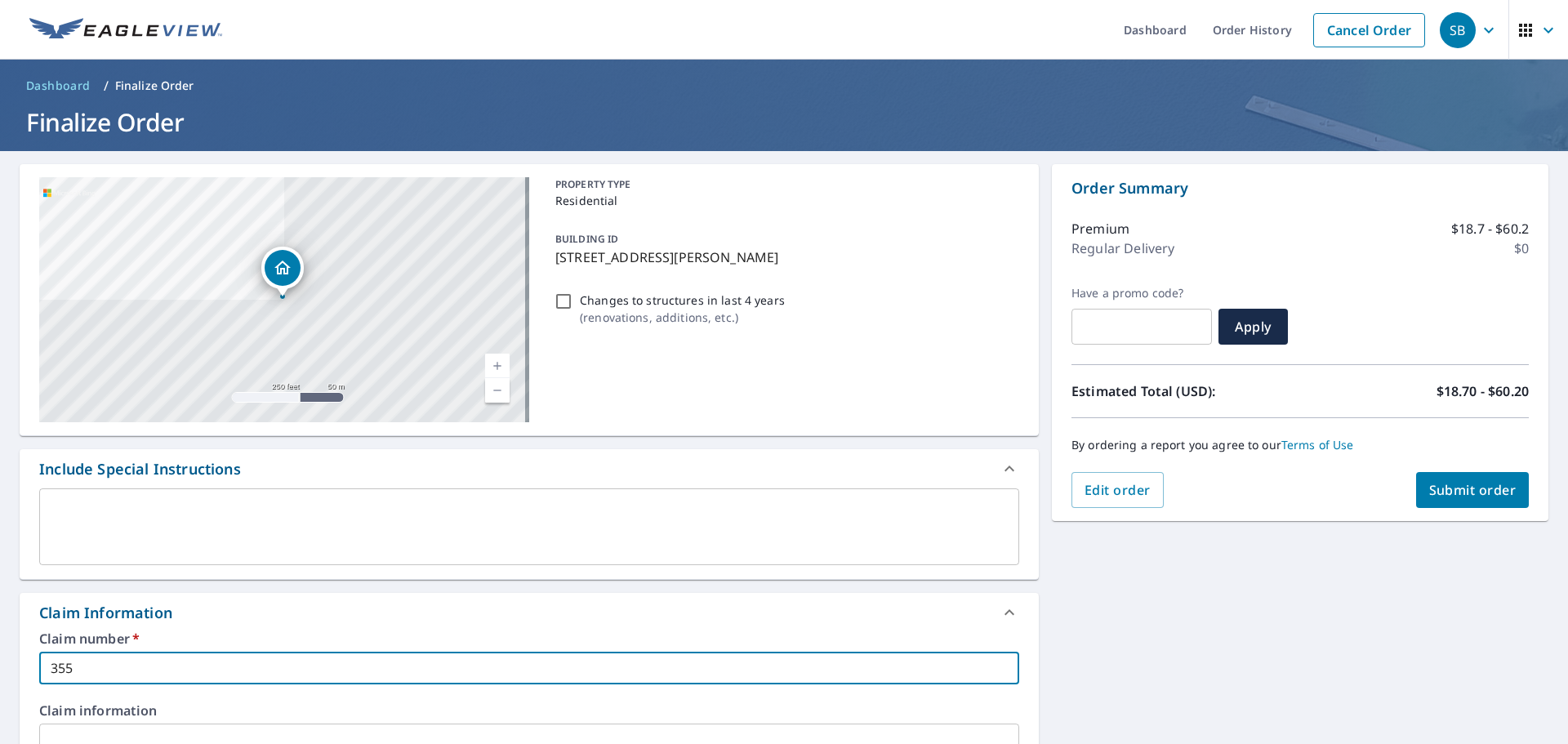
checkbox input "true"
type input "355 sa"
checkbox input "true"
type input "355 sai"
checkbox input "true"
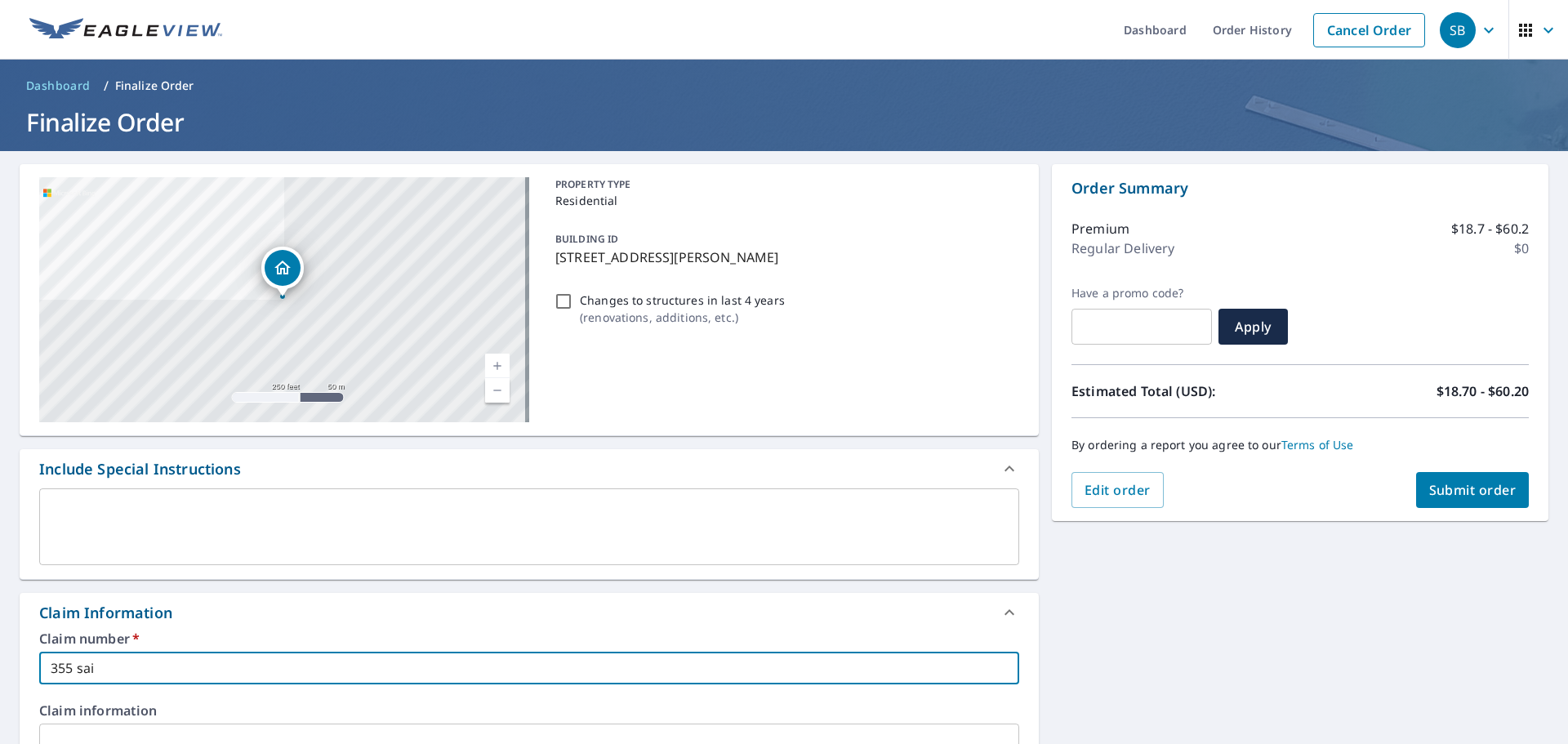
type input "355 [PERSON_NAME]"
checkbox input "true"
type input "355 [DEMOGRAPHIC_DATA]"
checkbox input "true"
type input "355 [DEMOGRAPHIC_DATA]"
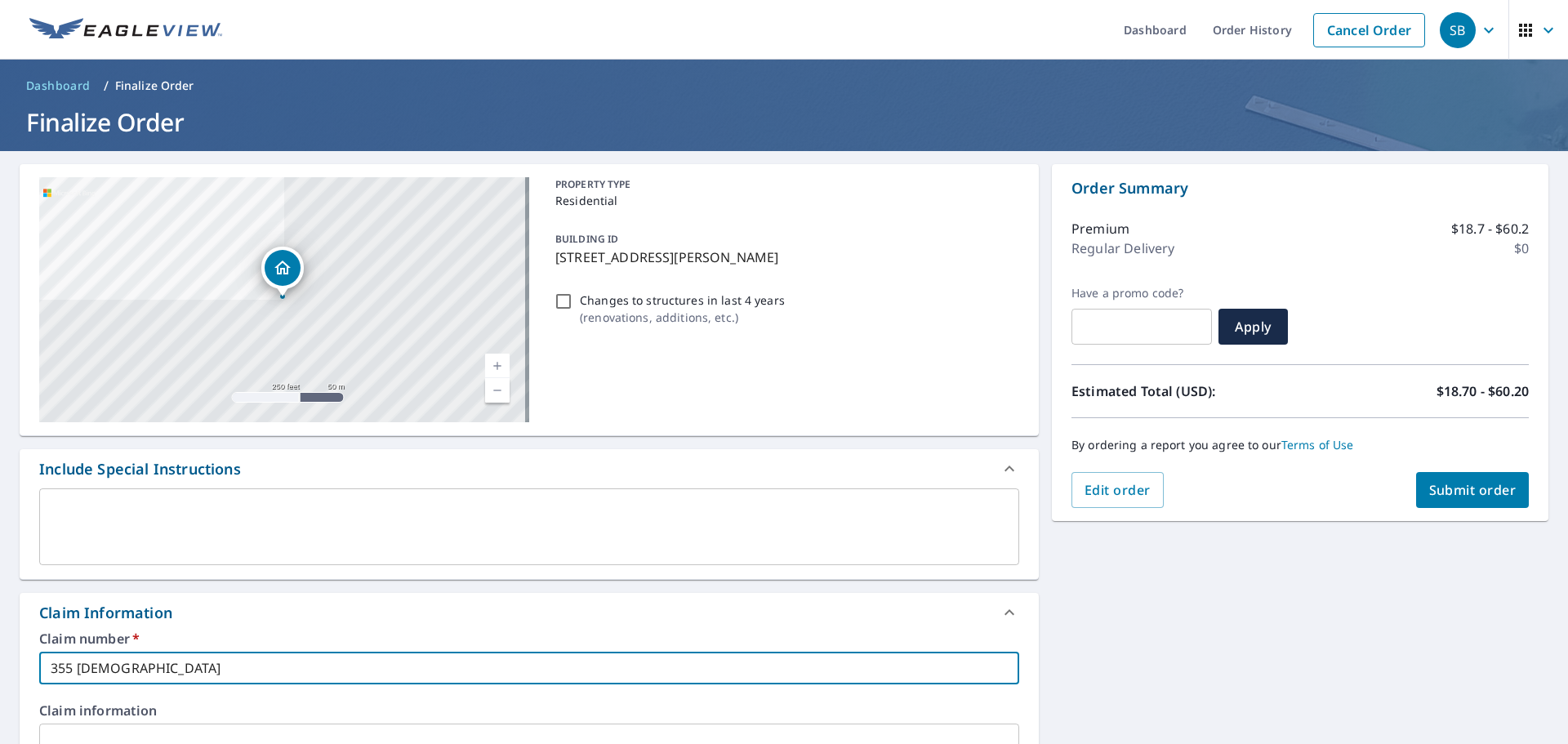
checkbox input "true"
type input "355 saint e"
checkbox input "true"
type input "355 saint eu"
checkbox input "true"
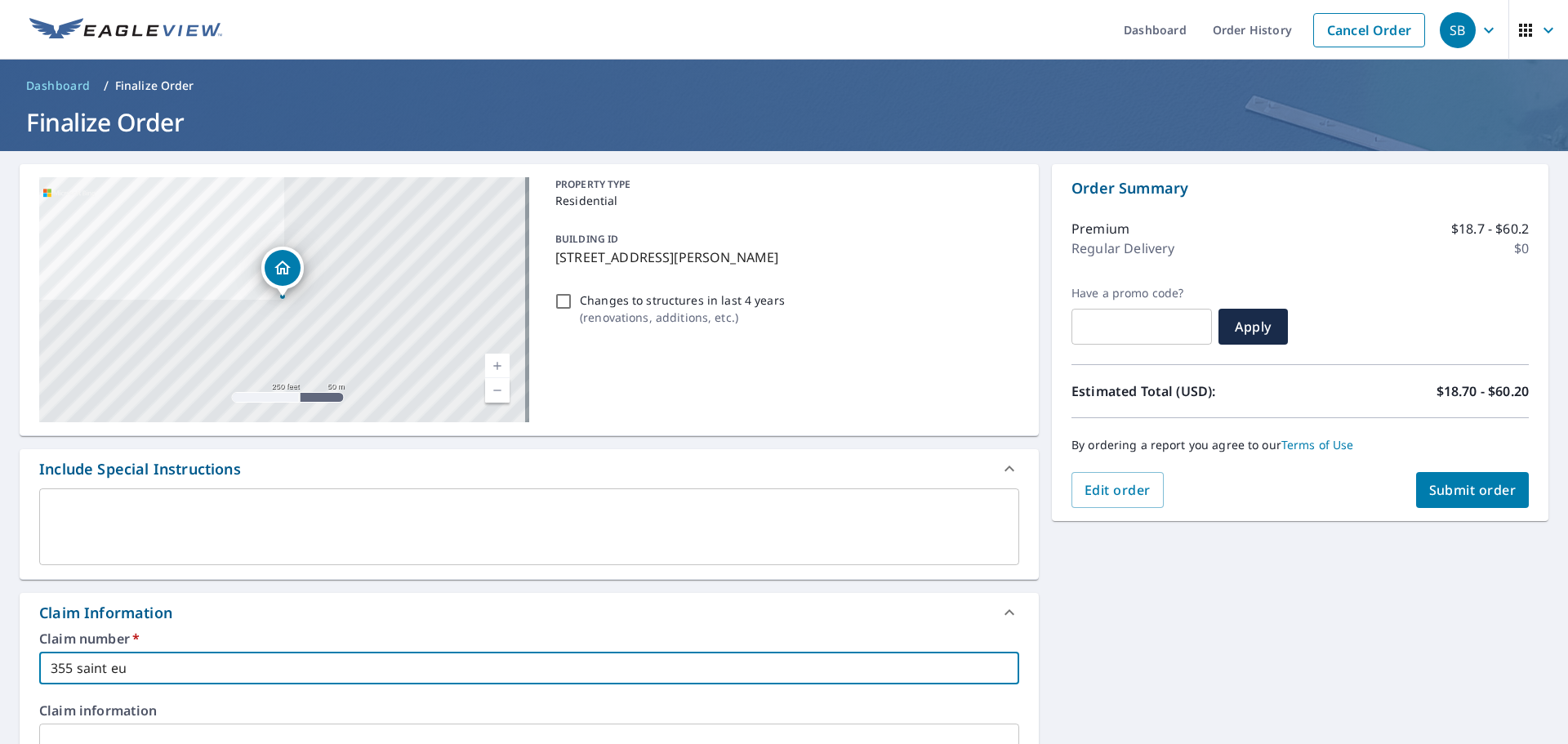
type input "355 saint eug"
checkbox input "true"
type input "355 saint euge"
checkbox input "true"
type input "355 saint eugen"
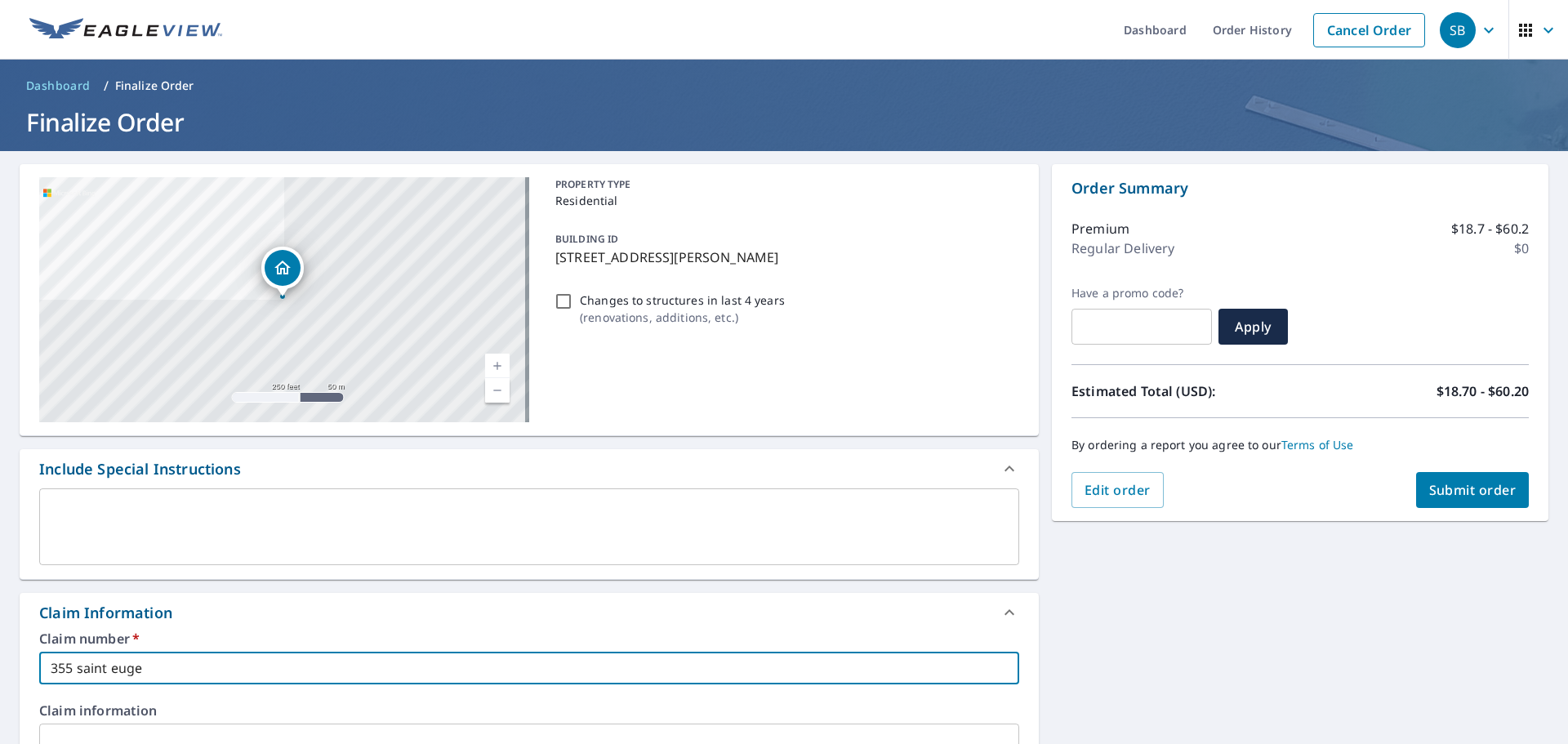
checkbox input "true"
type input "355 saint [PERSON_NAME]"
checkbox input "true"
type input "355 saint [PERSON_NAME]"
checkbox input "true"
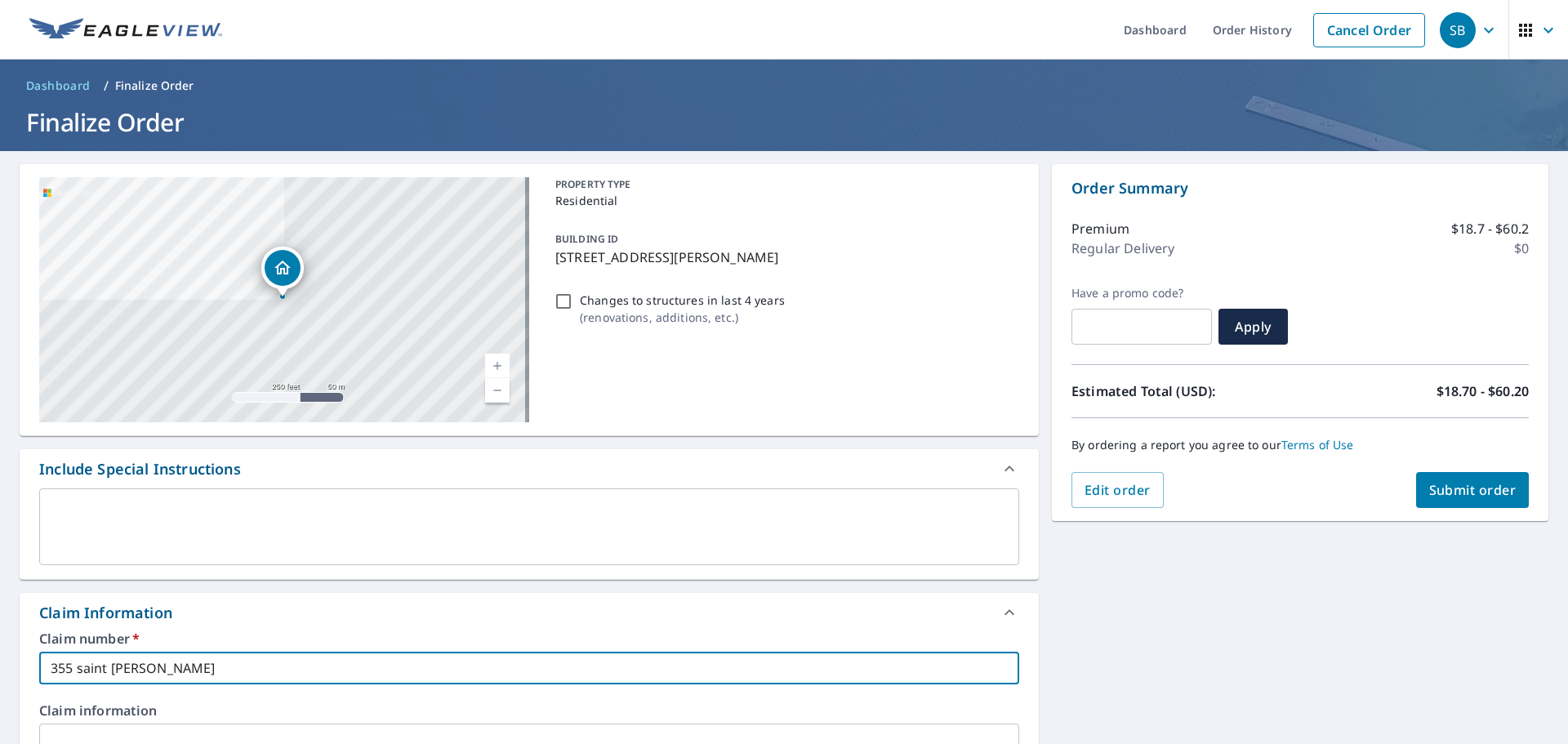
type input "355 saint [PERSON_NAME]"
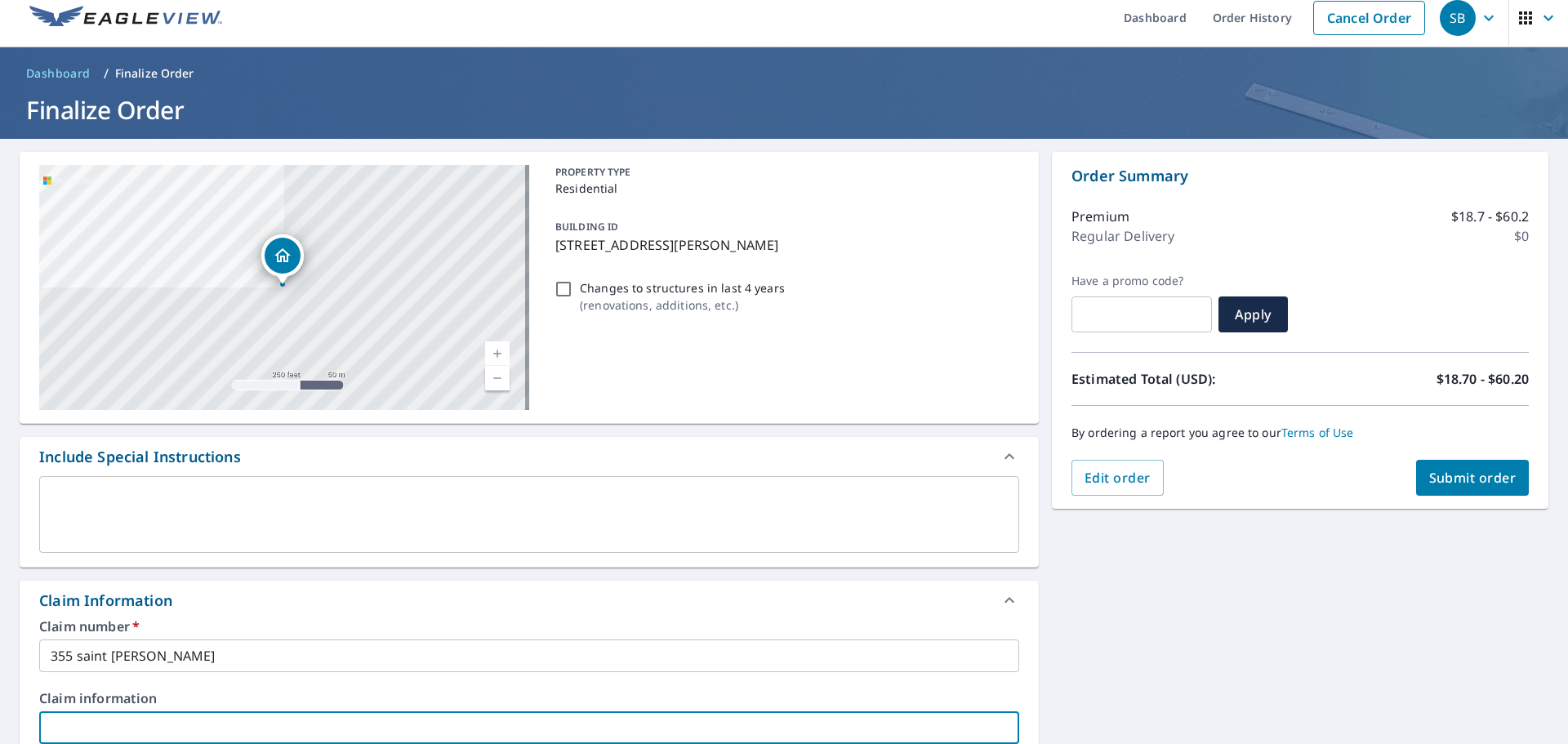
scroll to position [440, 0]
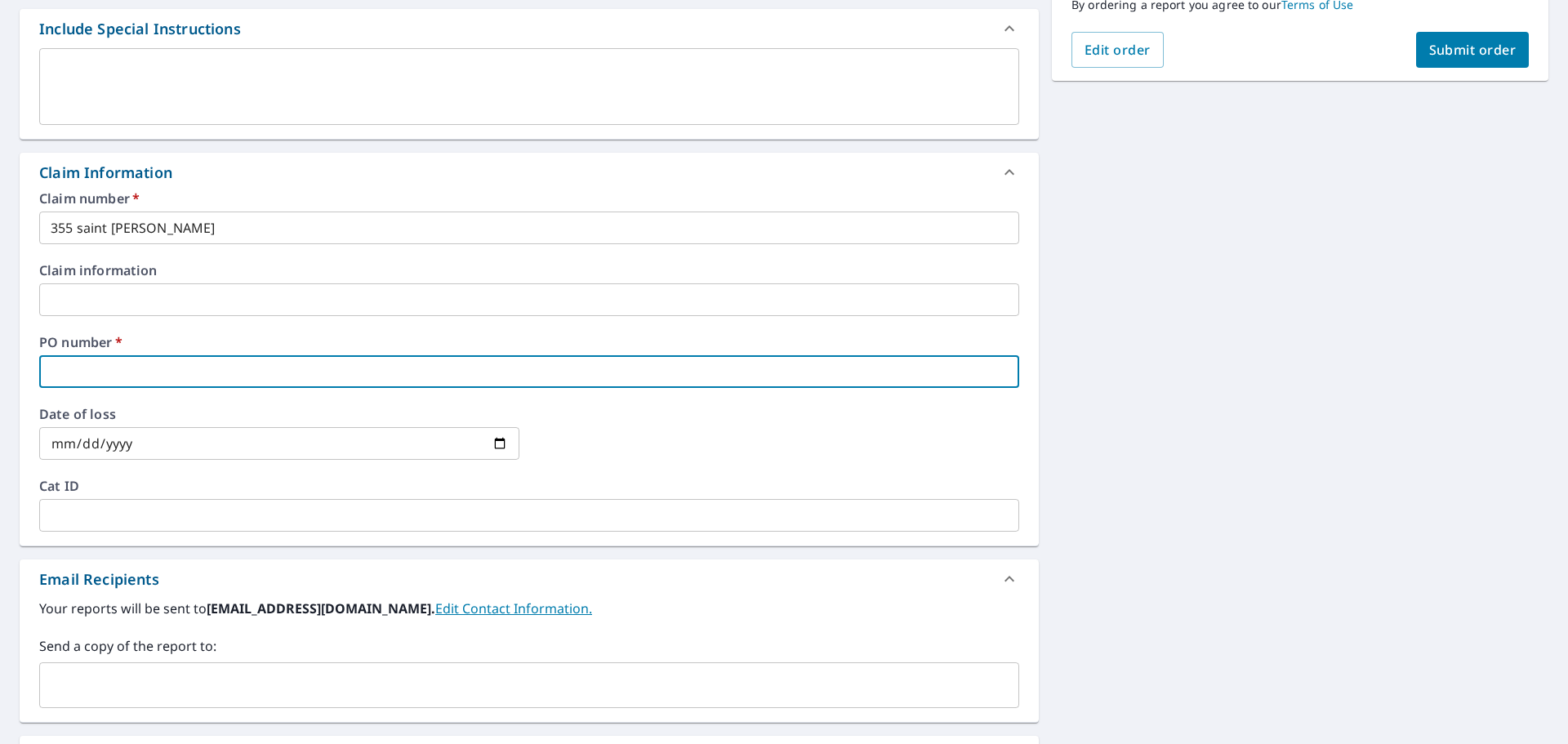
type input "3"
checkbox input "true"
type input "35"
checkbox input "true"
type input "355"
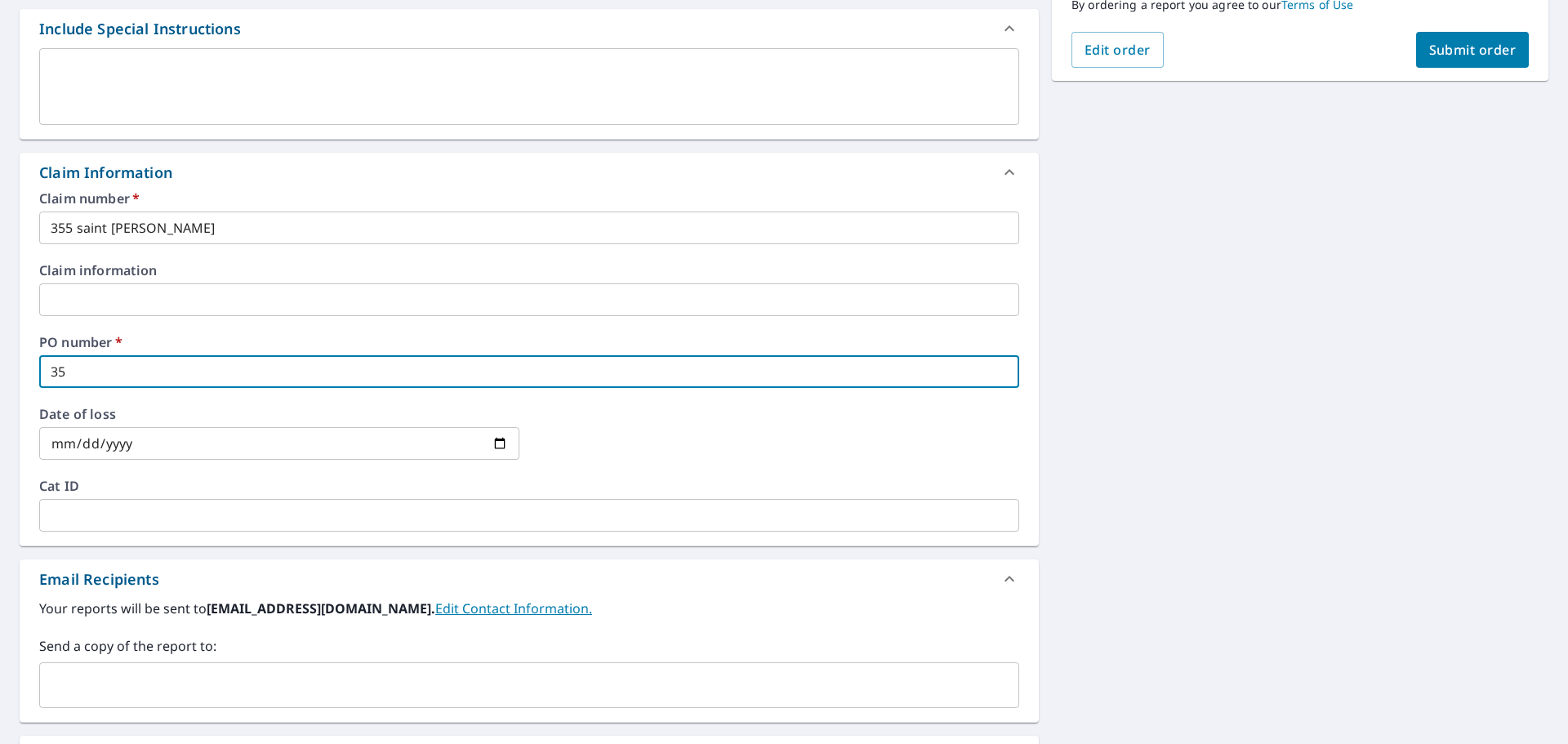
checkbox input "true"
type input "355"
checkbox input "true"
type input "355 s"
checkbox input "true"
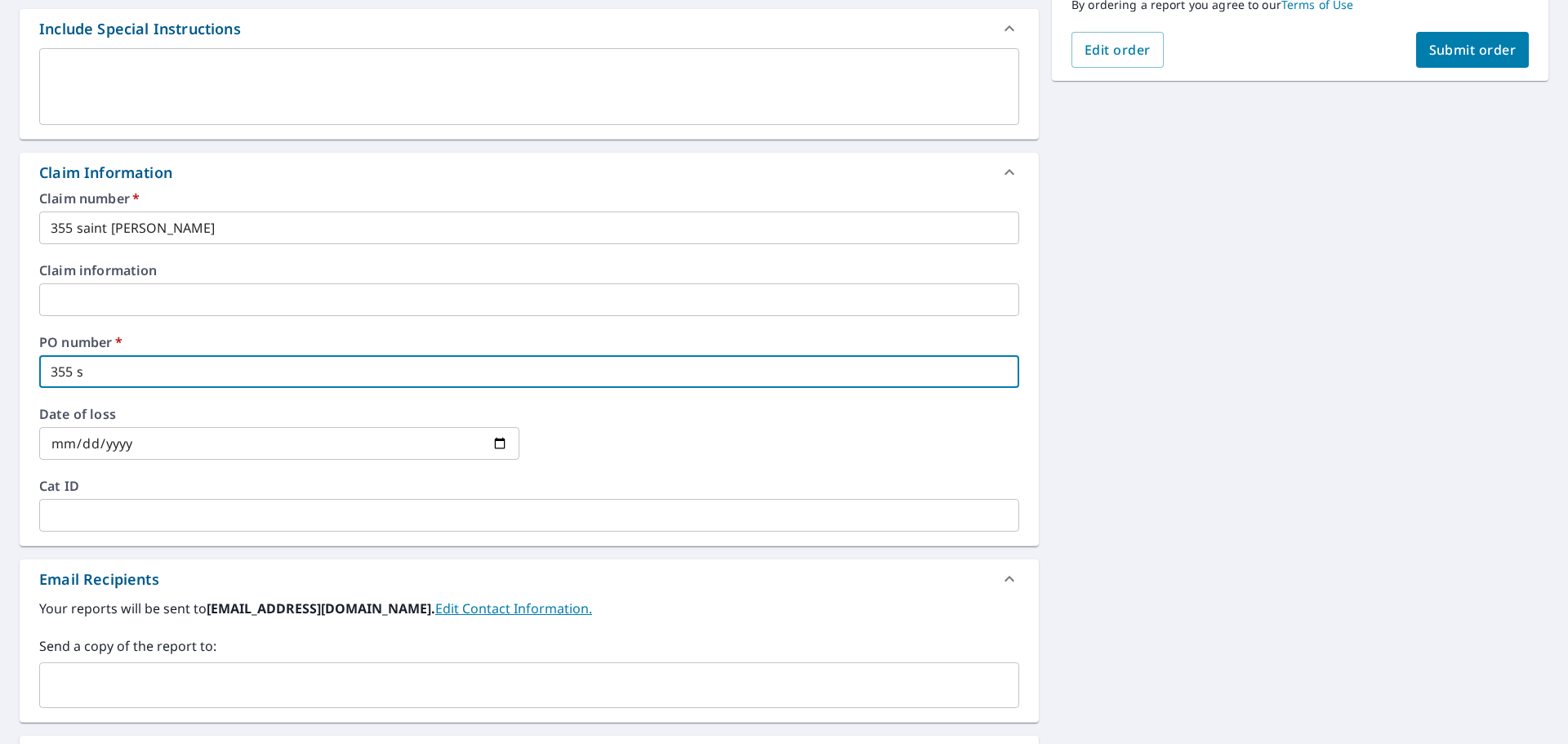
type input "355 sa"
checkbox input "true"
type input "355 sai"
checkbox input "true"
type input "355 [PERSON_NAME]"
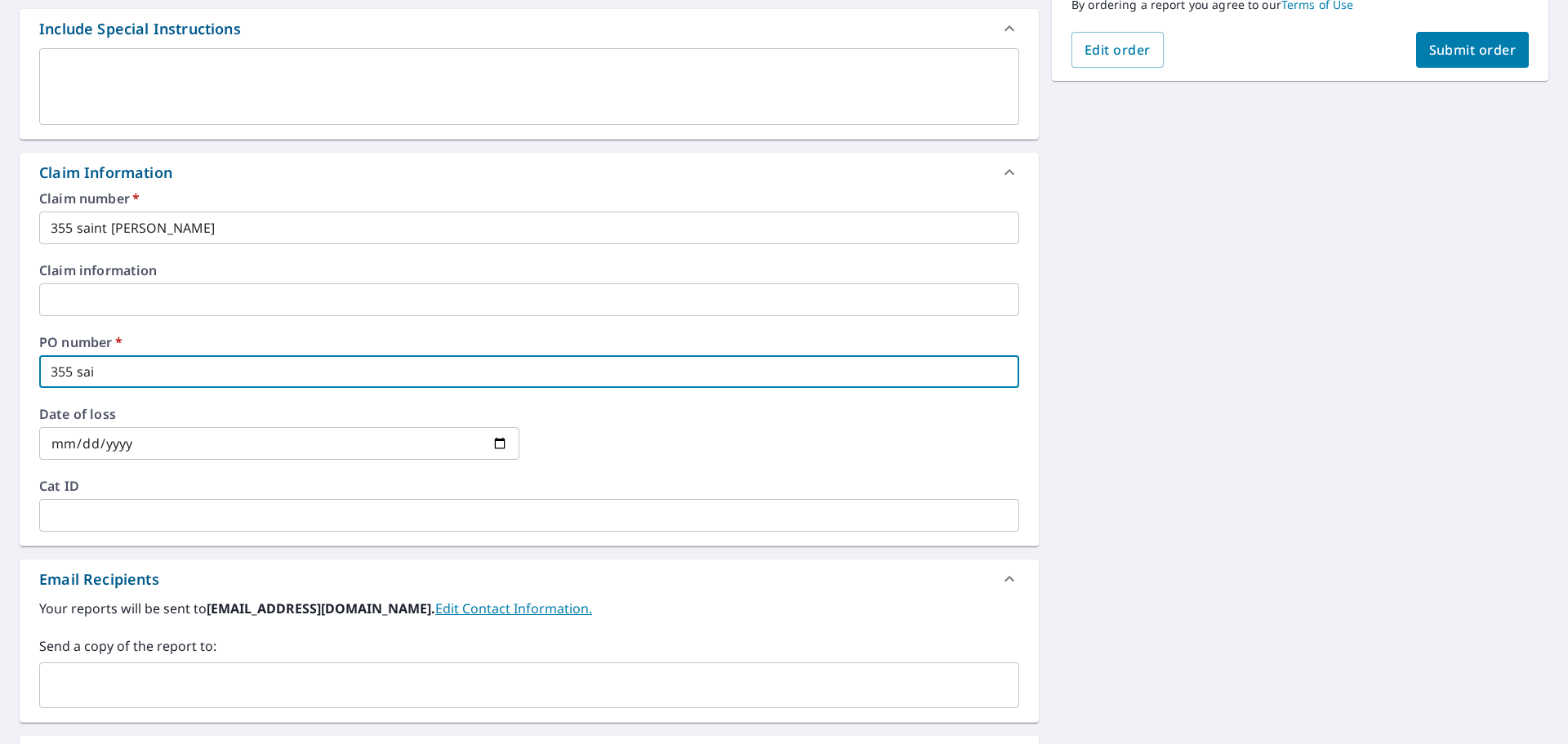
checkbox input "true"
type input "355 [DEMOGRAPHIC_DATA]"
checkbox input "true"
type input "355 [DEMOGRAPHIC_DATA]"
checkbox input "true"
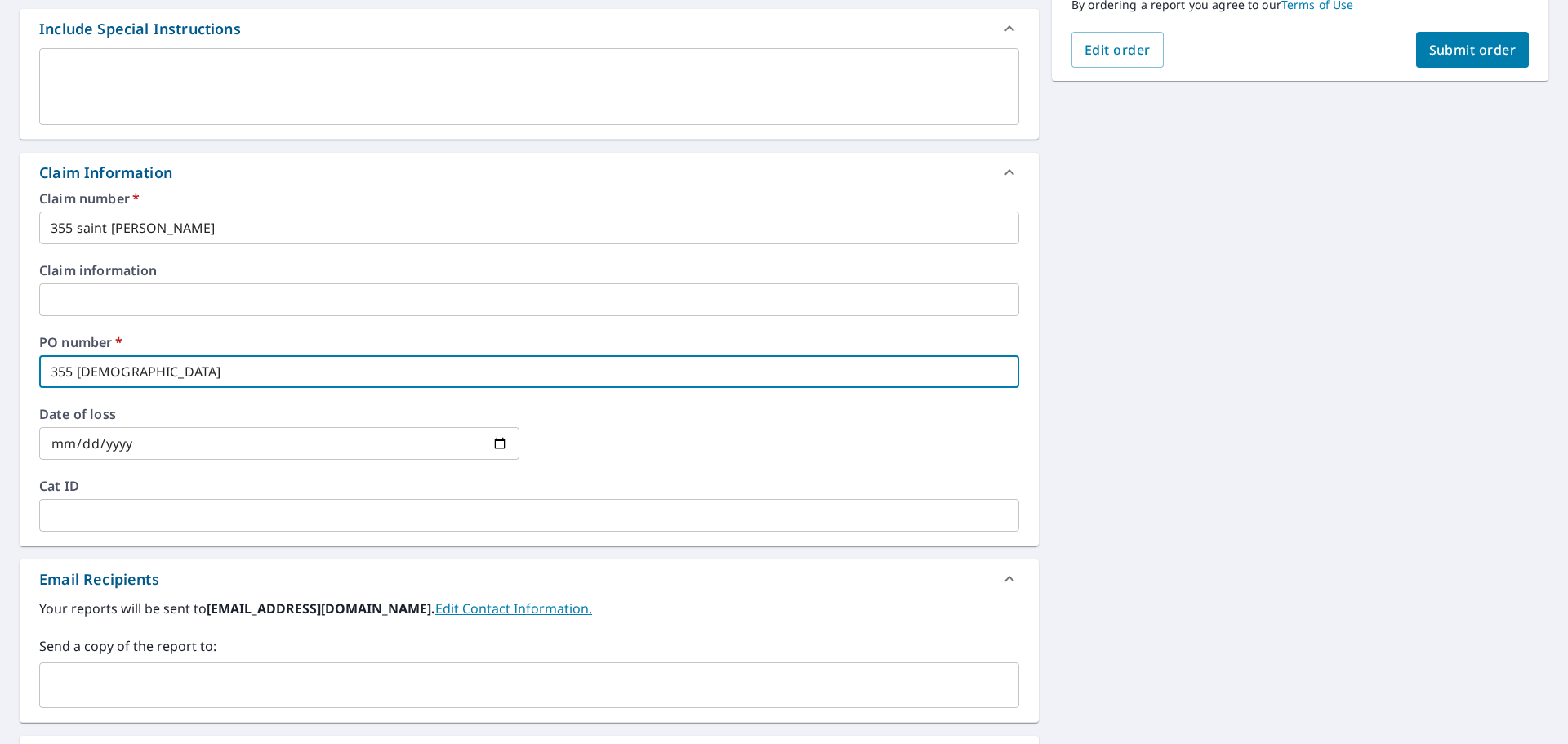
type input "355 saint e"
checkbox input "true"
type input "355 saint eu"
checkbox input "true"
type input "355 saint eug"
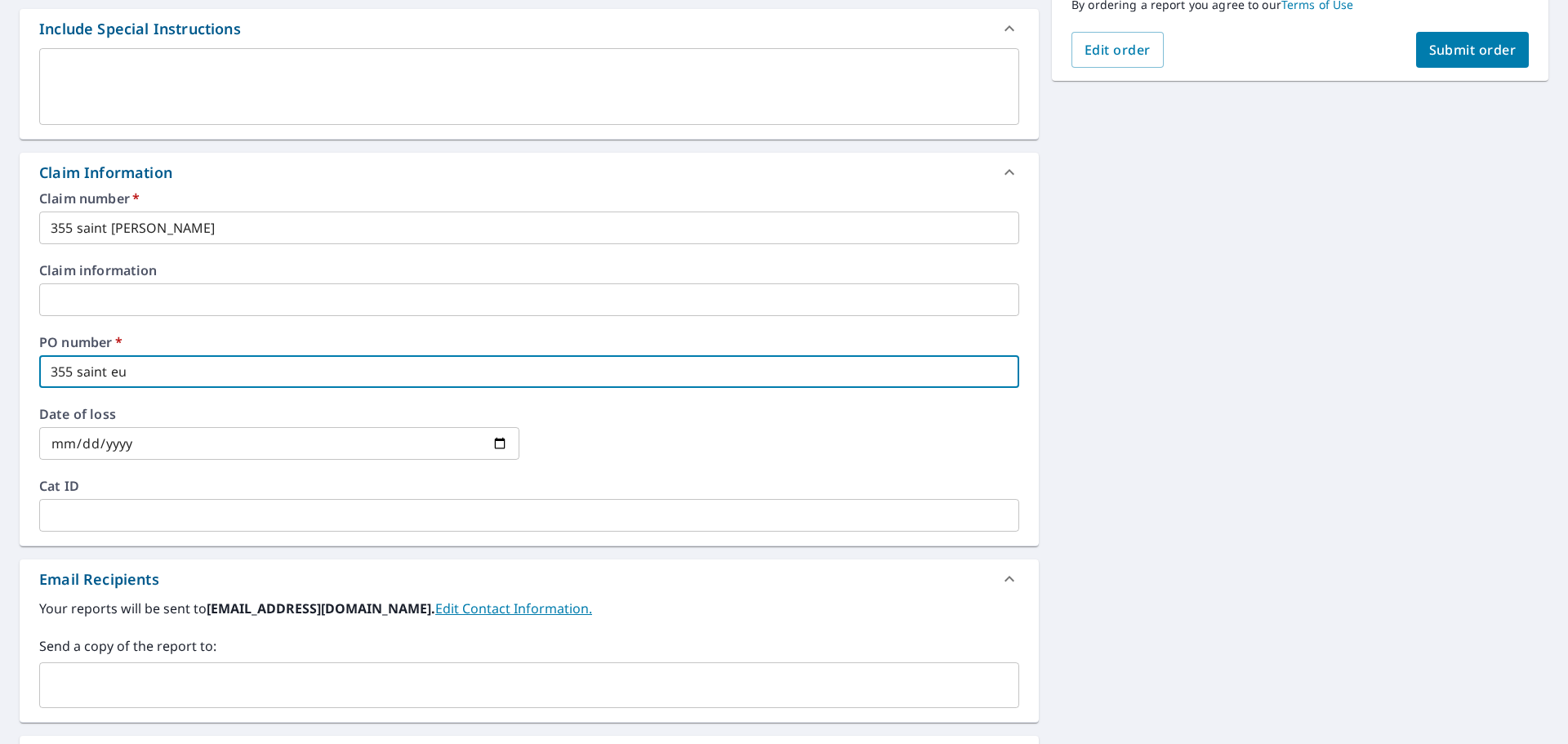
checkbox input "true"
type input "355 saint euge"
checkbox input "true"
type input "355 saint eugen"
checkbox input "true"
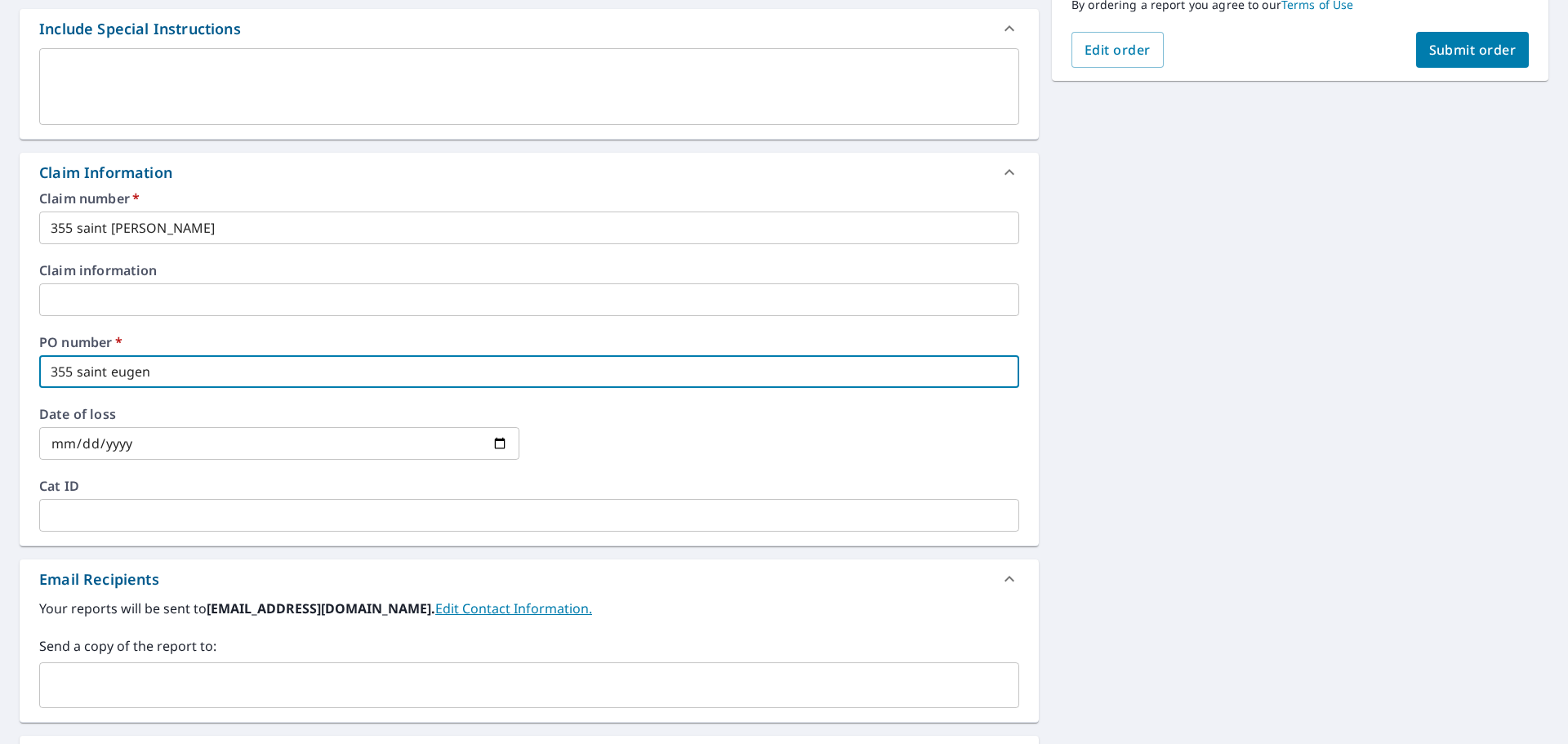
type input "355 saint [PERSON_NAME]"
checkbox input "true"
type input "355 saint [PERSON_NAME]"
click at [248, 673] on input "text" at bounding box center [516, 684] width 940 height 31
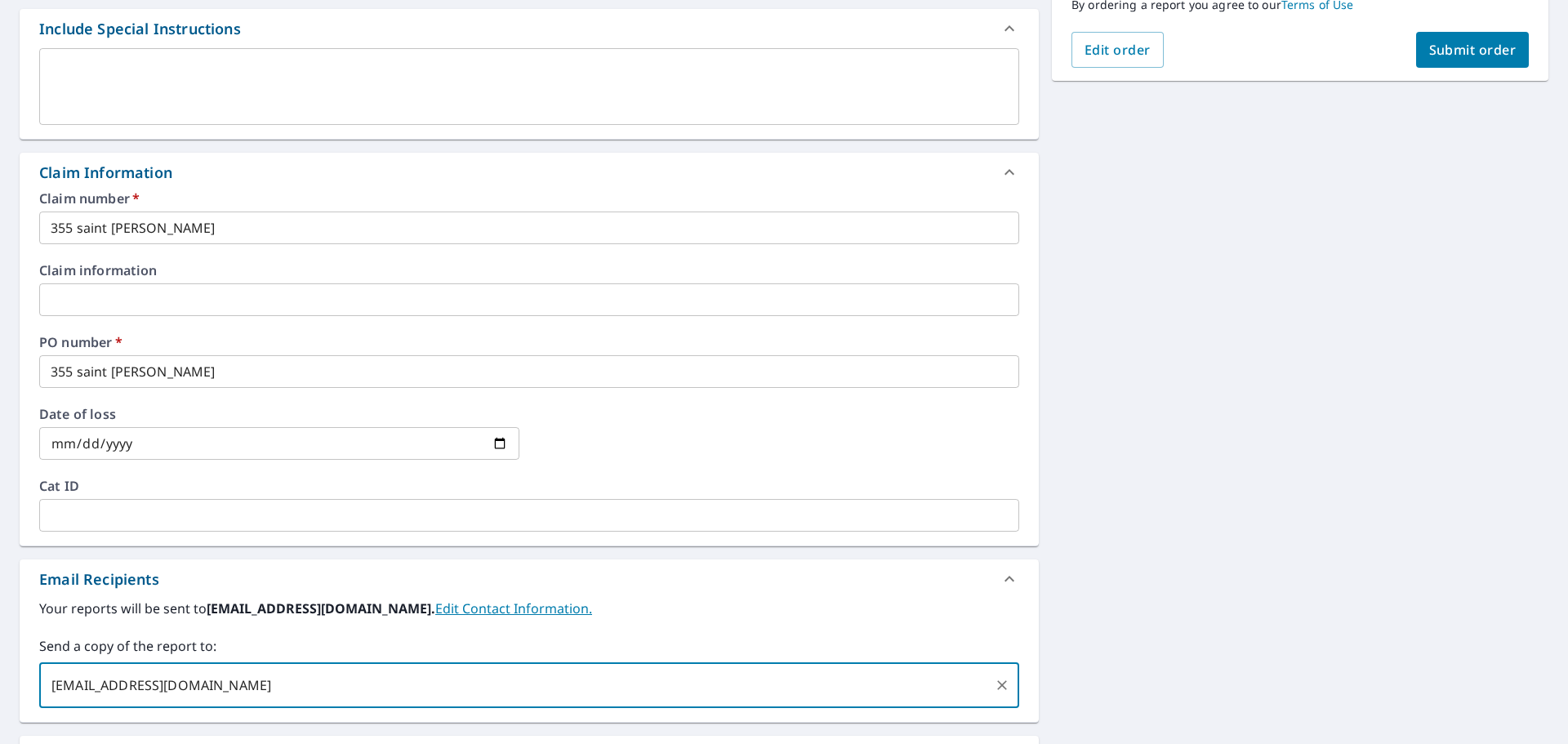
type input "[EMAIL_ADDRESS][DOMAIN_NAME]"
click at [1480, 55] on span "Submit order" at bounding box center [1472, 50] width 88 height 18
checkbox input "true"
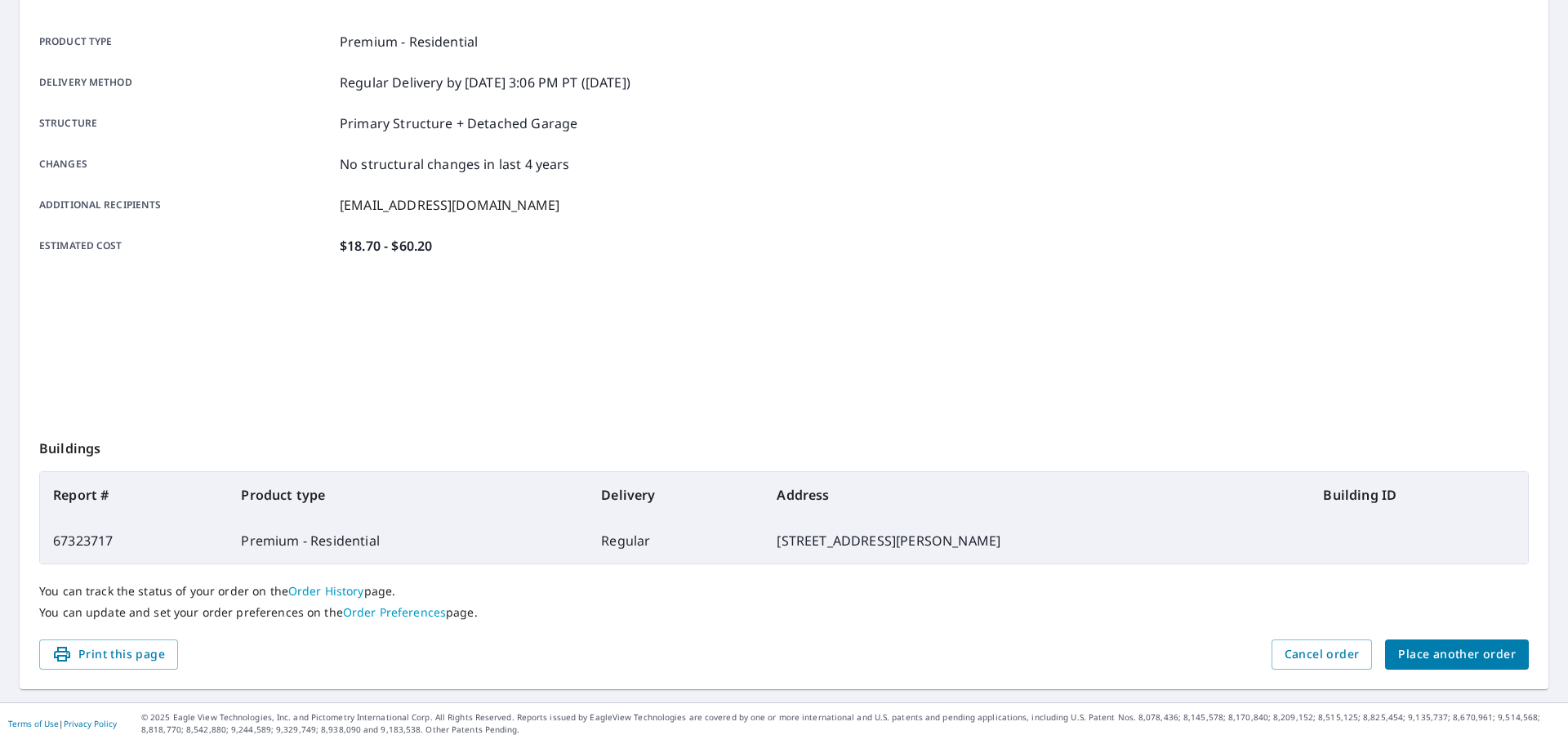
scroll to position [217, 0]
